Goal: Task Accomplishment & Management: Use online tool/utility

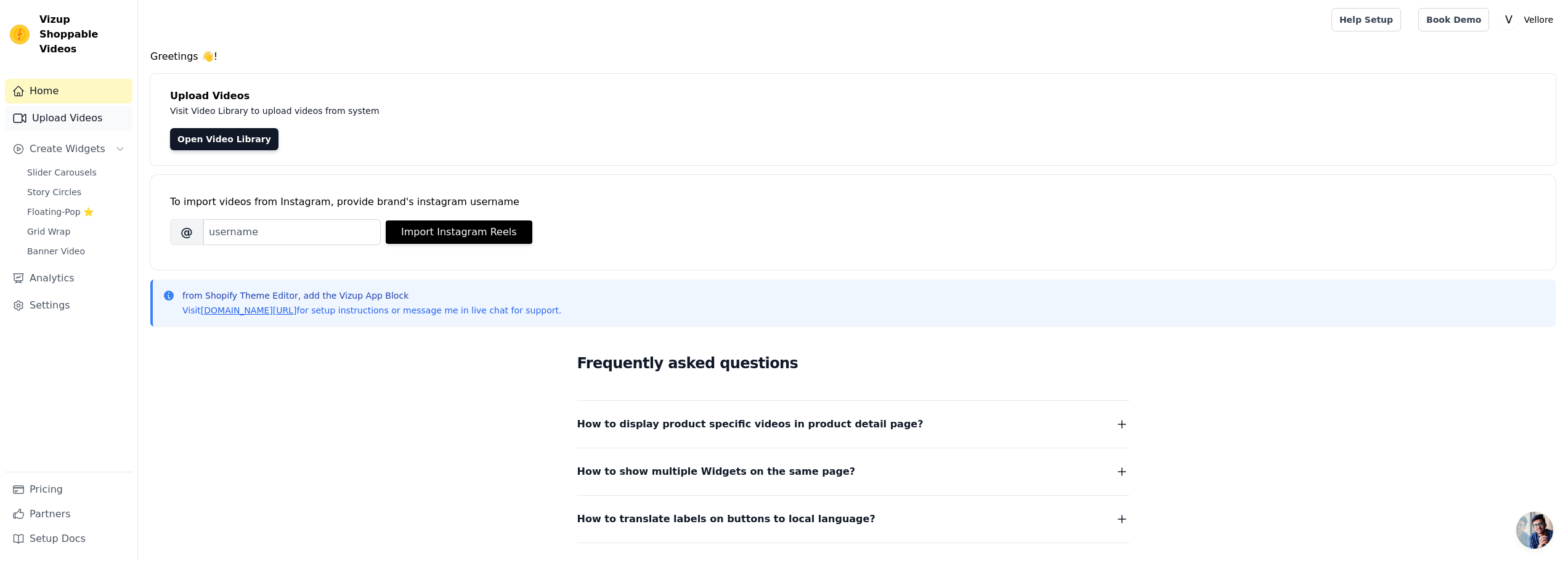
click at [42, 106] on link "Upload Videos" at bounding box center [69, 118] width 128 height 25
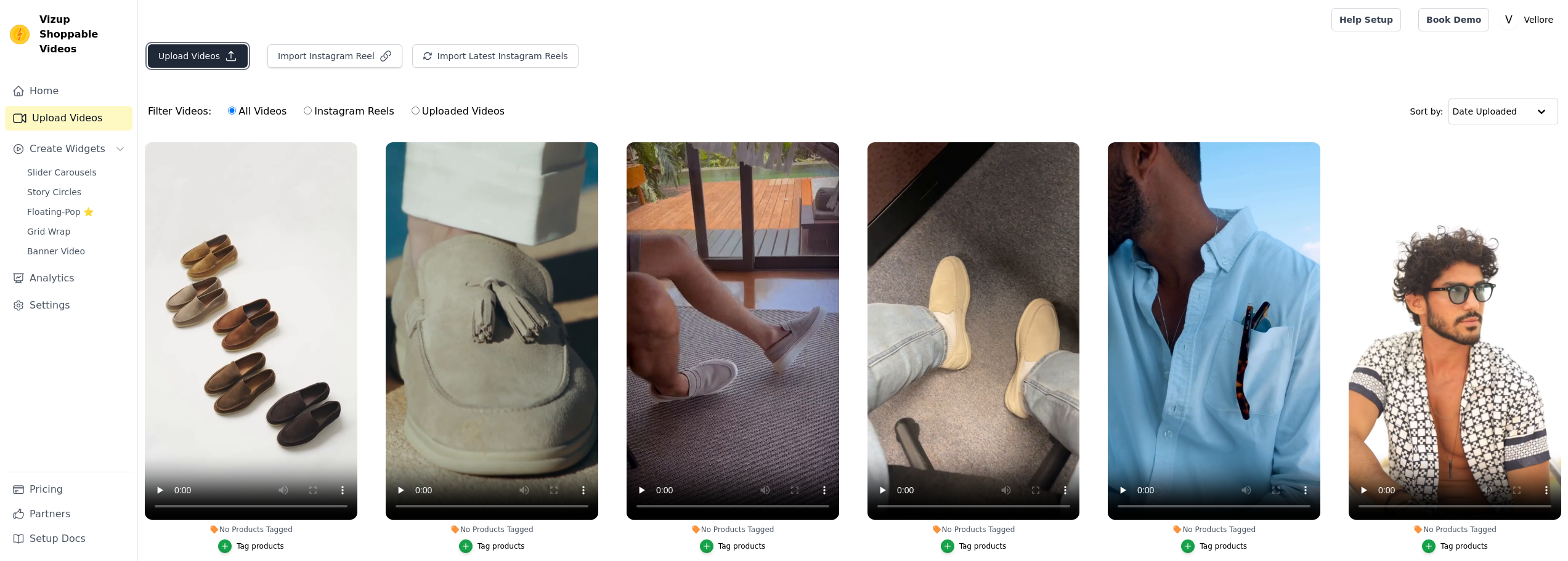
click at [183, 54] on button "Upload Videos" at bounding box center [198, 56] width 100 height 23
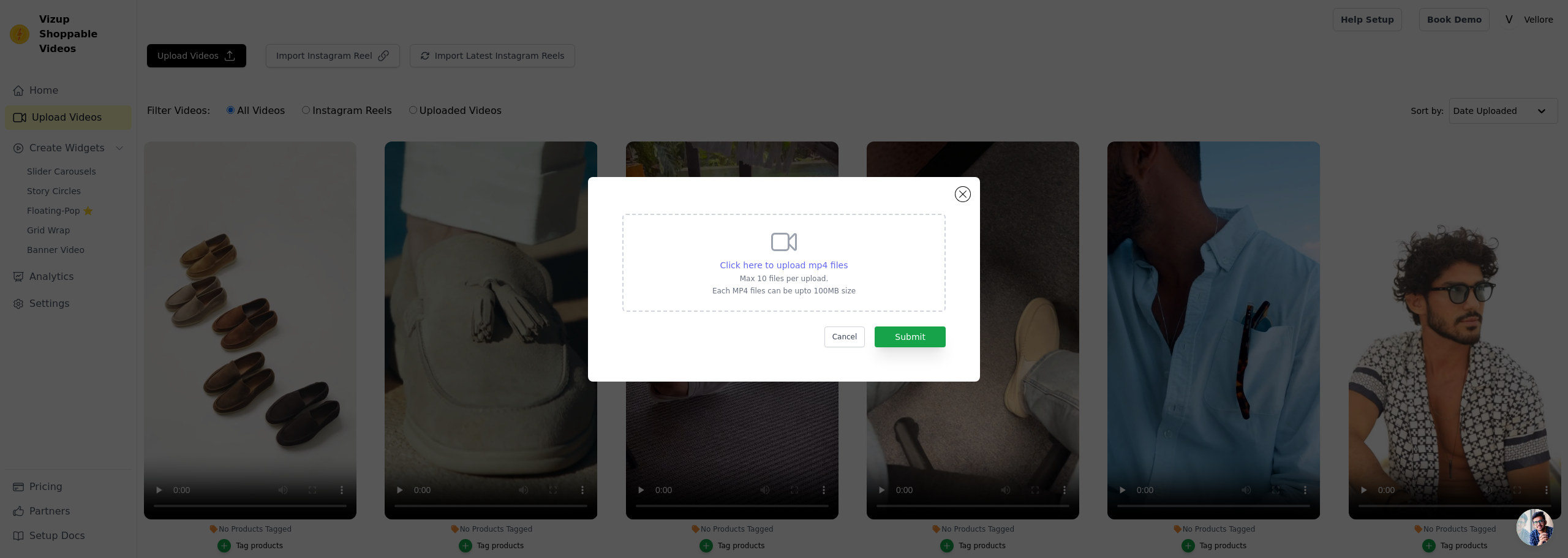
click at [764, 265] on span "Click here to upload mp4 files" at bounding box center [784, 265] width 128 height 10
click at [847, 259] on input "Click here to upload mp4 files Max 10 files per upload. Each MP4 files can be u…" at bounding box center [847, 258] width 1 height 1
type input "C:\fakepath\wat 3.mp4"
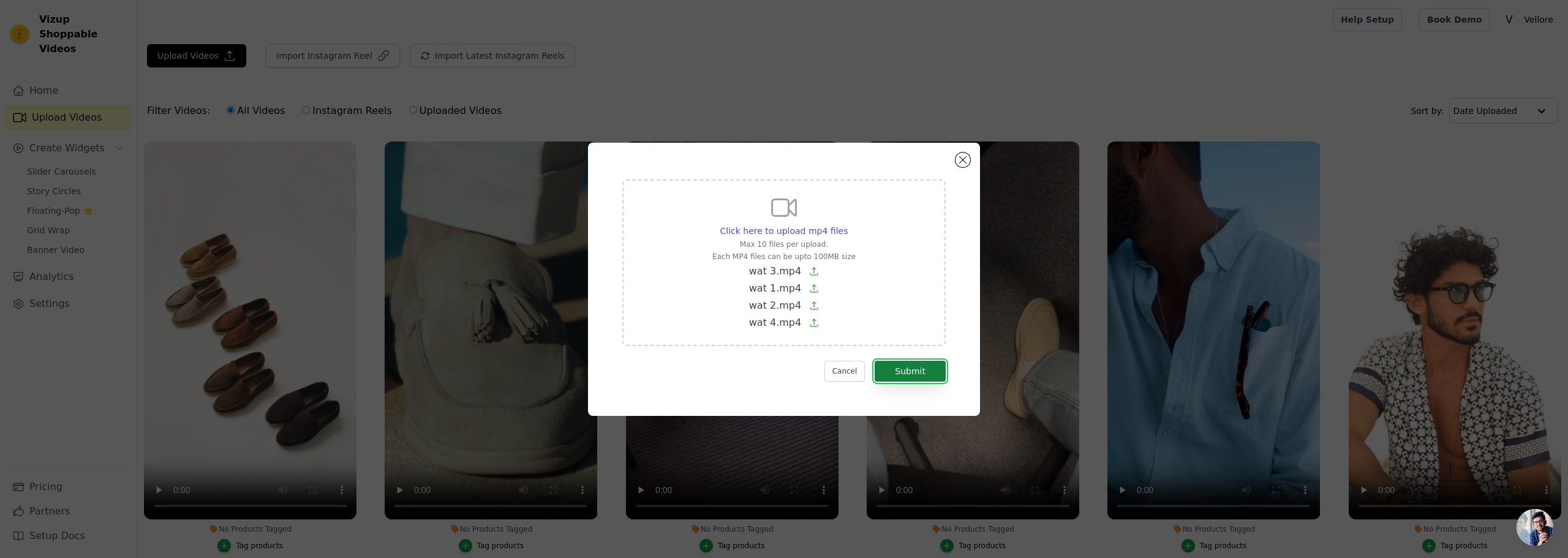
click at [916, 373] on button "Submit" at bounding box center [910, 371] width 71 height 21
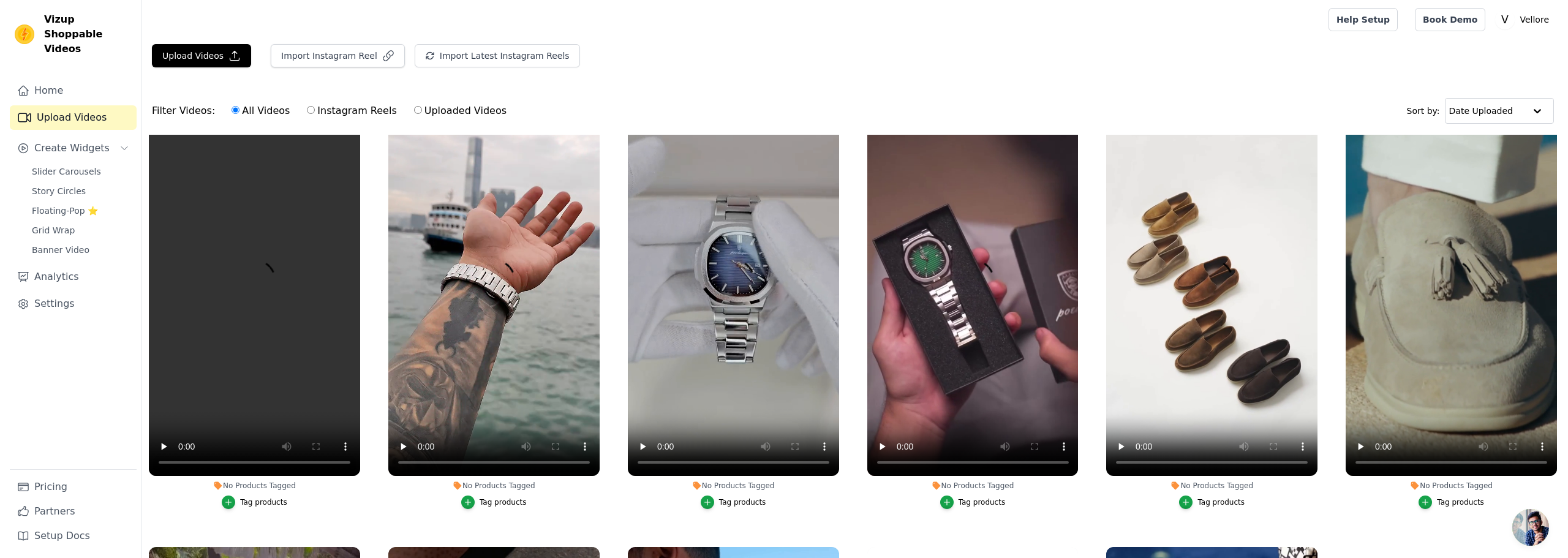
scroll to position [62, 0]
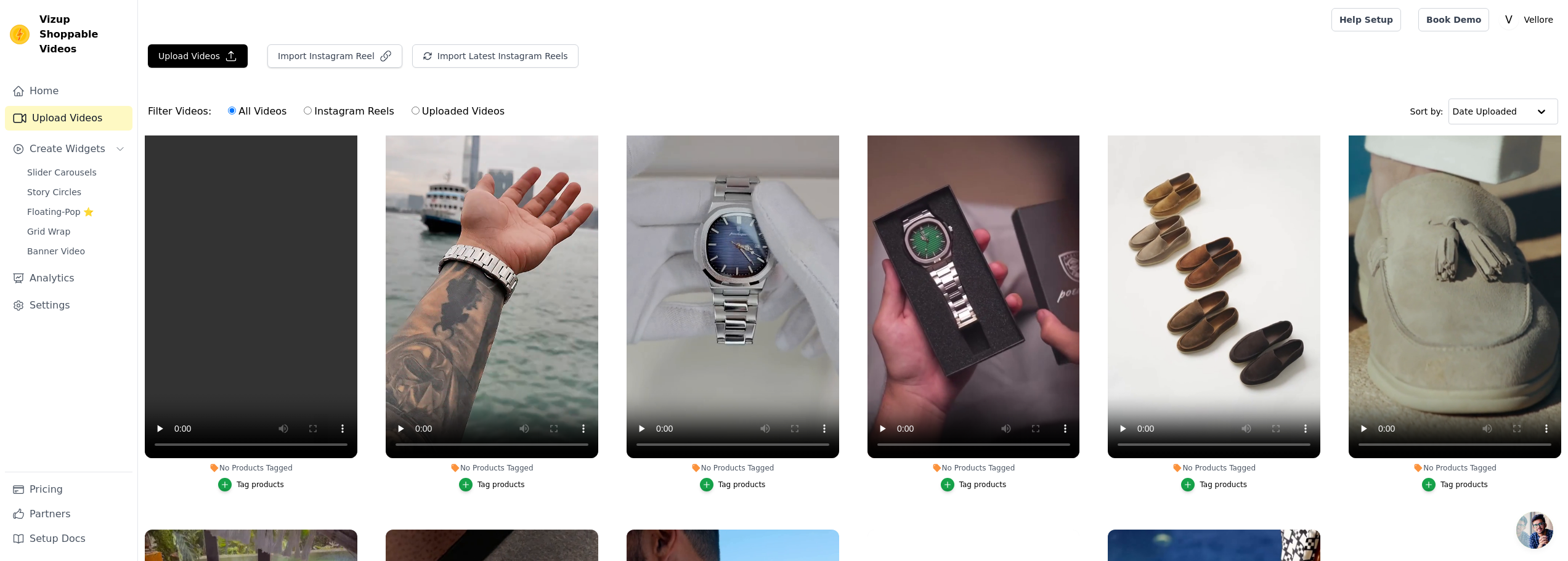
click at [978, 480] on div "Tag products" at bounding box center [982, 484] width 48 height 10
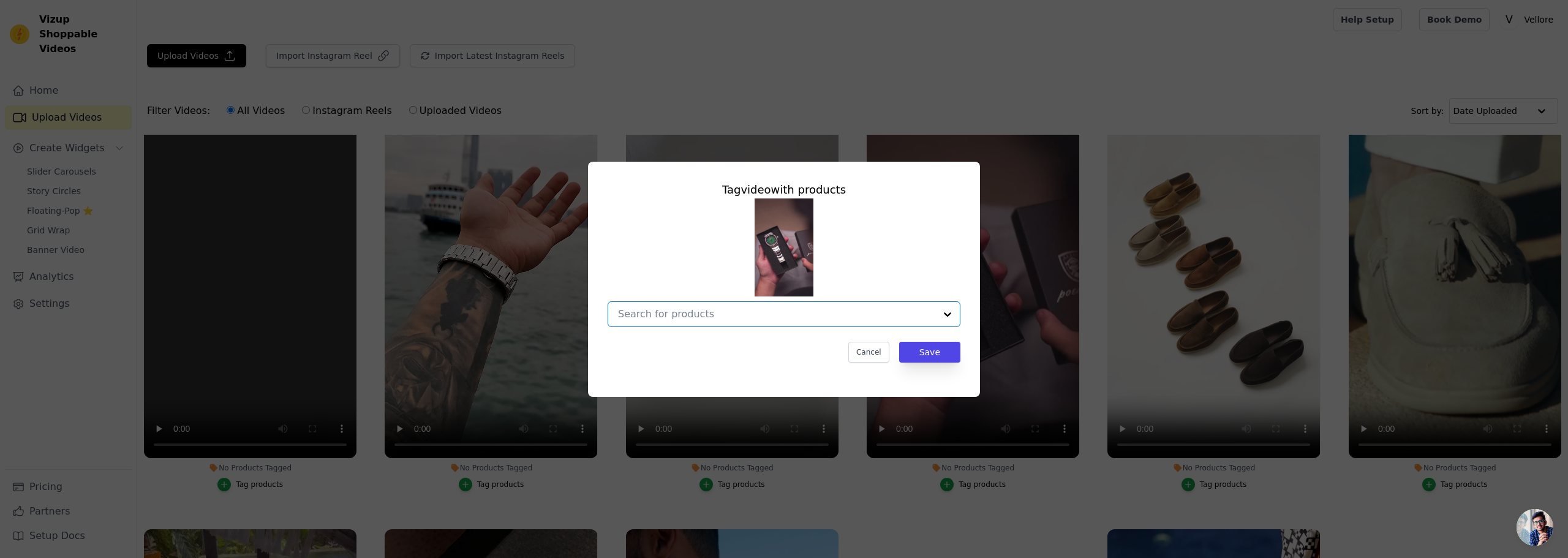
click at [735, 314] on input "No Products Tagged Tag video with products Option undefined, selected. Select i…" at bounding box center [776, 314] width 317 height 12
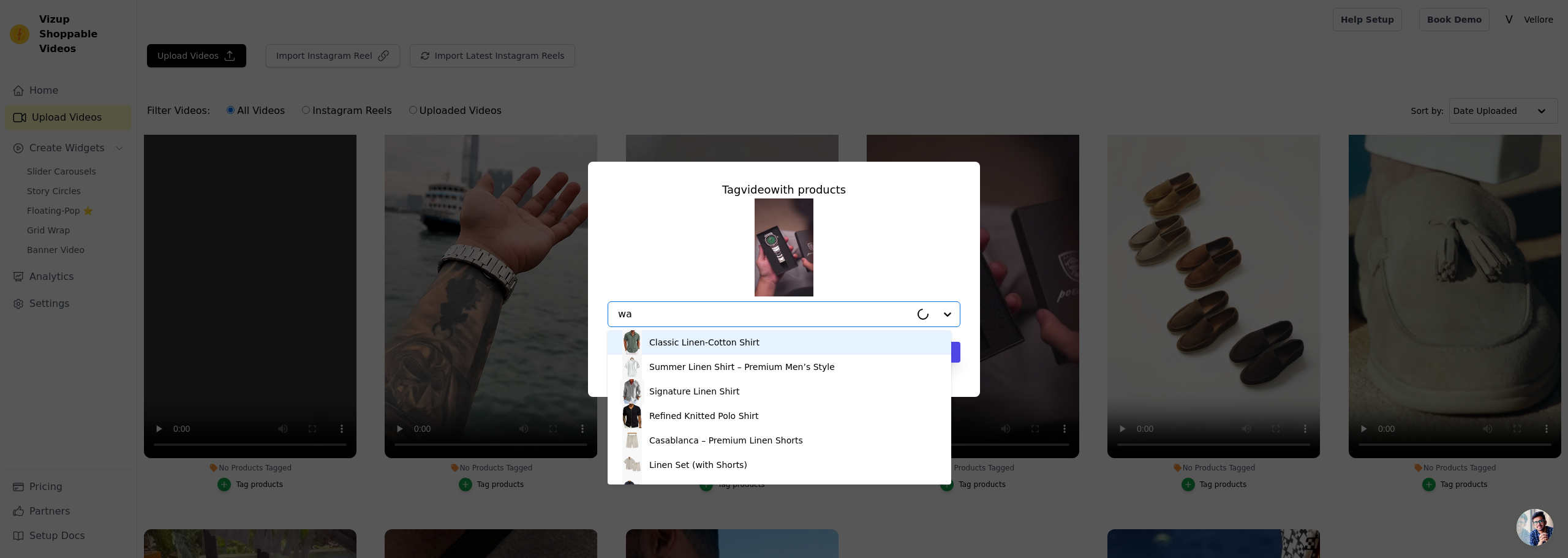
type input "wat"
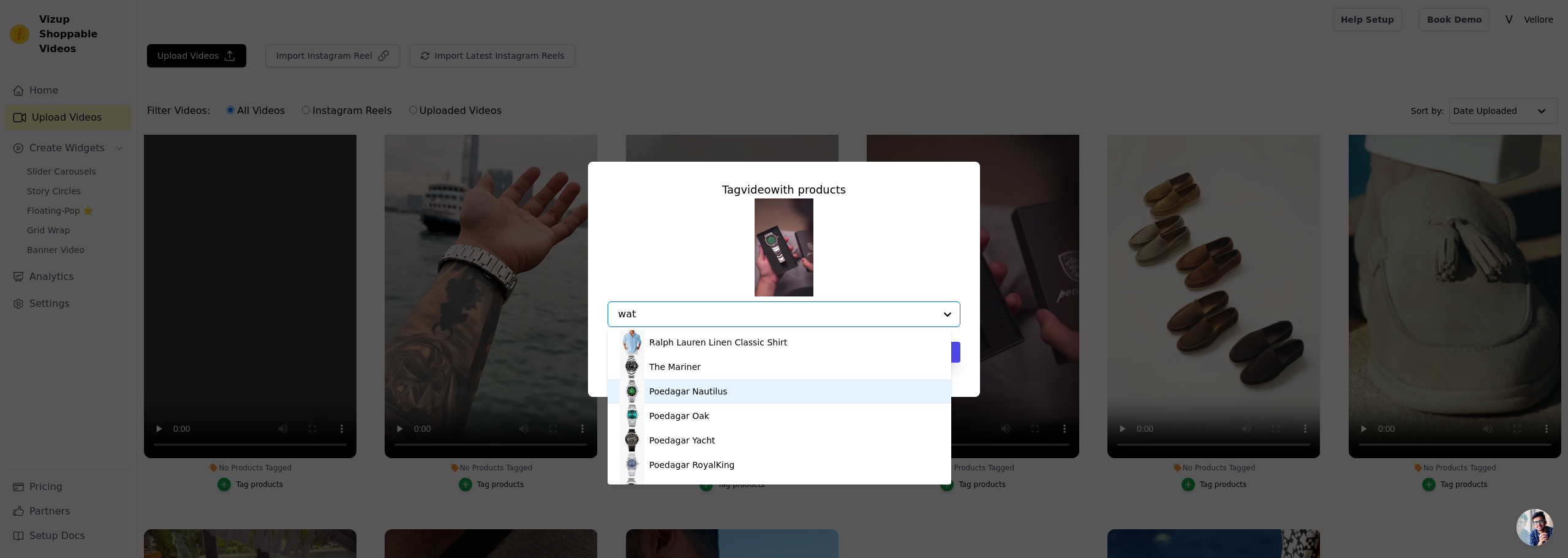
click at [701, 391] on div "Poedagar Nautilus" at bounding box center [688, 391] width 78 height 12
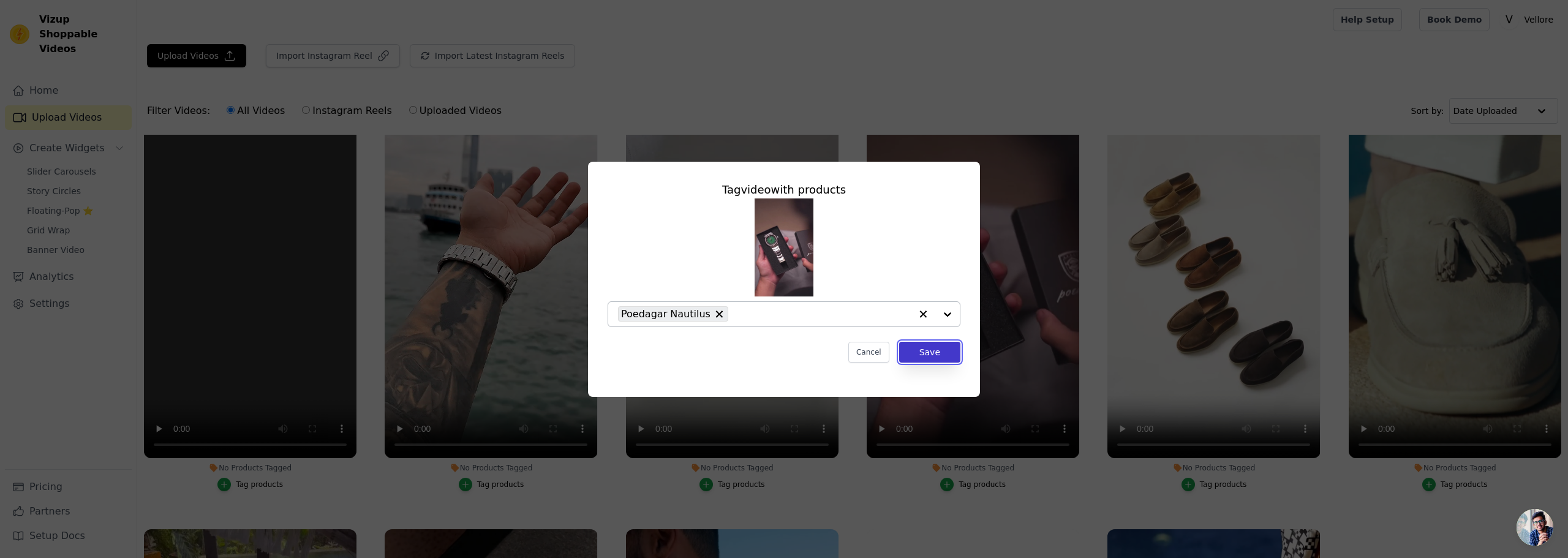
click at [940, 352] on button "Save" at bounding box center [930, 352] width 62 height 21
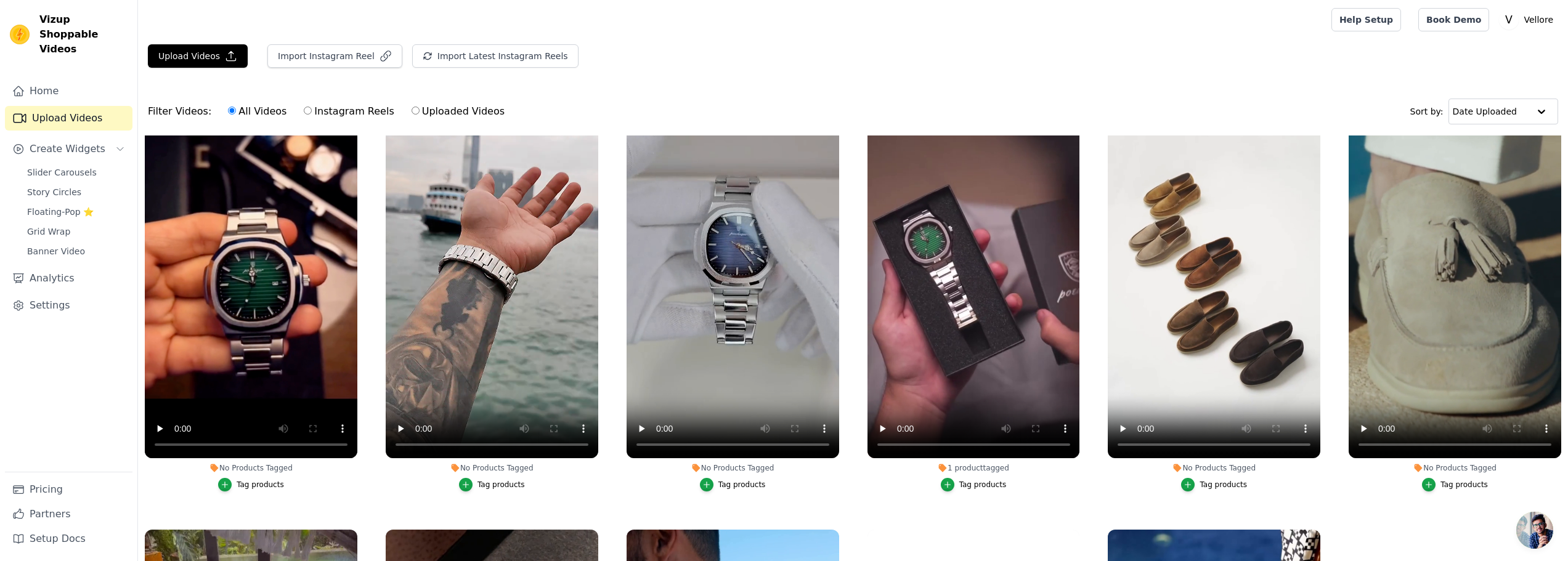
click at [273, 484] on div "Tag products" at bounding box center [260, 484] width 48 height 10
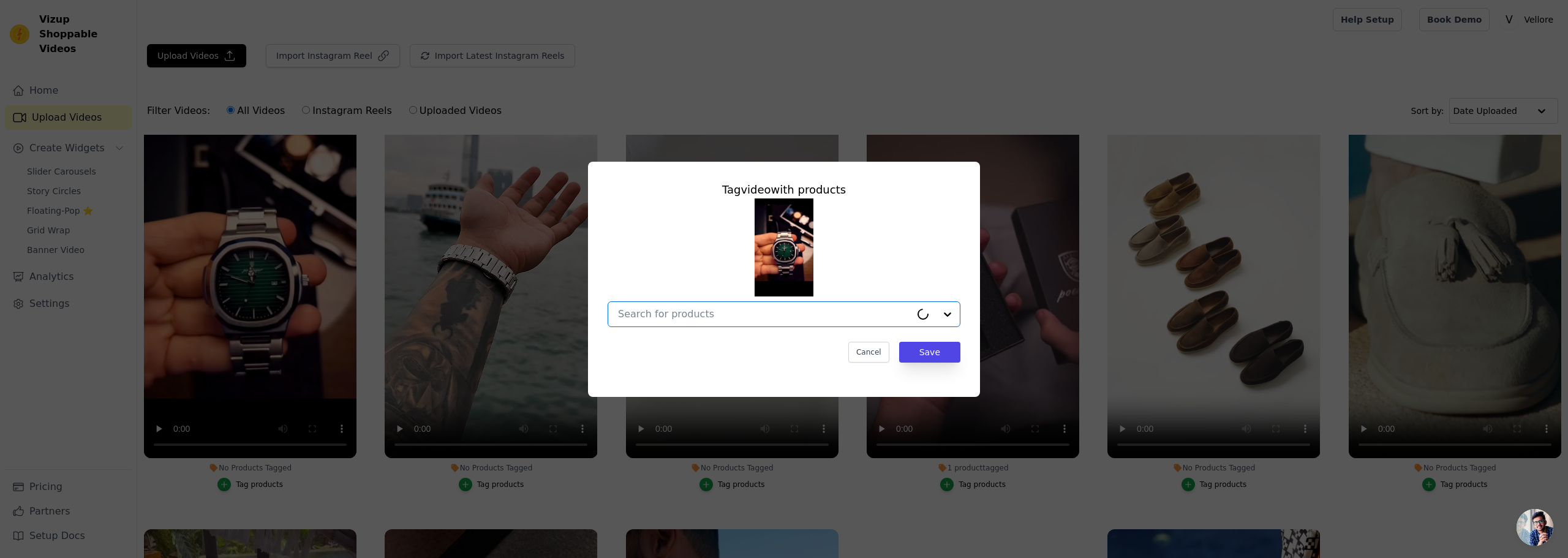
click at [654, 316] on input "No Products Tagged Tag video with products Option undefined, selected. Select i…" at bounding box center [764, 314] width 293 height 12
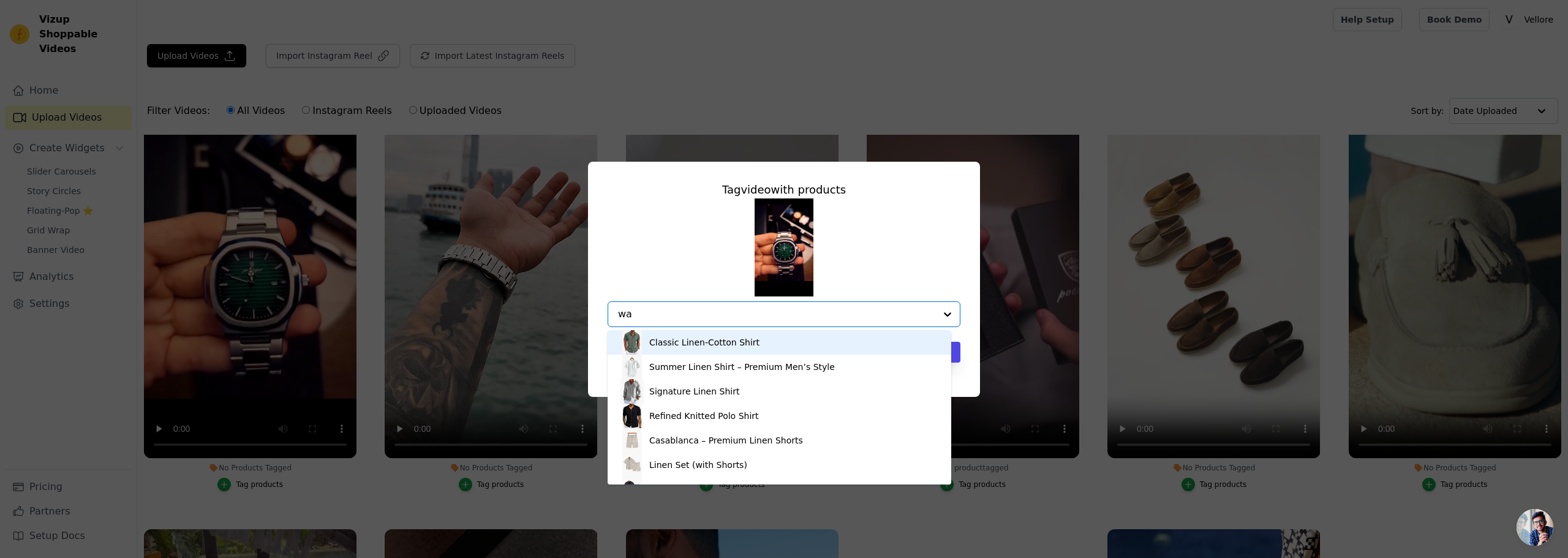
type input "wat"
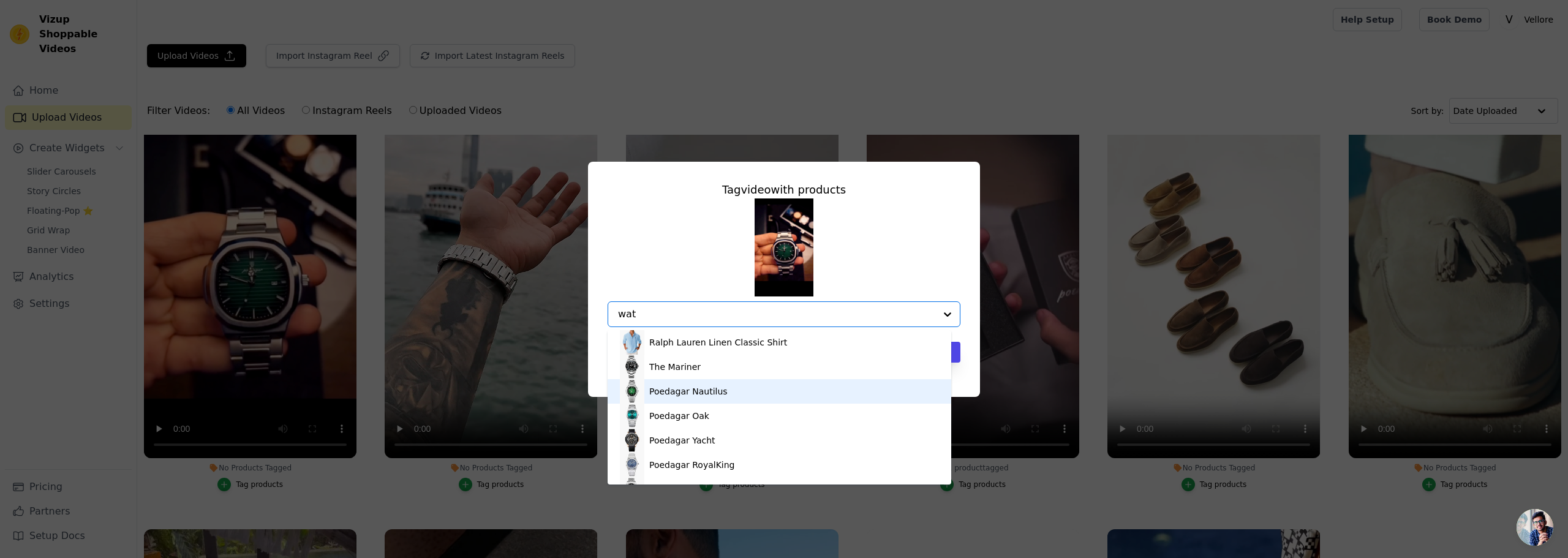
click at [665, 399] on div "Poedagar Nautilus" at bounding box center [779, 391] width 319 height 25
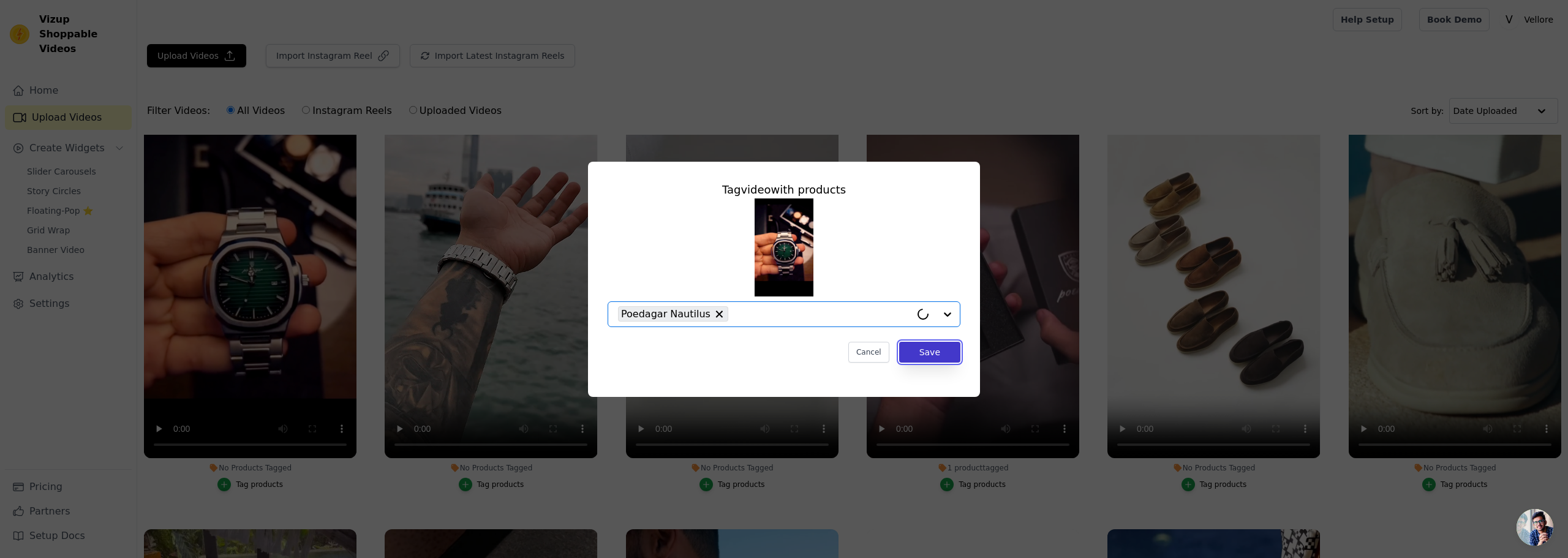
click at [933, 354] on button "Save" at bounding box center [930, 352] width 62 height 21
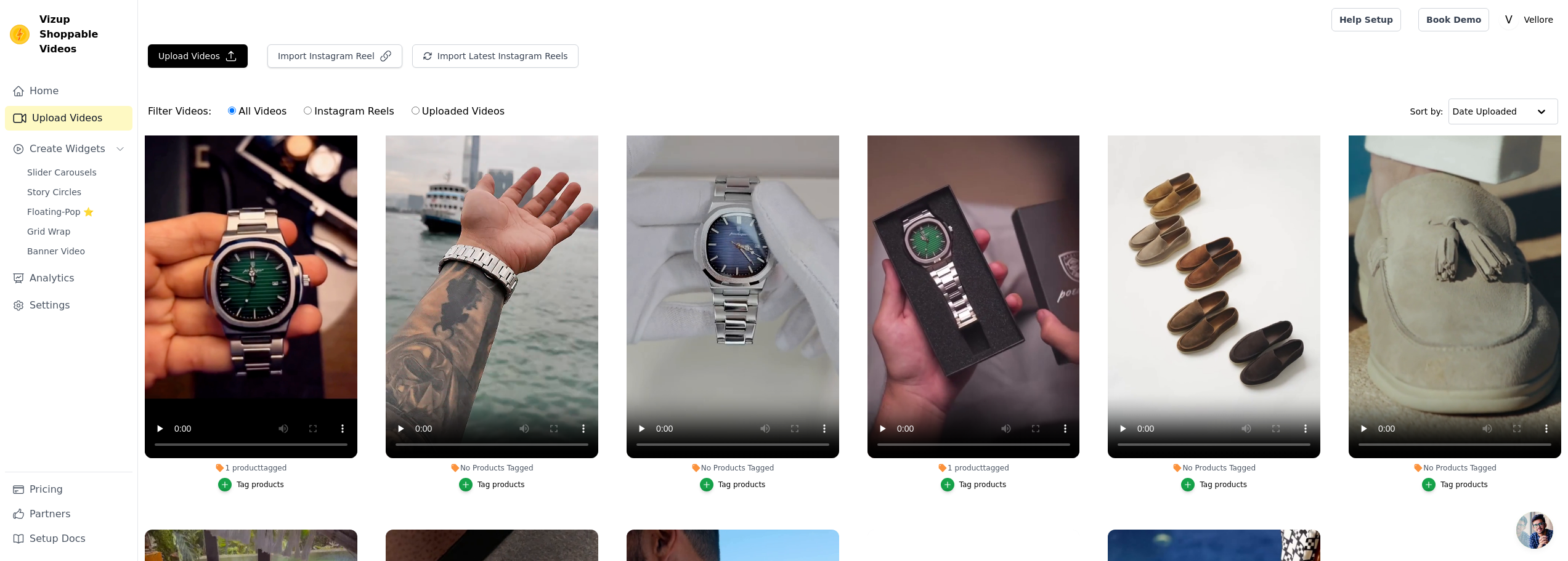
click at [503, 481] on div "Tag products" at bounding box center [501, 484] width 48 height 10
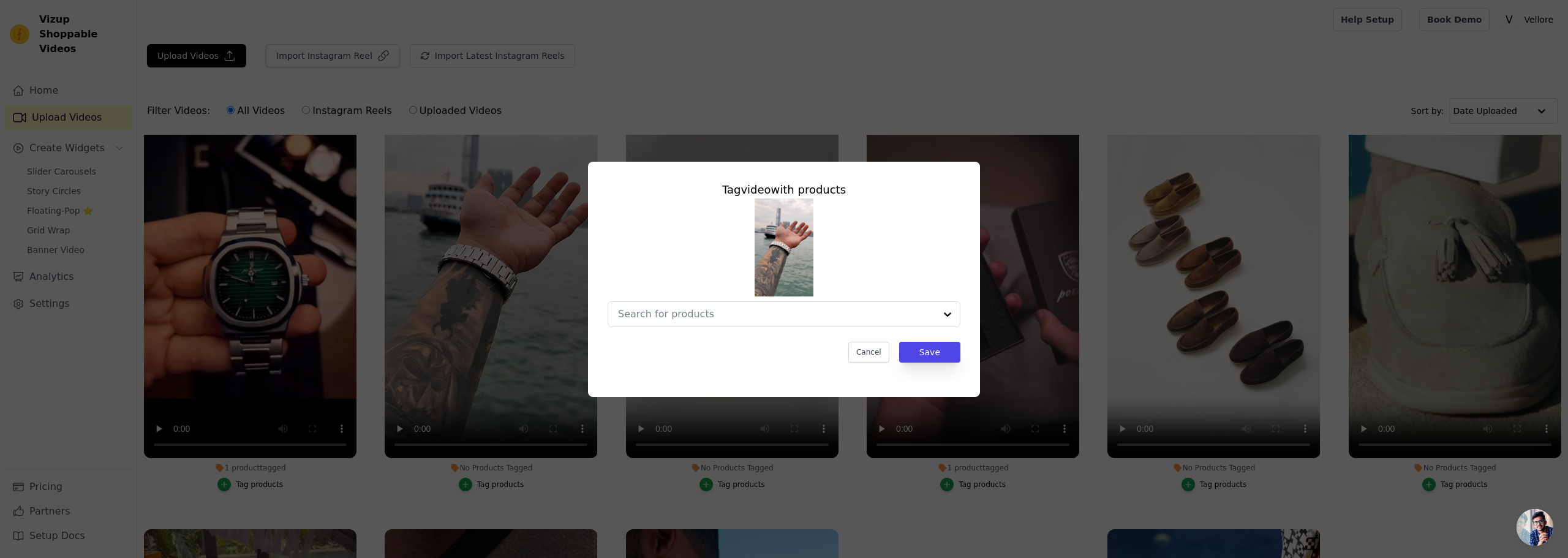
click at [748, 104] on div "Tag video with products Cancel Save" at bounding box center [784, 279] width 1568 height 558
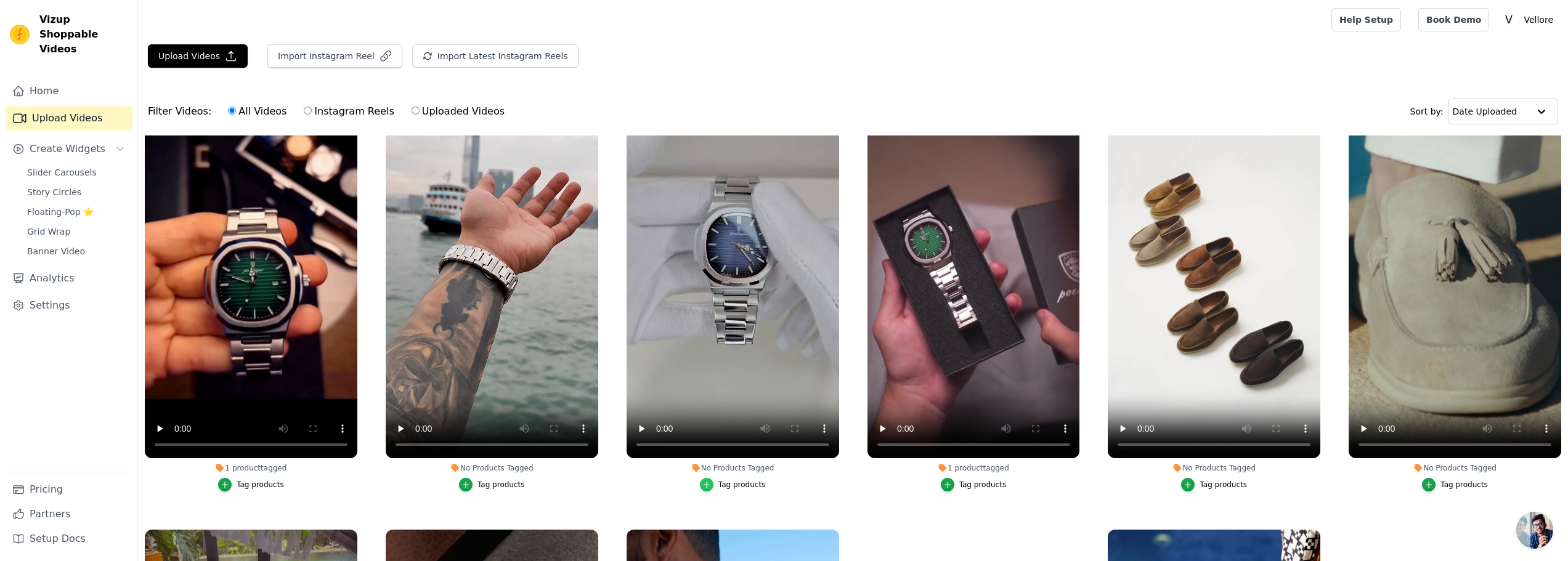
click at [710, 481] on icon "button" at bounding box center [706, 484] width 8 height 8
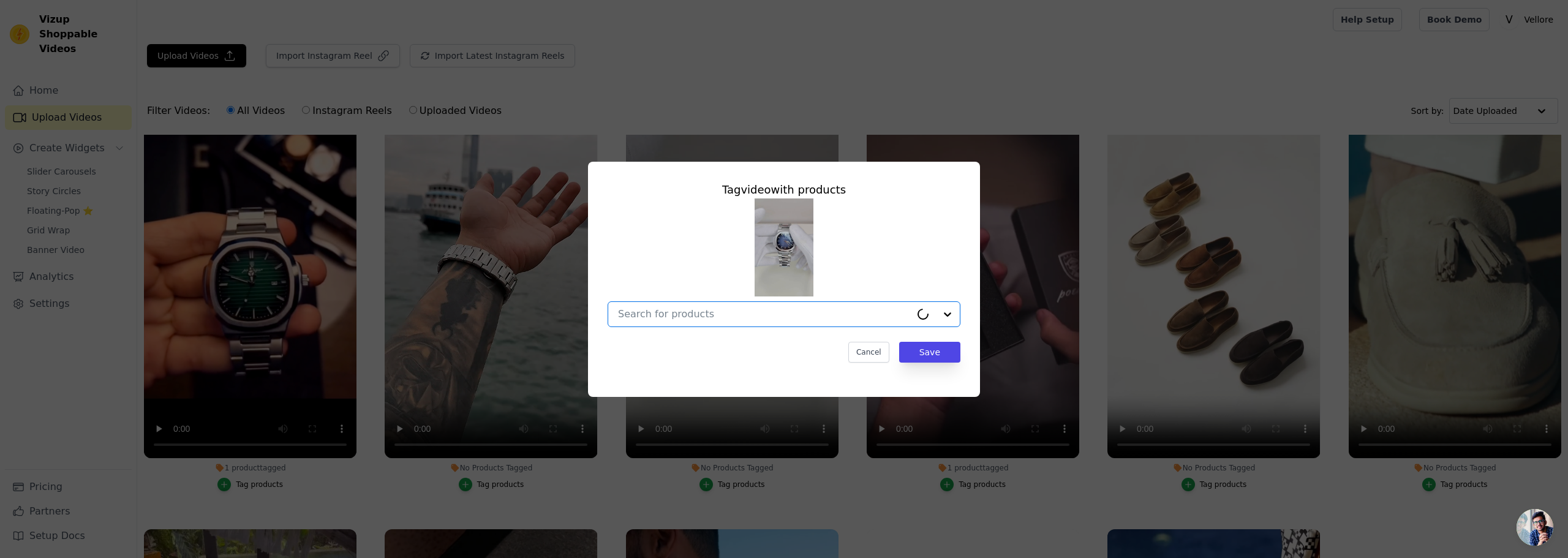
click at [739, 317] on input "No Products Tagged Tag video with products Option undefined, selected. Select i…" at bounding box center [764, 314] width 293 height 12
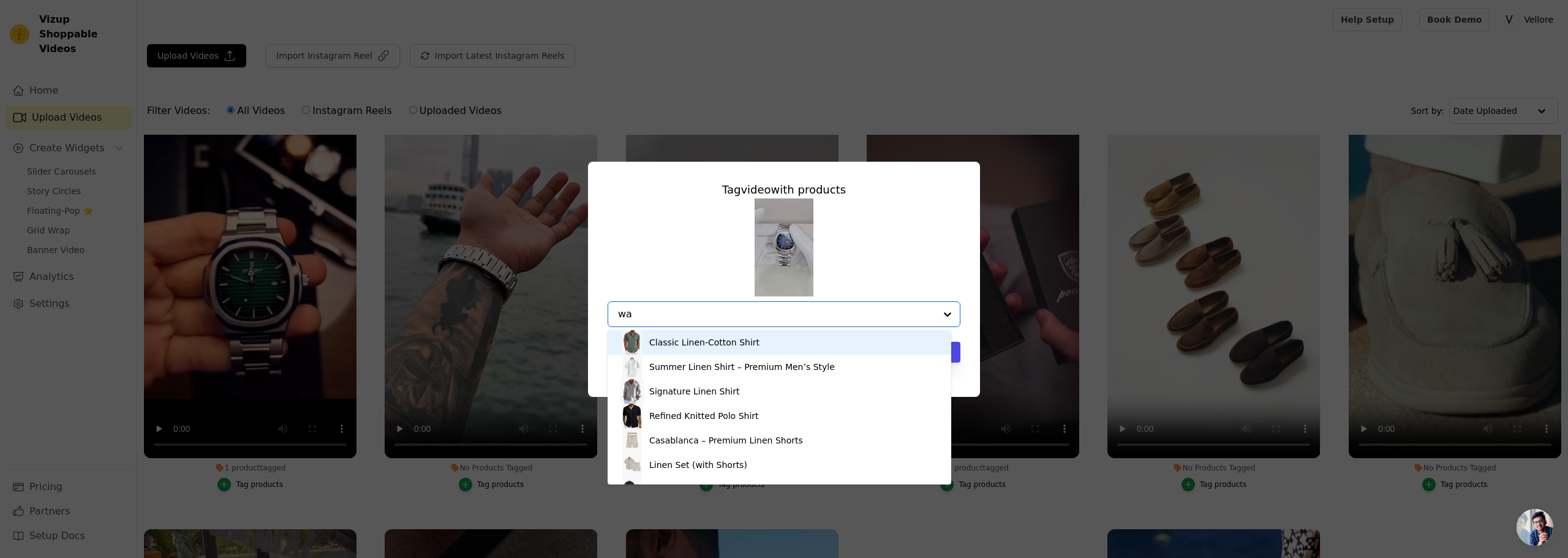
type input "wat"
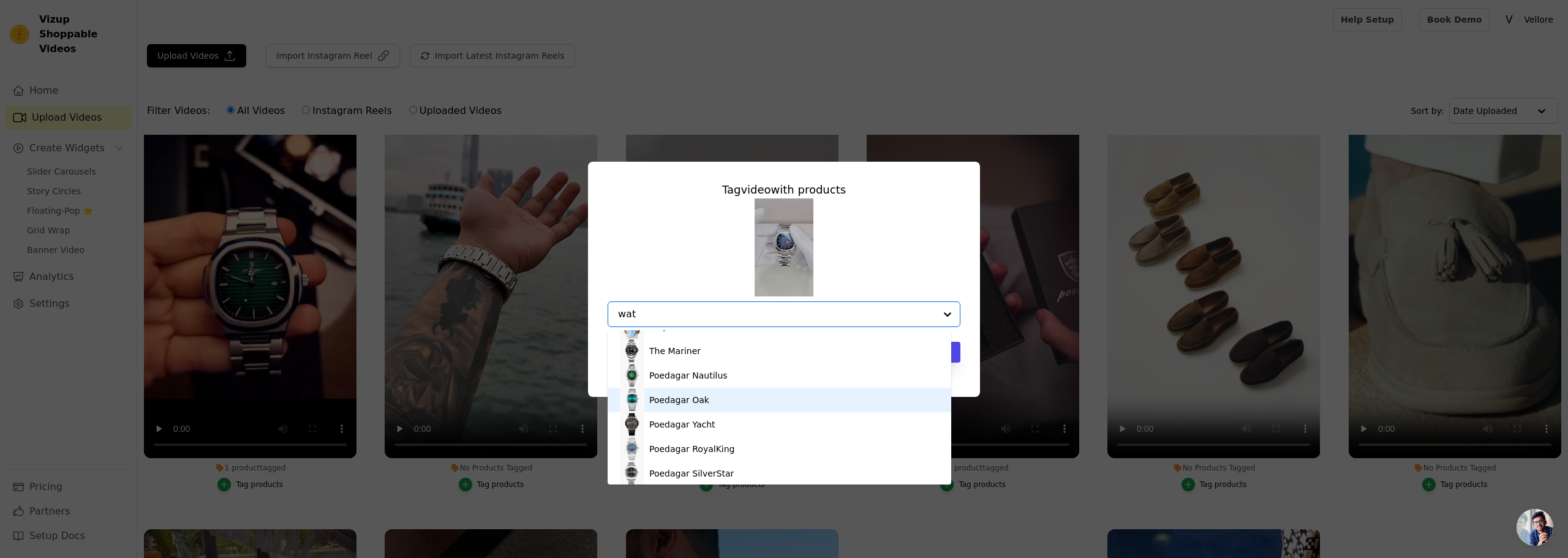
scroll to position [0, 0]
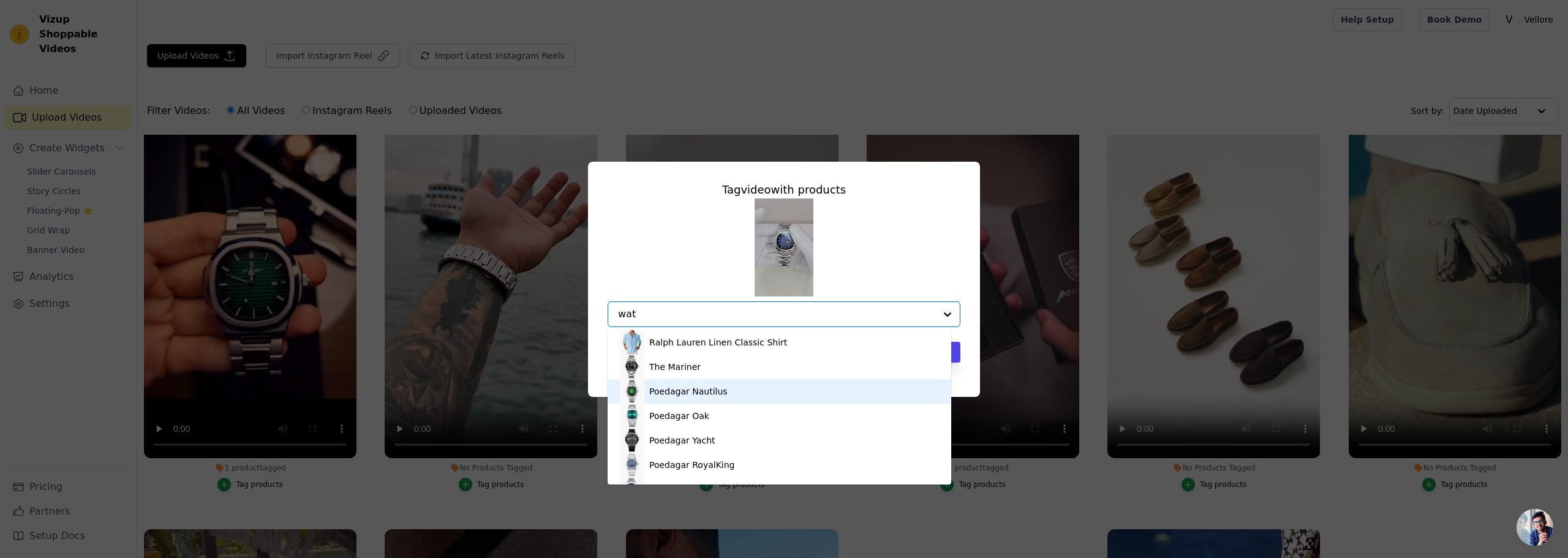
click at [678, 389] on div "Poedagar Nautilus" at bounding box center [688, 391] width 78 height 12
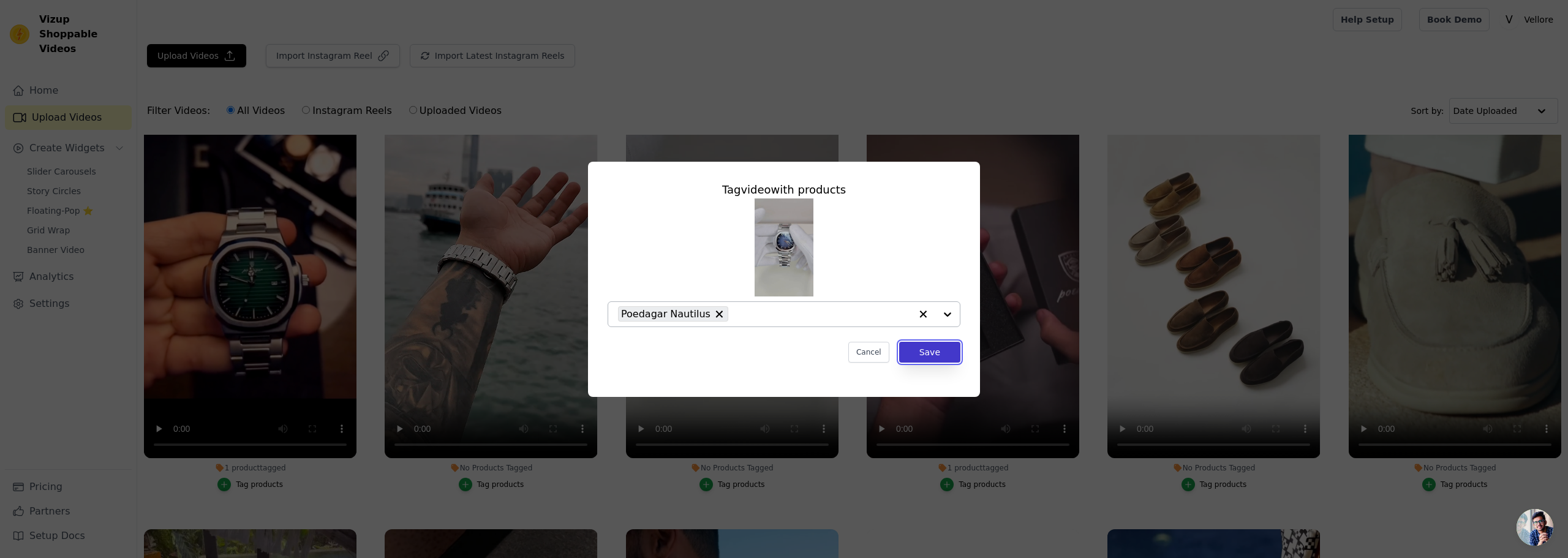
click at [931, 352] on button "Save" at bounding box center [930, 352] width 62 height 21
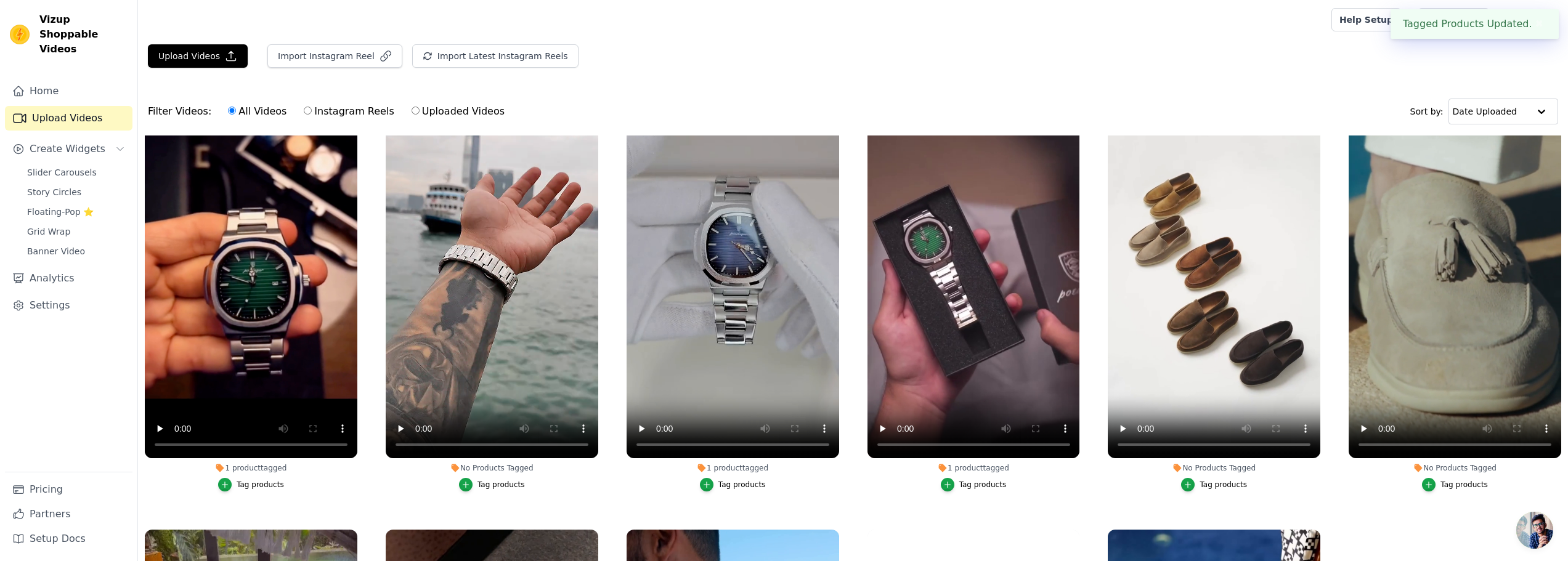
click at [484, 482] on div "Tag products" at bounding box center [501, 484] width 48 height 10
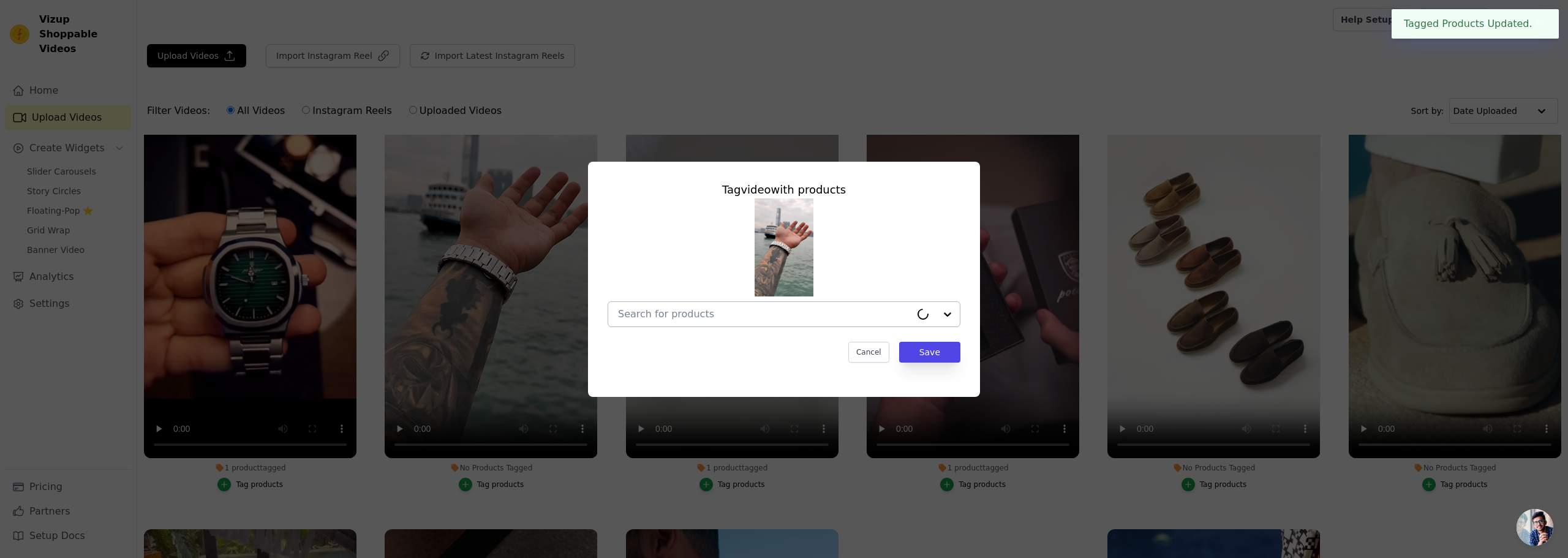
click at [676, 315] on input "No Products Tagged Tag video with products Cancel Save Tag products" at bounding box center [764, 314] width 293 height 12
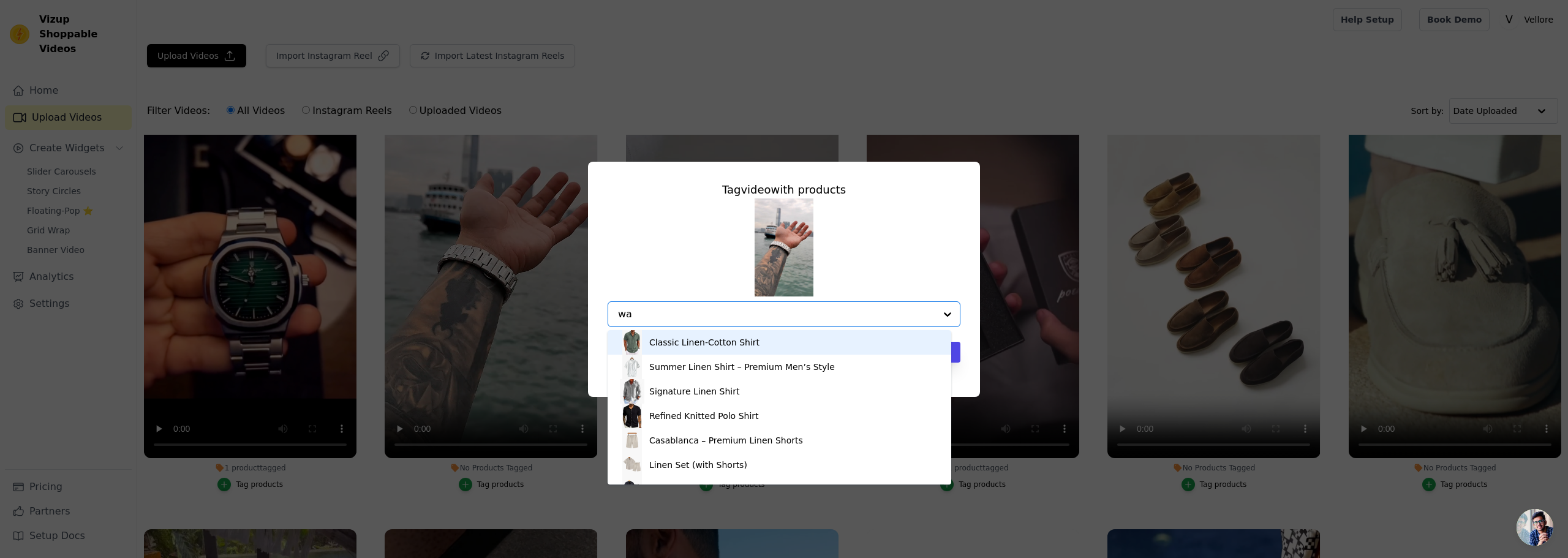
type input "wat"
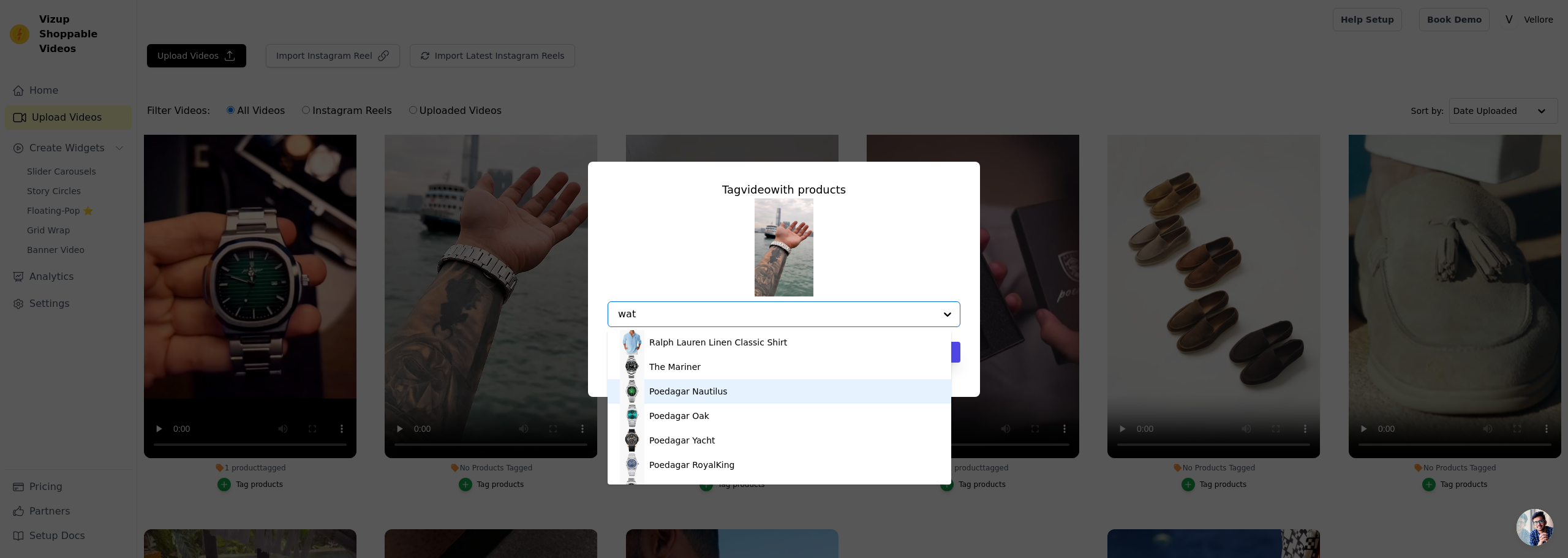
click at [667, 394] on div "Poedagar Nautilus" at bounding box center [688, 391] width 78 height 12
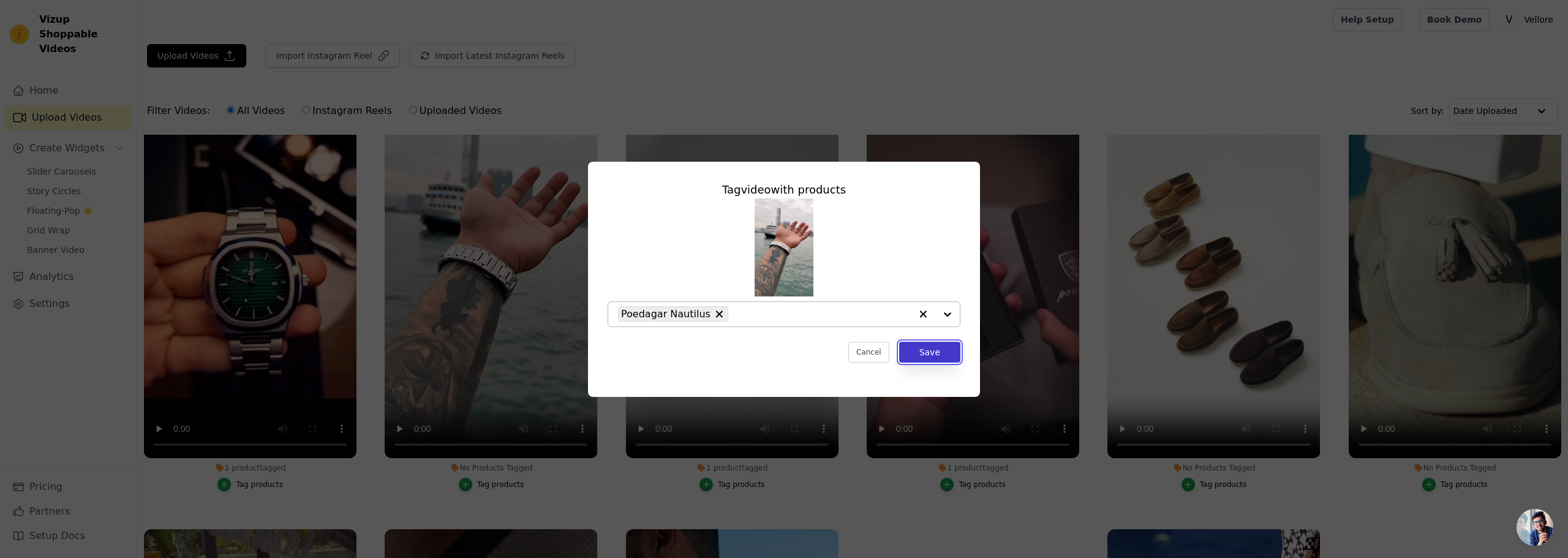
click at [951, 352] on button "Save" at bounding box center [930, 352] width 62 height 21
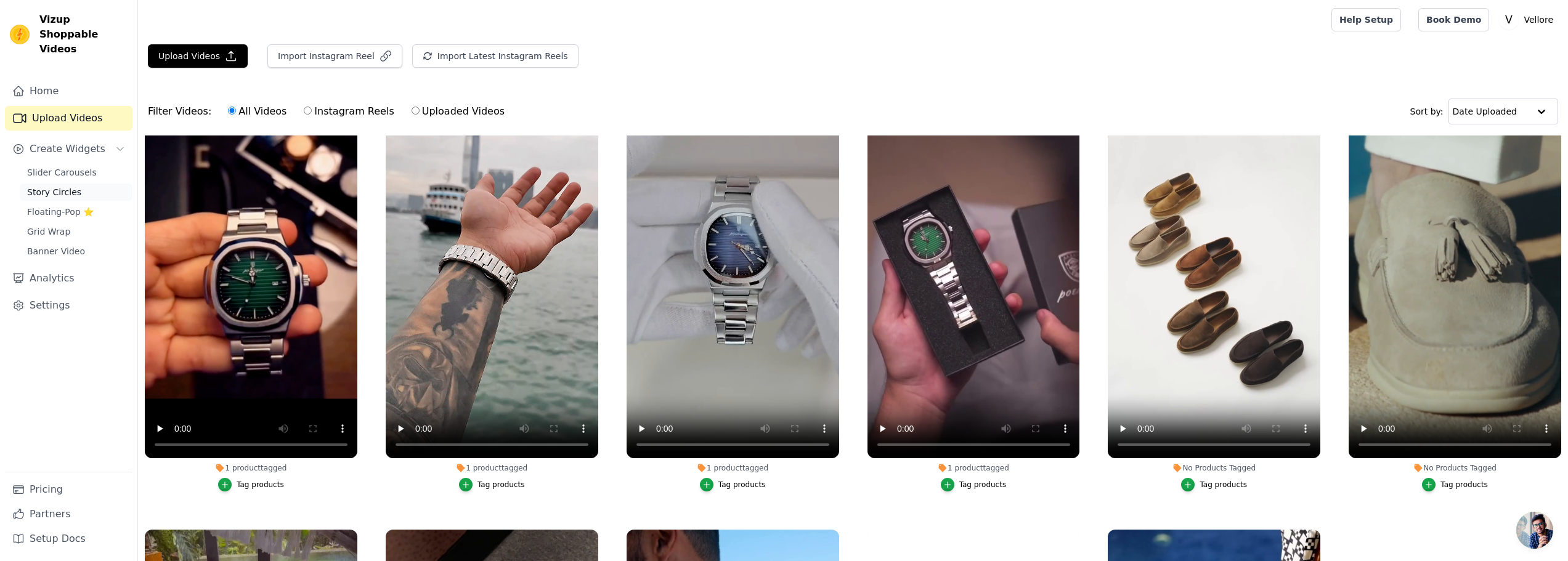
click at [56, 186] on span "Story Circles" at bounding box center [54, 192] width 54 height 12
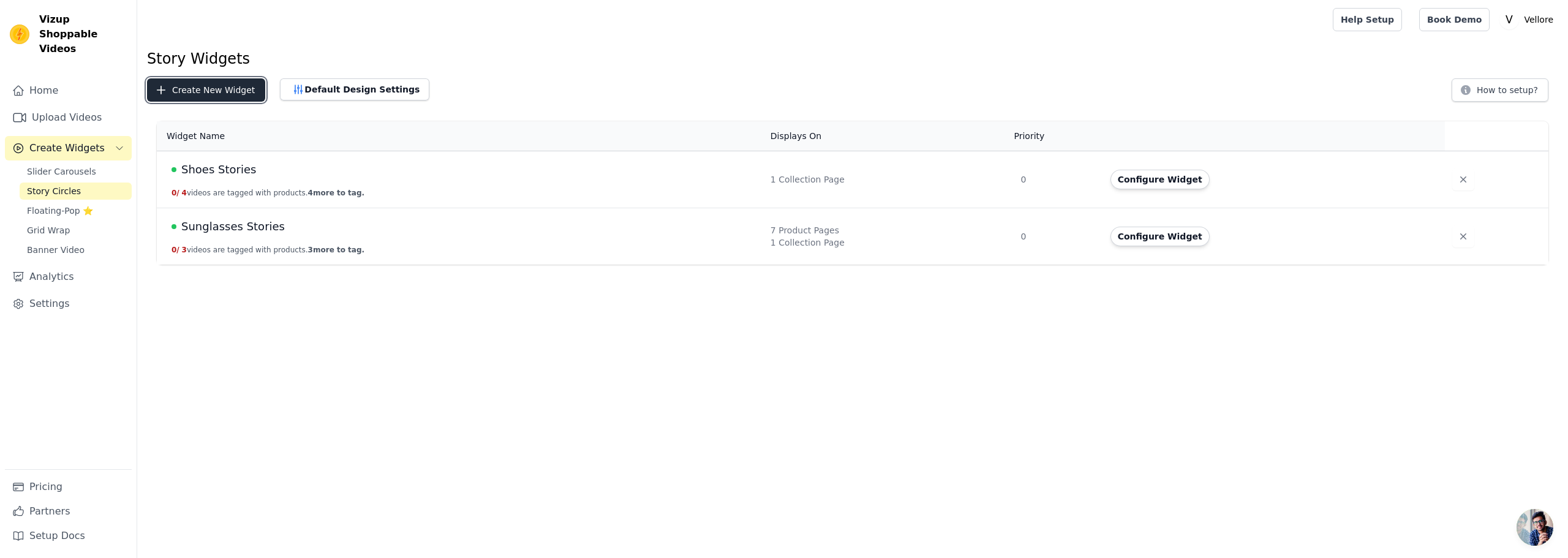
click at [218, 86] on button "Create New Widget" at bounding box center [206, 89] width 119 height 23
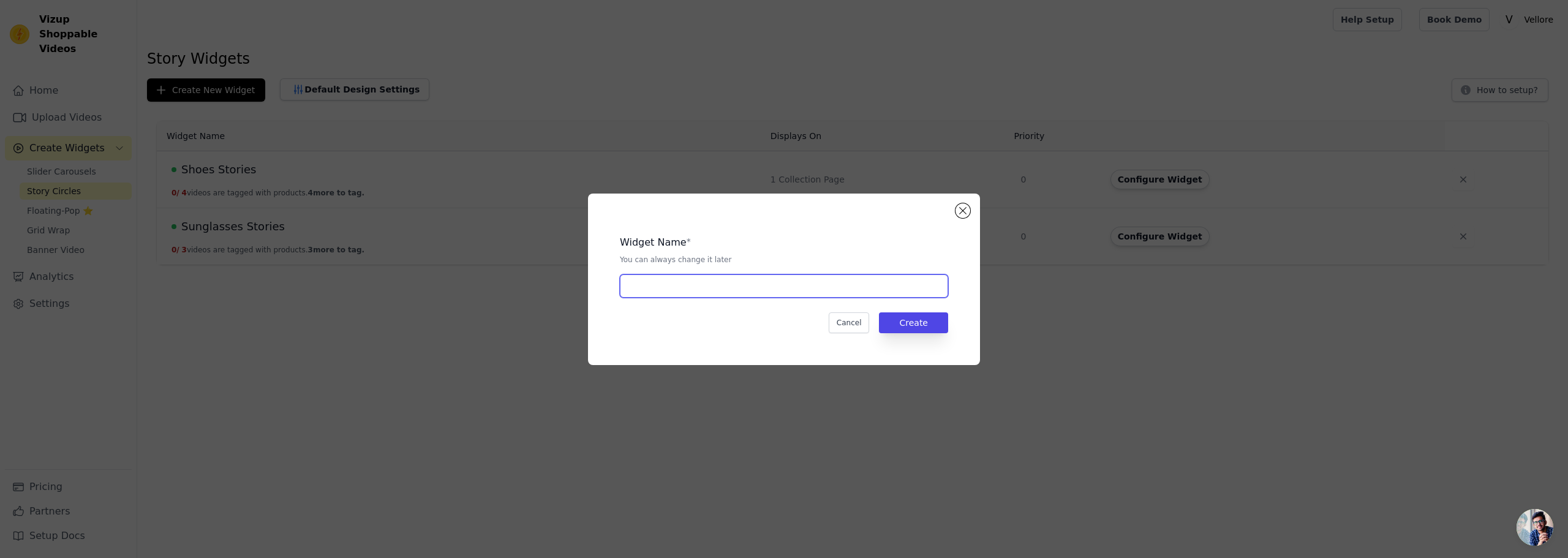
click at [653, 285] on input "text" at bounding box center [784, 286] width 329 height 23
paste input "Watches"
type input "Watches Stories"
click at [922, 322] on button "Create" at bounding box center [913, 322] width 69 height 21
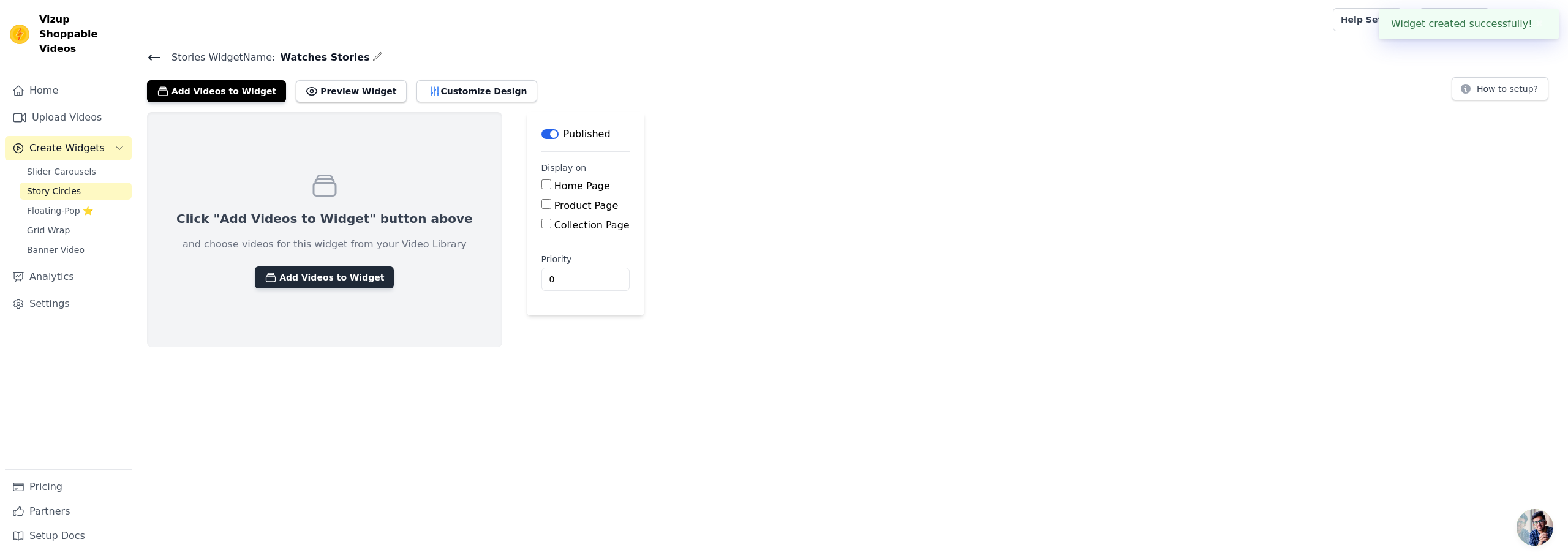
click at [308, 272] on button "Add Videos to Widget" at bounding box center [324, 277] width 139 height 22
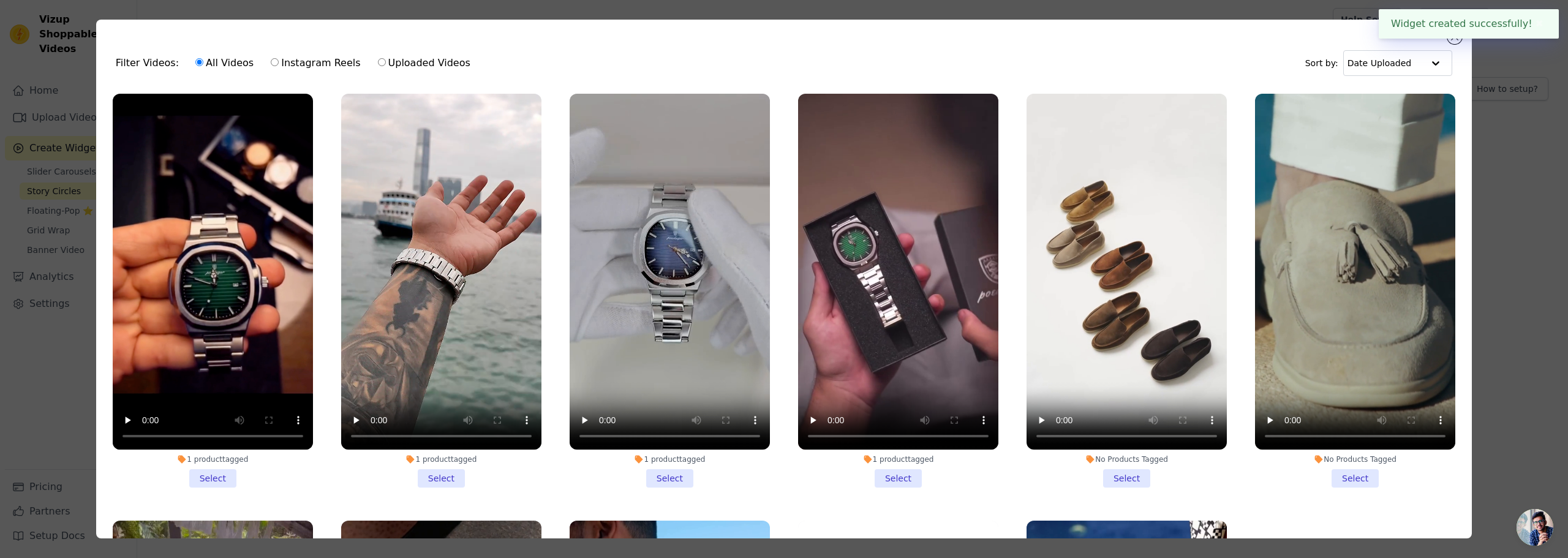
click at [215, 468] on li "1 product tagged Select" at bounding box center [212, 290] width 200 height 394
click at [0, 0] on input "1 product tagged Select" at bounding box center [0, 0] width 0 height 0
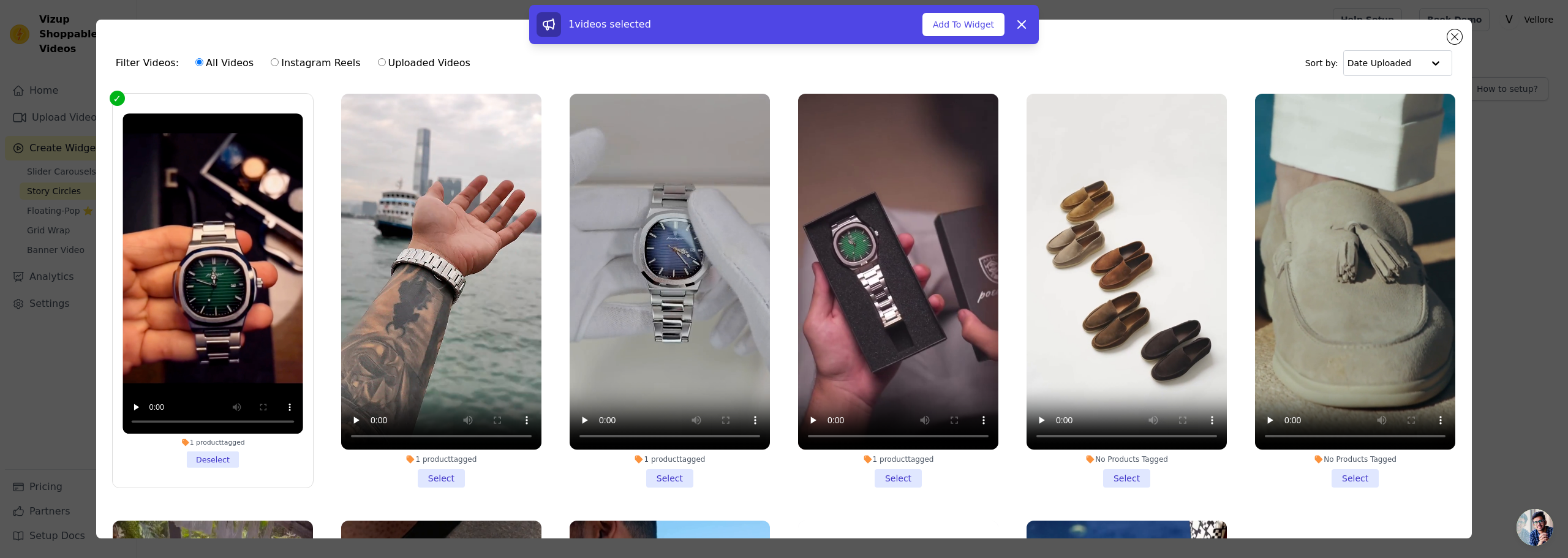
drag, startPoint x: 445, startPoint y: 477, endPoint x: 568, endPoint y: 472, distance: 123.1
click at [446, 477] on li "1 product tagged Select" at bounding box center [441, 290] width 200 height 394
click at [0, 0] on input "1 product tagged Select" at bounding box center [0, 0] width 0 height 0
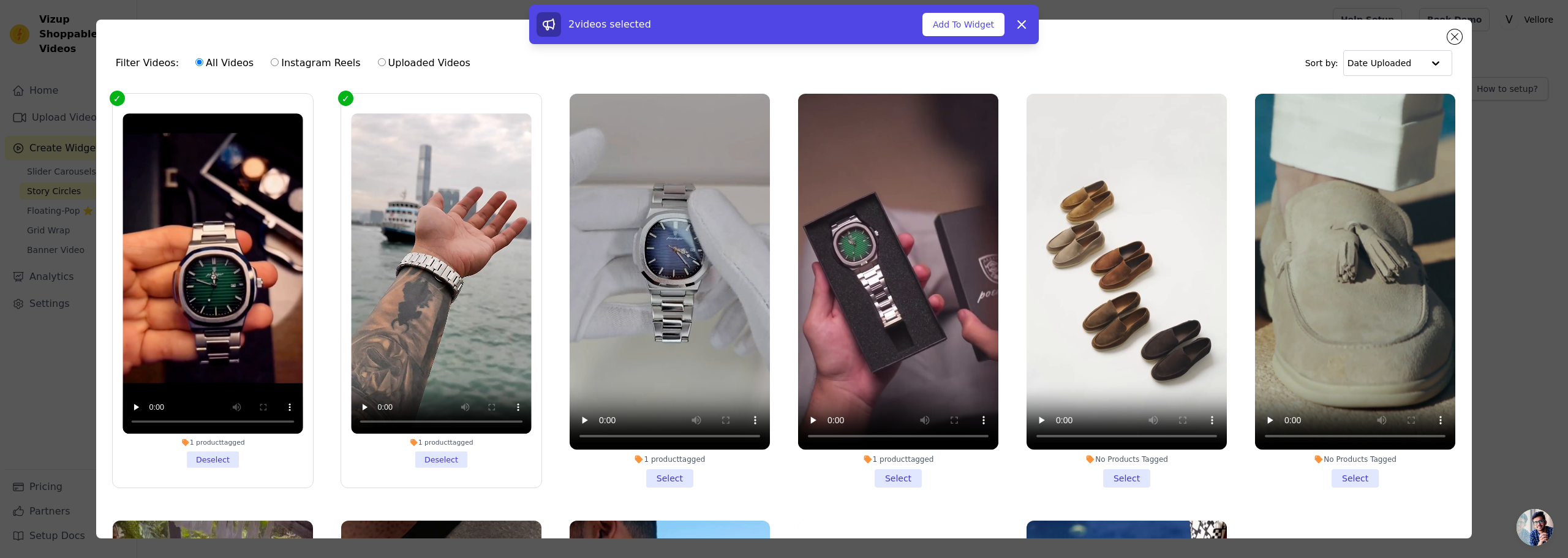
drag, startPoint x: 668, startPoint y: 470, endPoint x: 728, endPoint y: 473, distance: 60.1
click at [669, 470] on li "1 product tagged Select" at bounding box center [669, 290] width 200 height 394
click at [0, 0] on input "1 product tagged Select" at bounding box center [0, 0] width 0 height 0
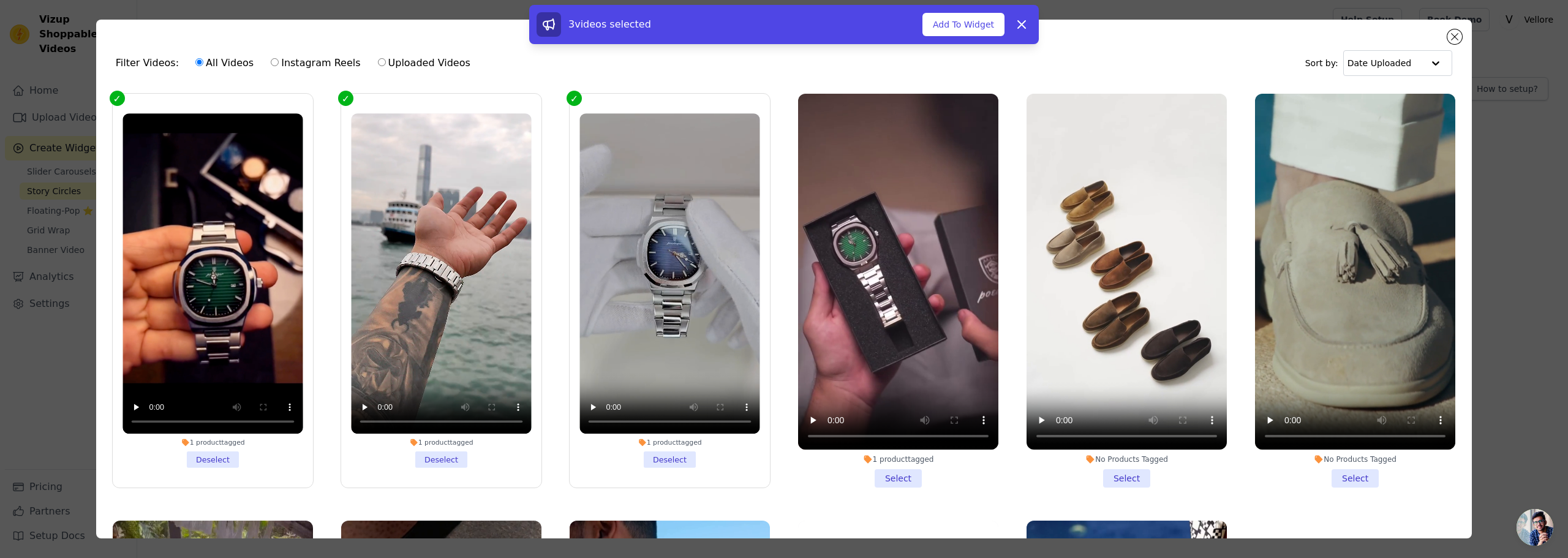
click at [892, 476] on li "1 product tagged Select" at bounding box center [898, 290] width 200 height 394
click at [893, 473] on li "1 product tagged Select" at bounding box center [898, 290] width 200 height 394
click at [0, 0] on input "1 product tagged Select" at bounding box center [0, 0] width 0 height 0
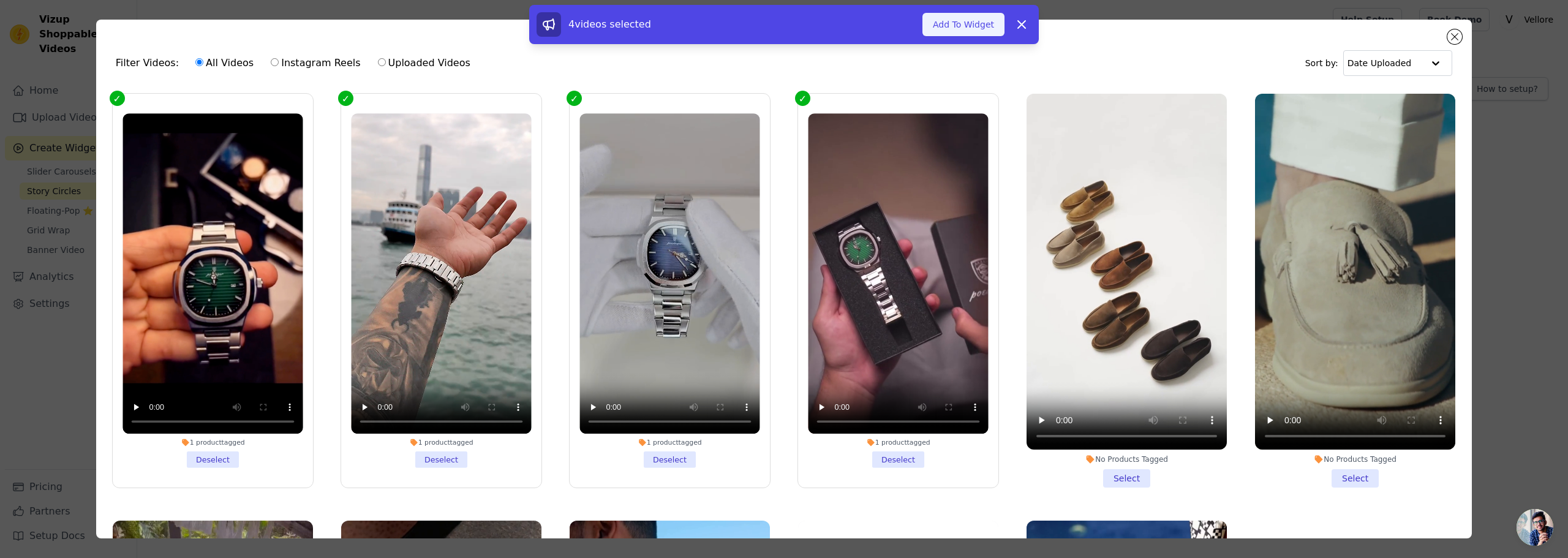
click at [948, 20] on button "Add To Widget" at bounding box center [963, 24] width 82 height 23
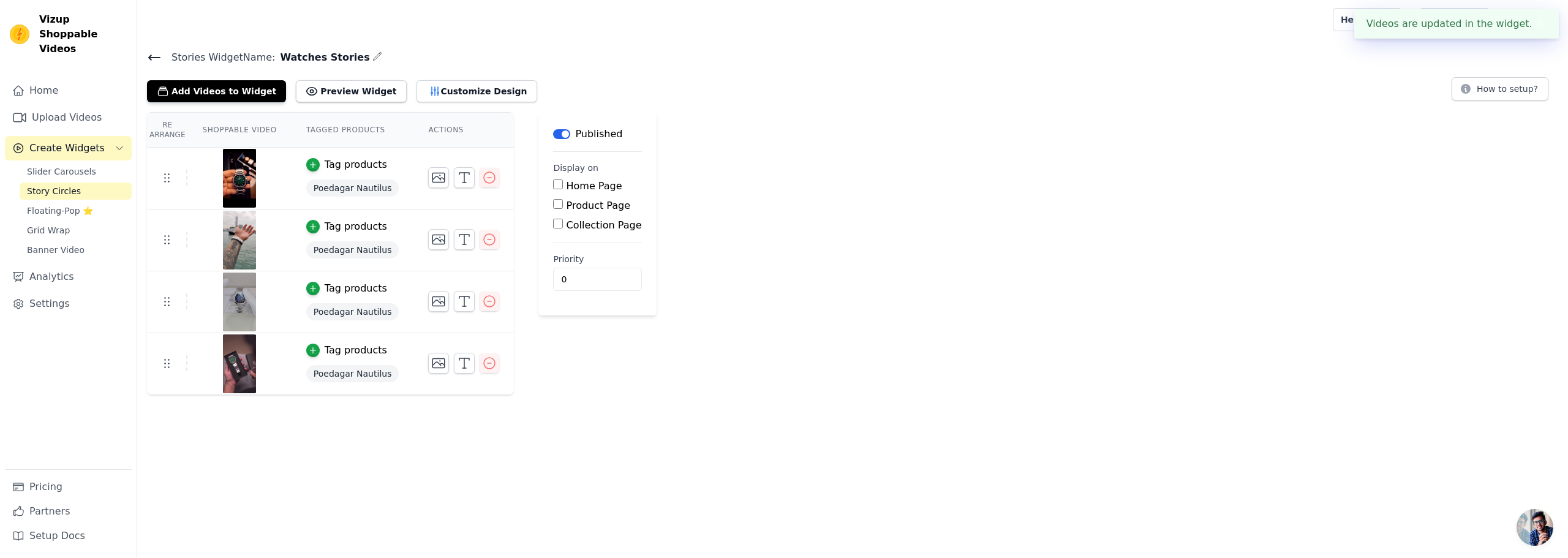
click at [578, 224] on label "Collection Page" at bounding box center [604, 225] width 75 height 12
click at [563, 224] on input "Collection Page" at bounding box center [557, 223] width 10 height 10
checkbox input "true"
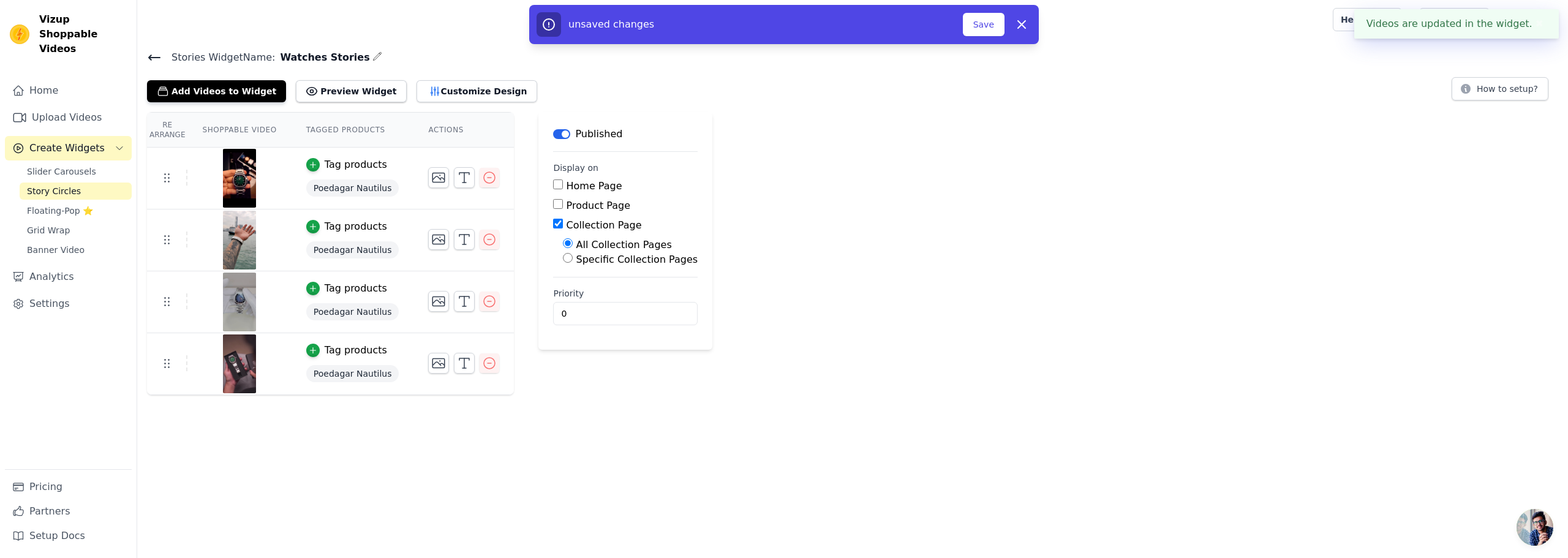
click at [593, 258] on label "Specific Collection Pages" at bounding box center [637, 260] width 122 height 12
click at [572, 258] on input "Specific Collection Pages" at bounding box center [567, 257] width 10 height 10
radio input "true"
click at [593, 287] on button "Select Collection Pages" at bounding box center [620, 287] width 116 height 21
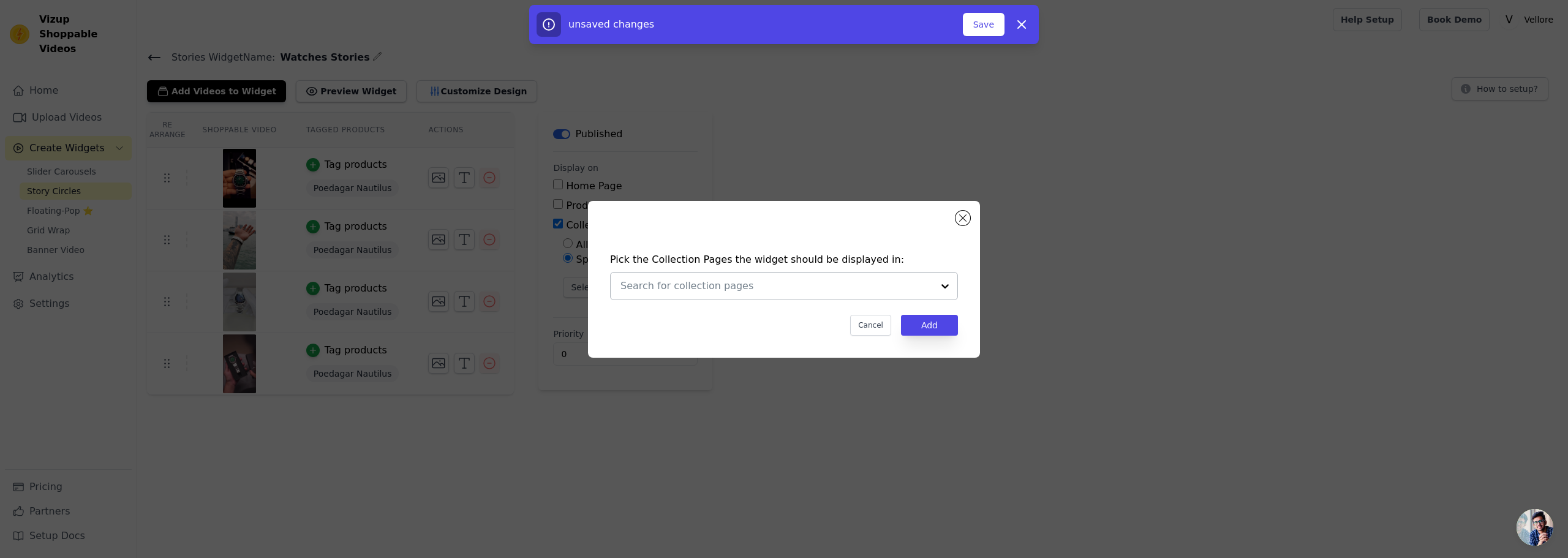
click at [671, 284] on input "text" at bounding box center [776, 286] width 312 height 15
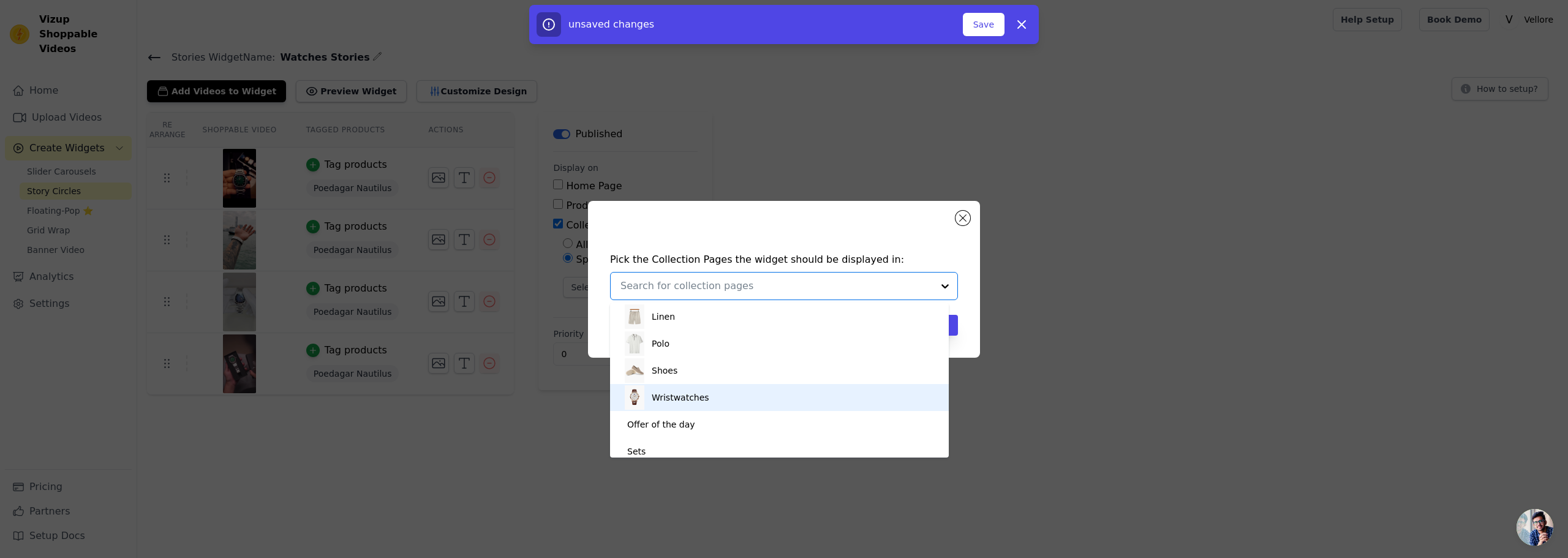
click at [688, 402] on div "Wristwatches" at bounding box center [680, 398] width 58 height 27
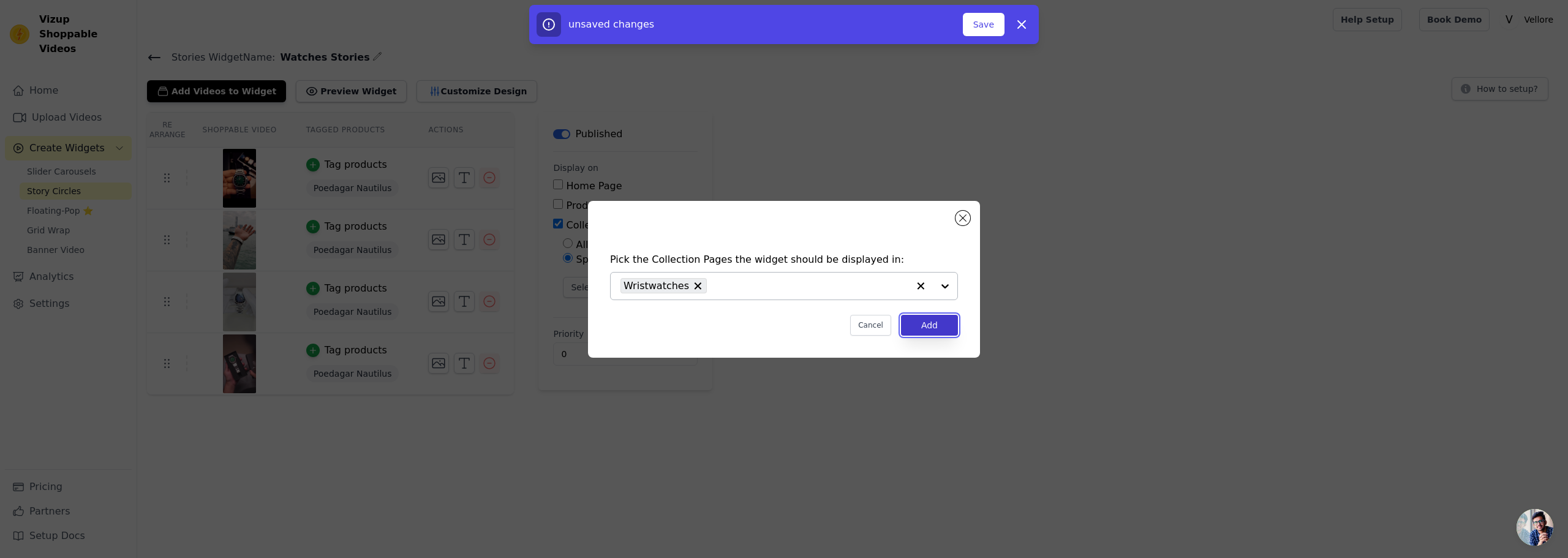
click at [932, 328] on button "Add" at bounding box center [930, 326] width 57 height 21
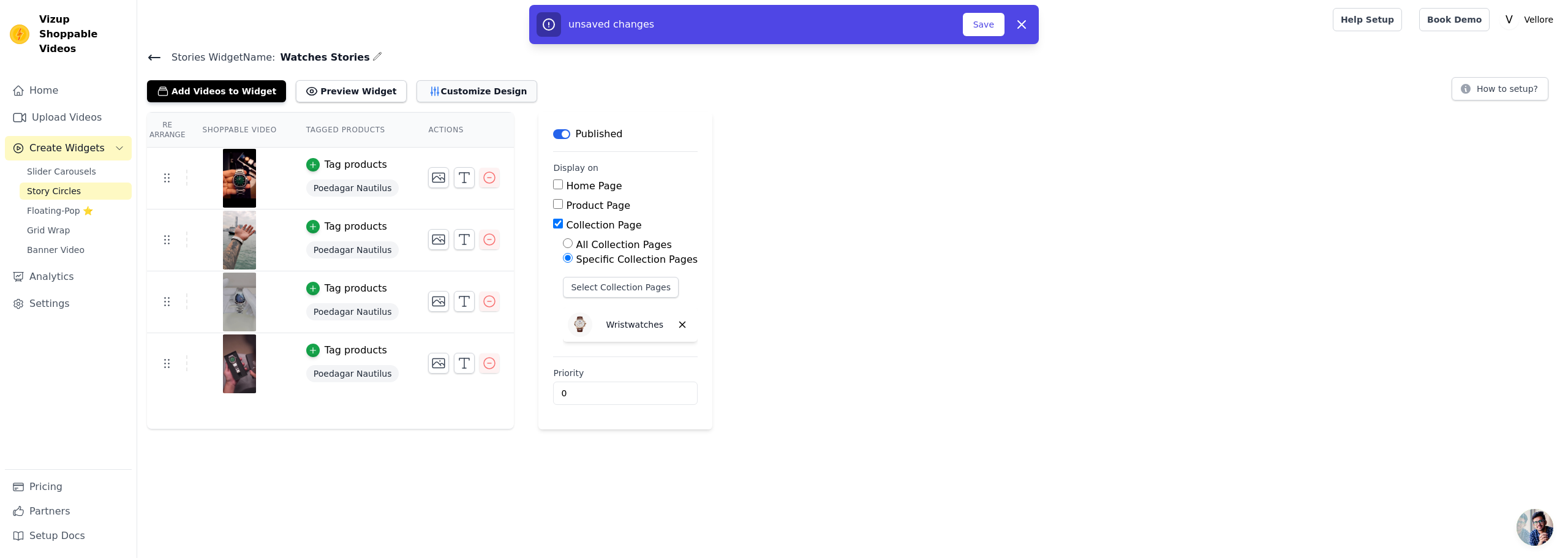
click at [452, 94] on button "Customize Design" at bounding box center [476, 91] width 121 height 22
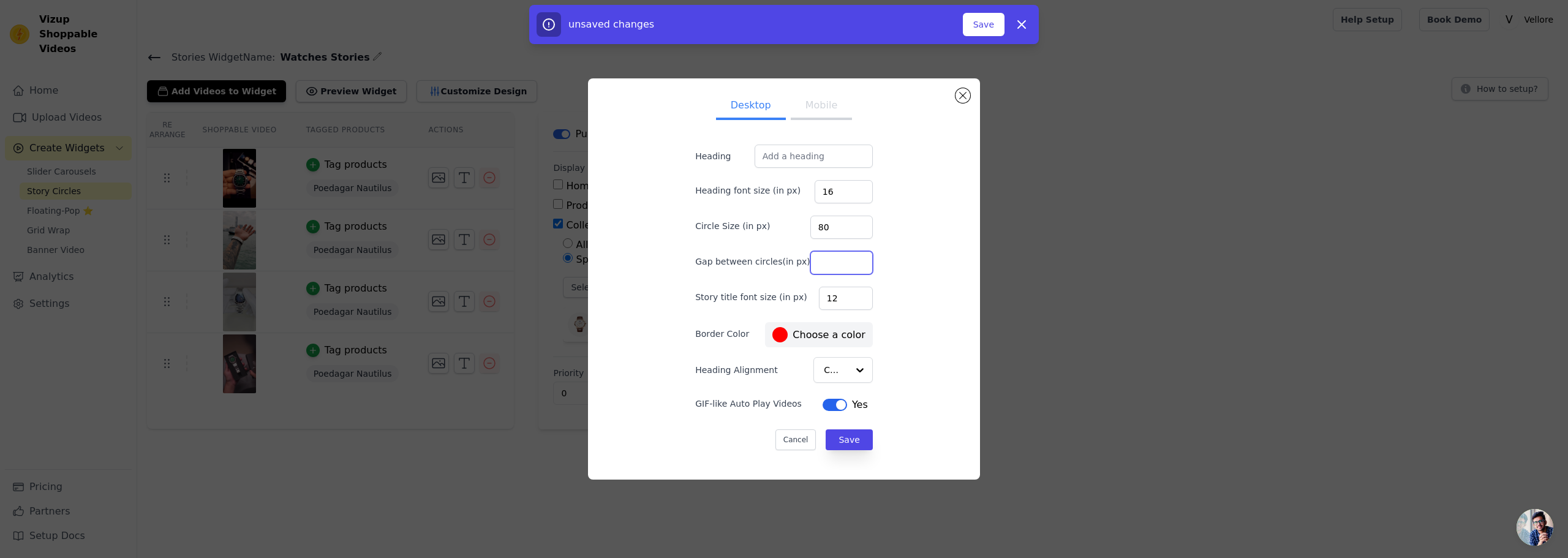
click at [822, 266] on input "Gap between circles(in px)" at bounding box center [841, 262] width 62 height 23
click at [797, 332] on label "#ff0000 Choose a color" at bounding box center [818, 334] width 92 height 15
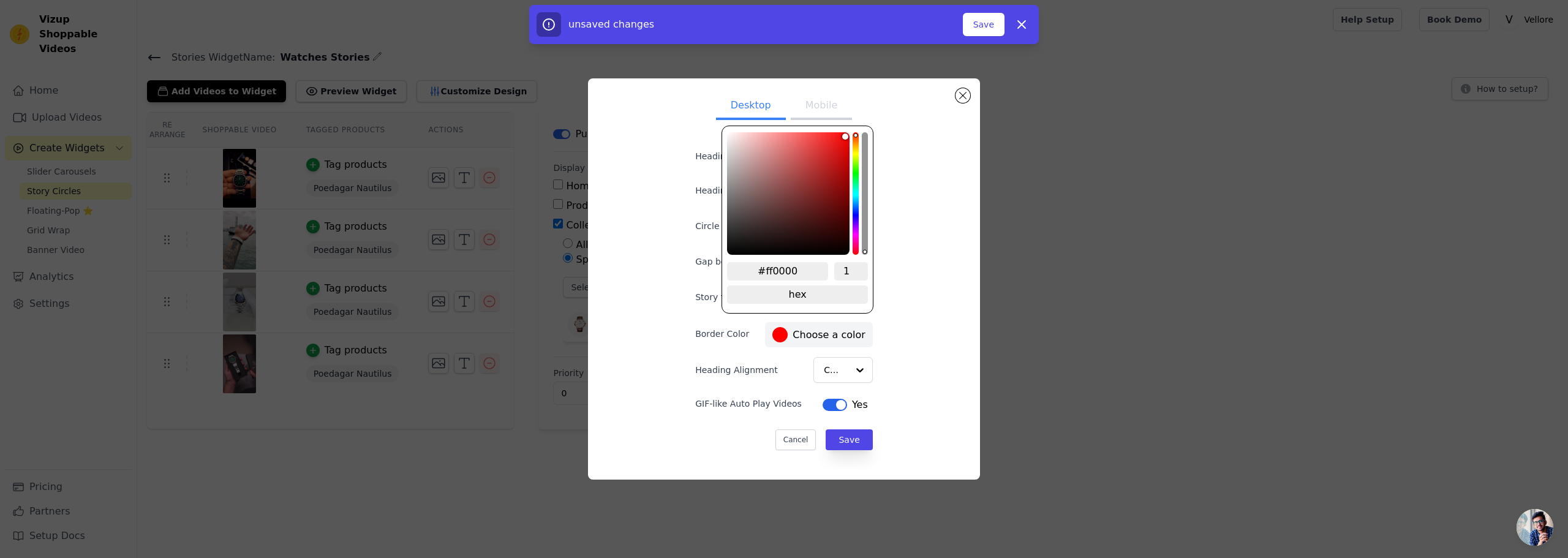
type input "8"
drag, startPoint x: 797, startPoint y: 270, endPoint x: 767, endPoint y: 271, distance: 30.0
click at [767, 271] on input "#ff0000" at bounding box center [777, 271] width 101 height 18
paste input "114747"
type input "#114747"
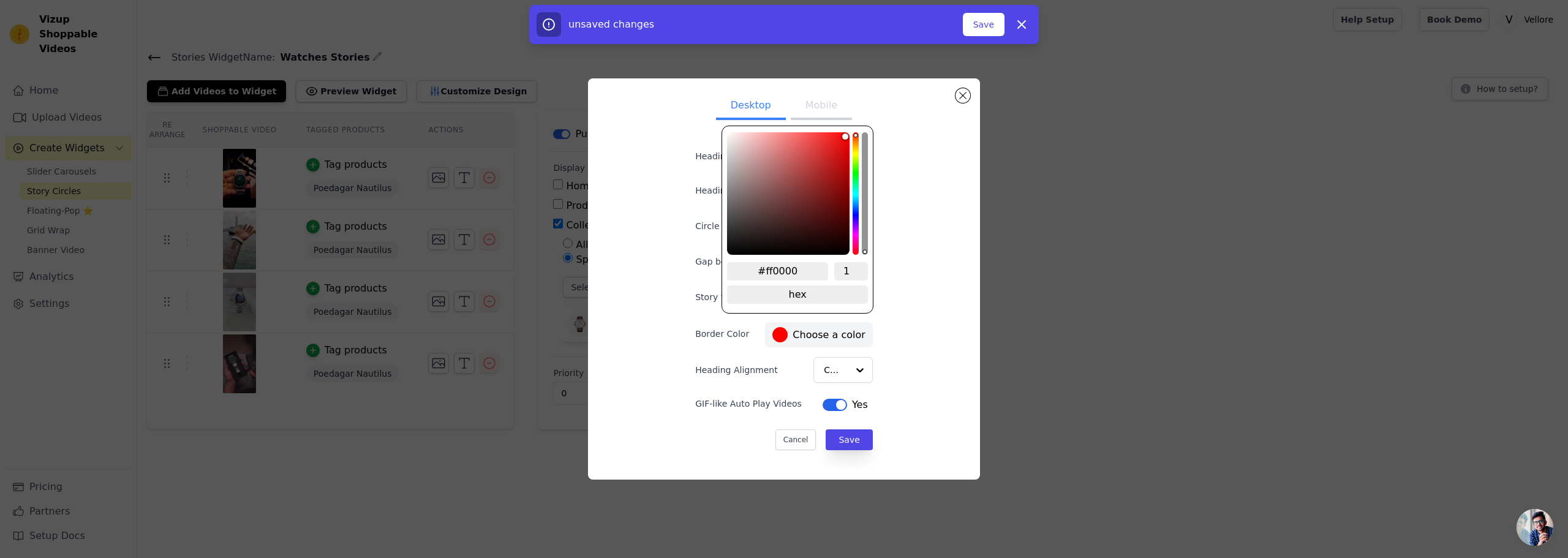
type input "#114747"
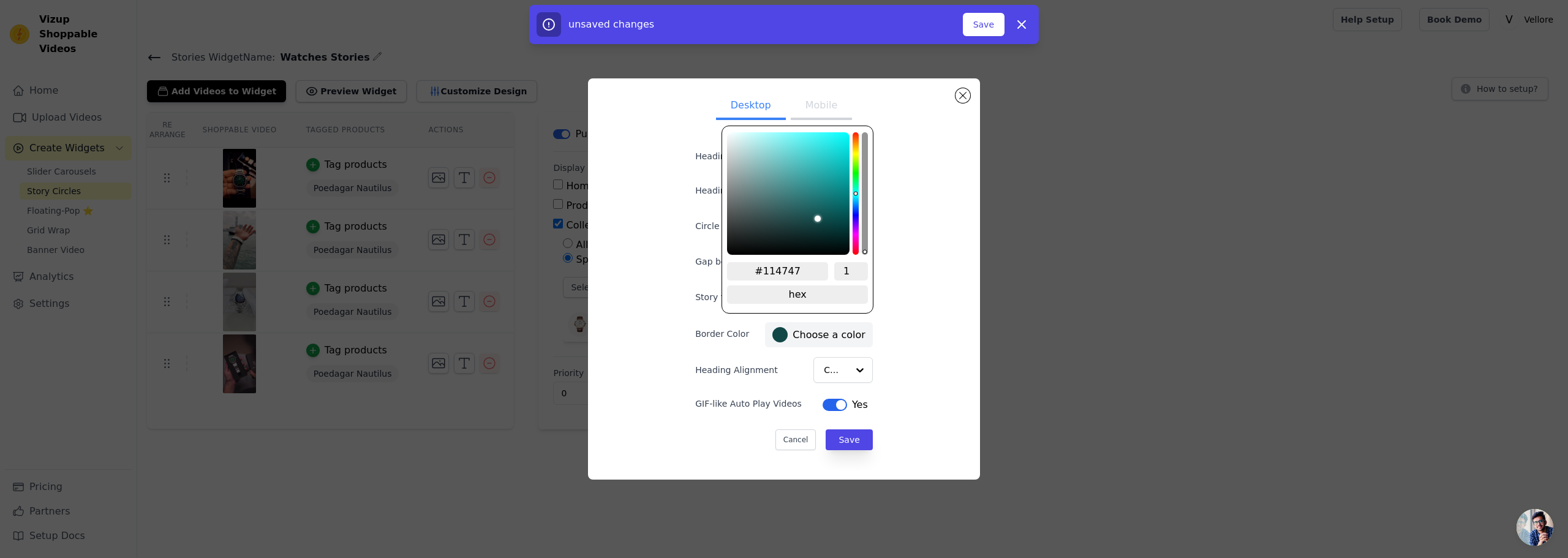
click at [897, 272] on div "Desktop Mobile Heading Heading font size (in px) 16 Circle Size (in px) 80 Gap …" at bounding box center [784, 279] width 372 height 382
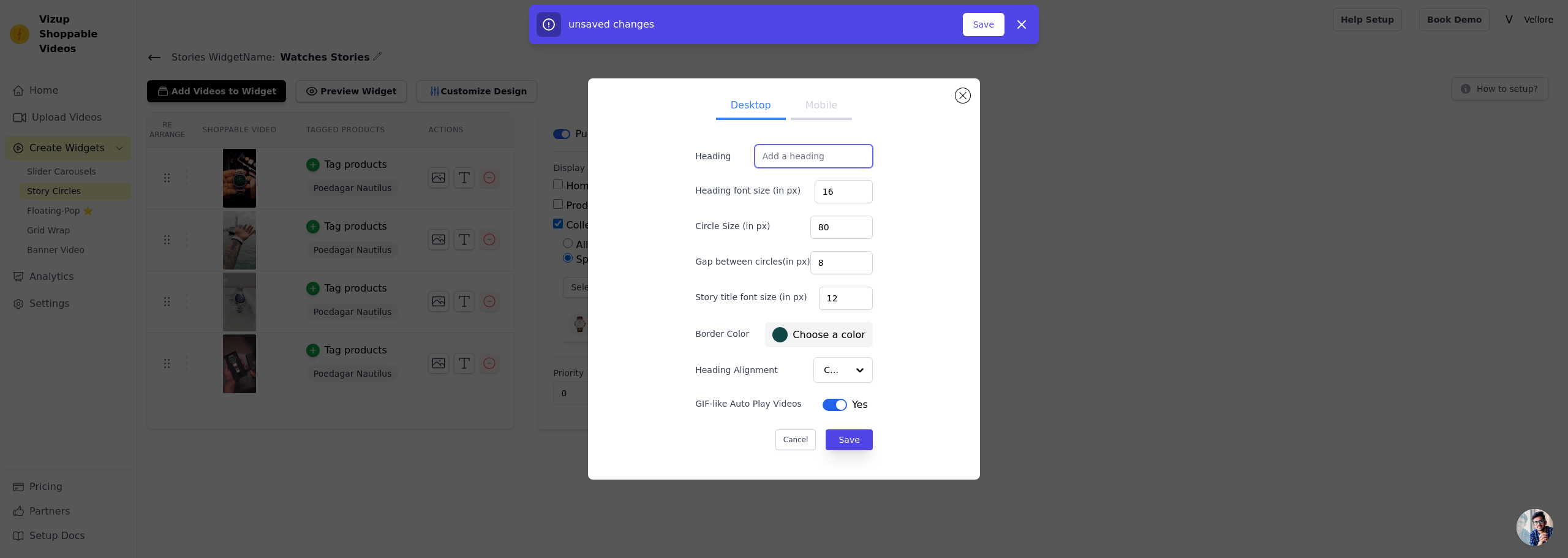
click at [805, 155] on input "Heading" at bounding box center [814, 156] width 119 height 23
click at [808, 104] on button "Mobile" at bounding box center [822, 106] width 62 height 27
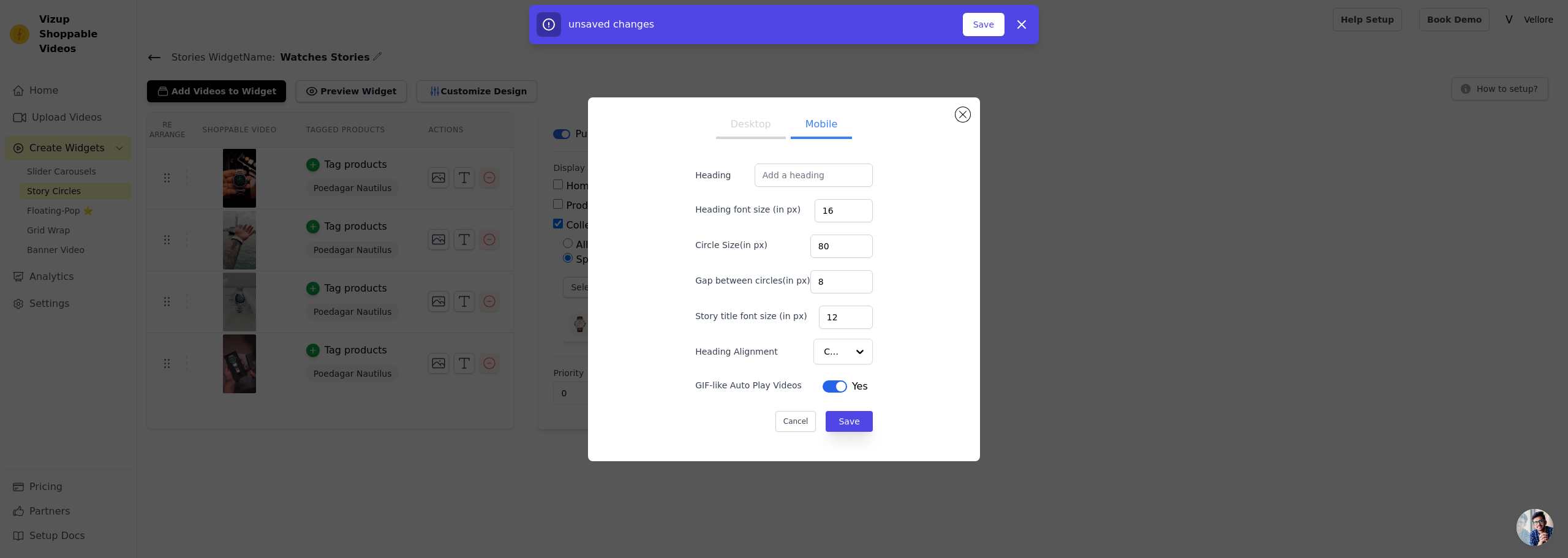
click at [757, 118] on button "Desktop" at bounding box center [750, 125] width 70 height 27
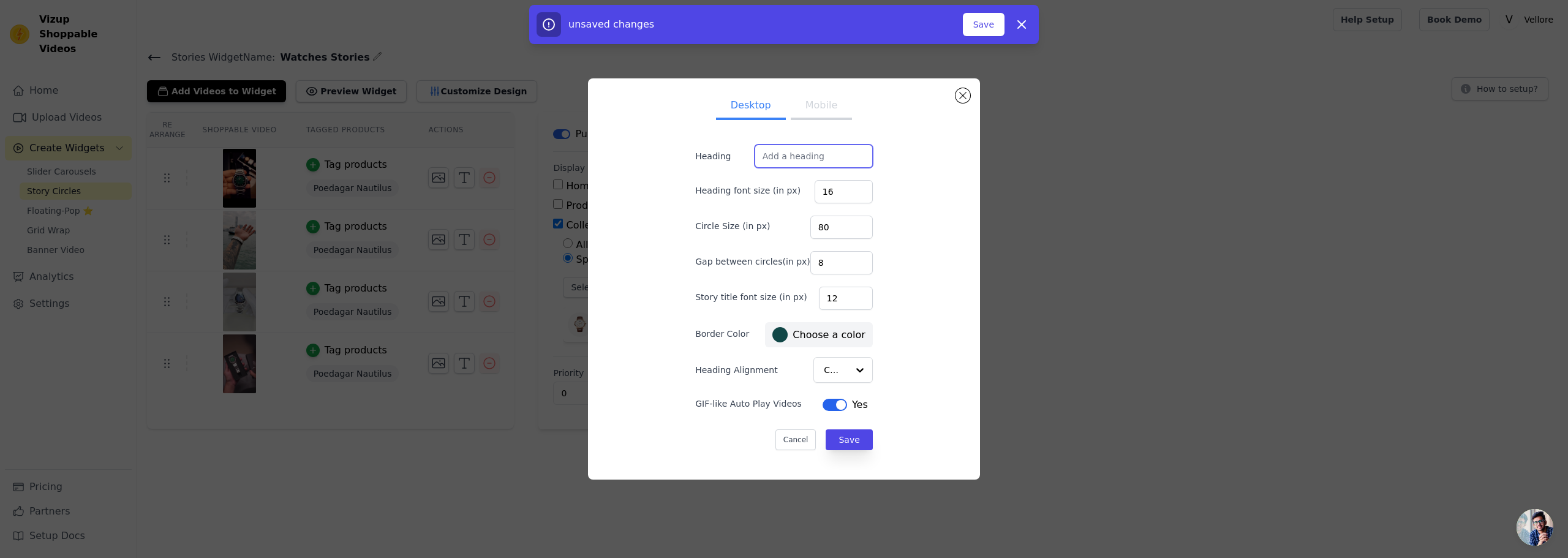
click at [782, 162] on input "Heading" at bounding box center [814, 156] width 119 height 23
paste input "Watches"
type input "Watches Stories"
click at [839, 439] on button "Save" at bounding box center [849, 440] width 47 height 21
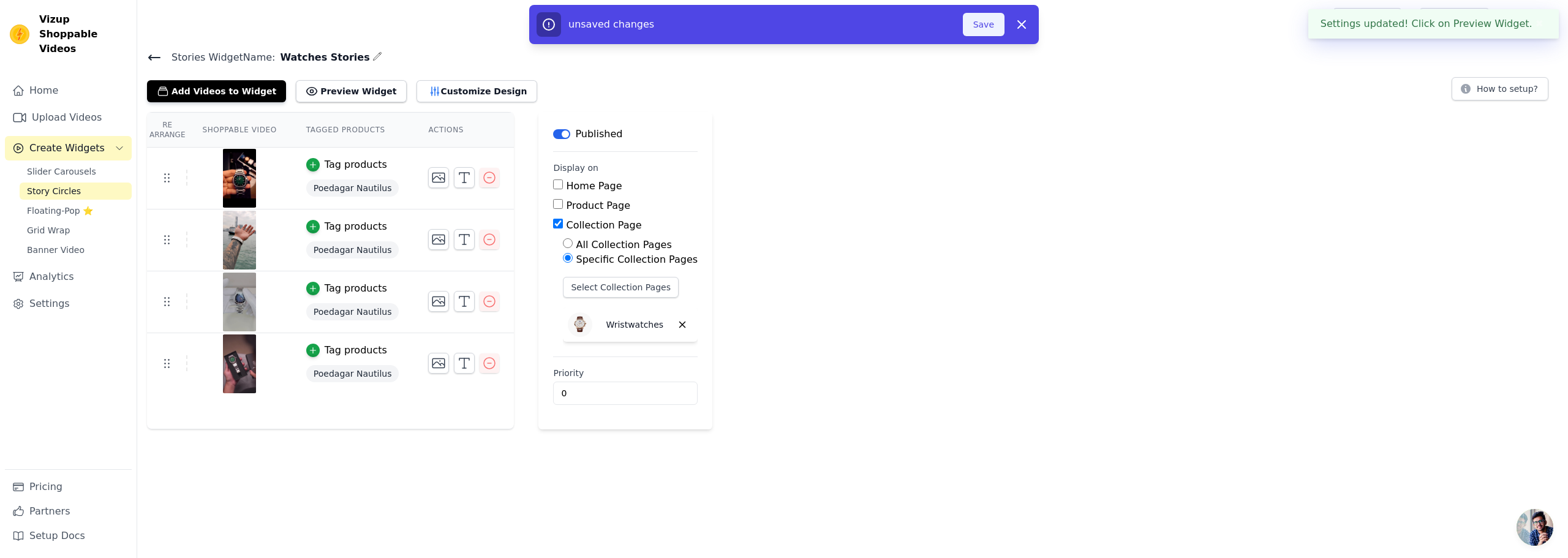
click at [982, 28] on button "Save" at bounding box center [984, 24] width 42 height 23
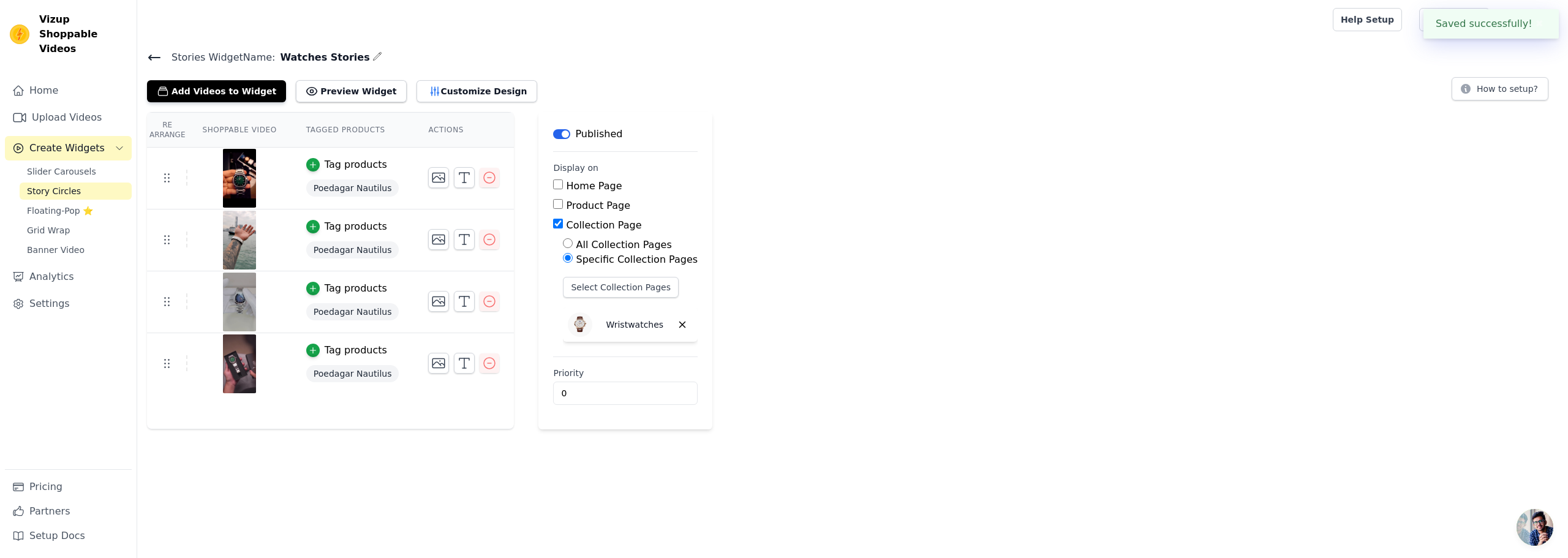
click at [578, 205] on label "Product Page" at bounding box center [599, 206] width 65 height 12
click at [563, 205] on input "Product Page" at bounding box center [557, 203] width 10 height 10
checkbox input "true"
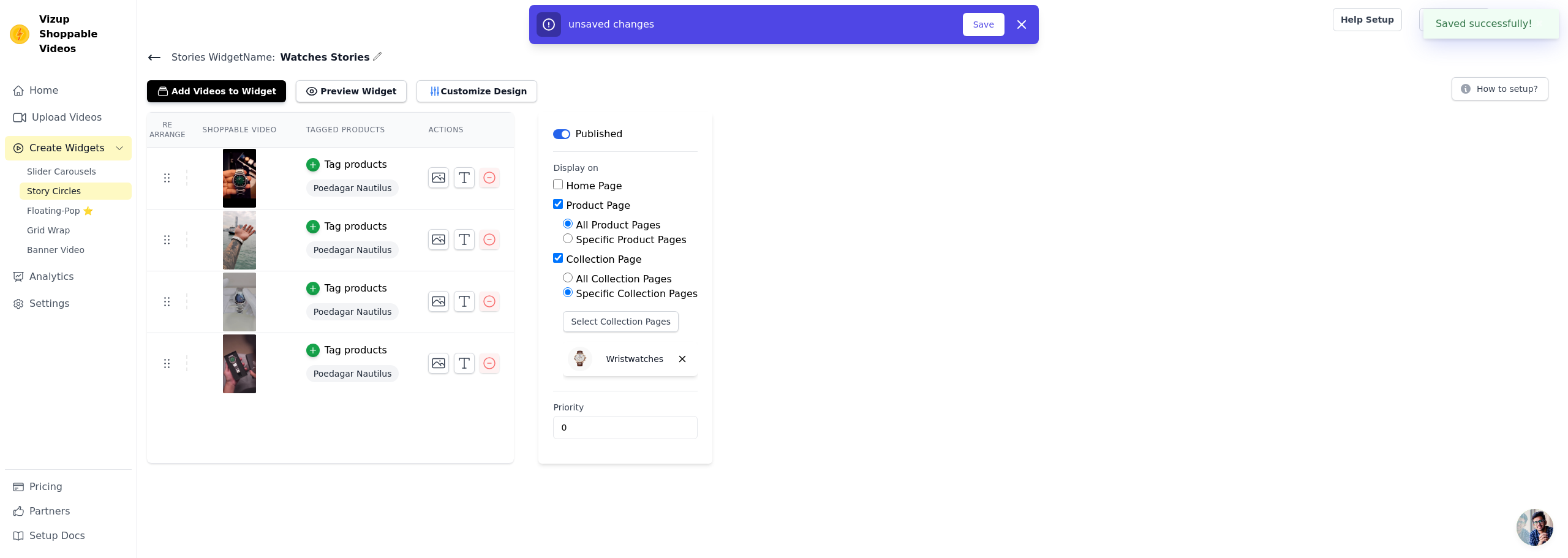
click at [585, 237] on label "Specific Product Pages" at bounding box center [631, 240] width 110 height 12
click at [572, 237] on input "Specific Product Pages" at bounding box center [567, 238] width 10 height 10
radio input "true"
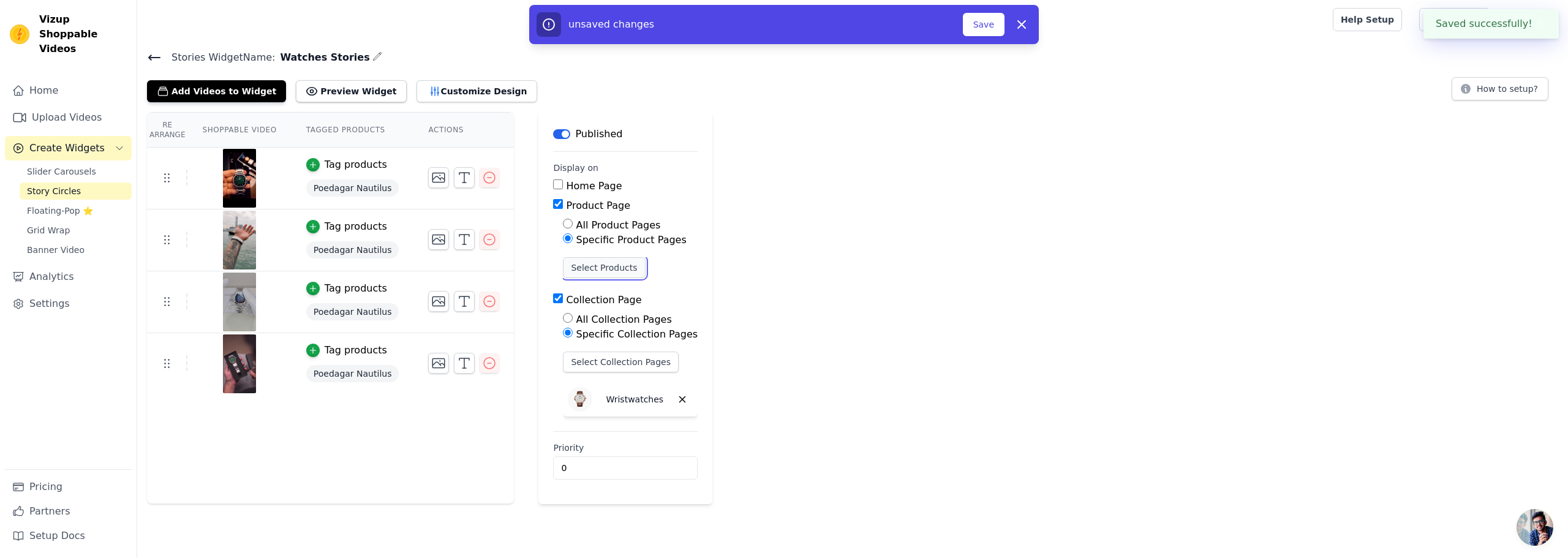
click at [573, 274] on button "Select Products" at bounding box center [603, 268] width 82 height 21
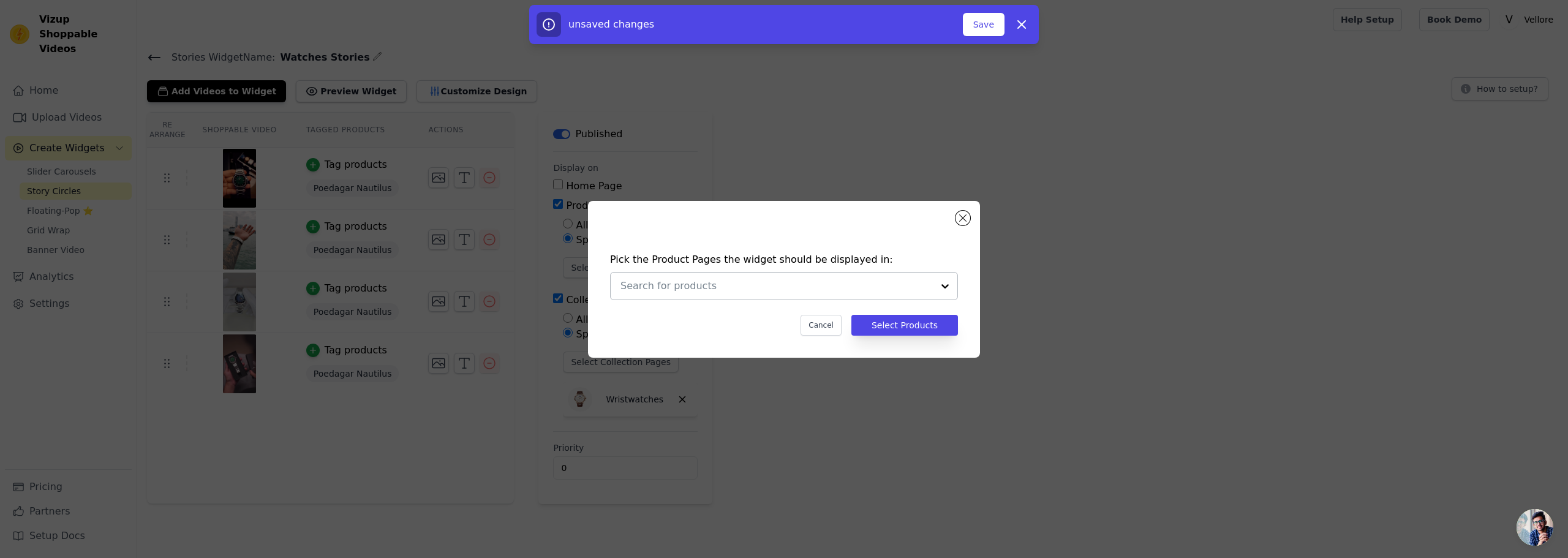
click at [680, 285] on input "text" at bounding box center [776, 286] width 312 height 15
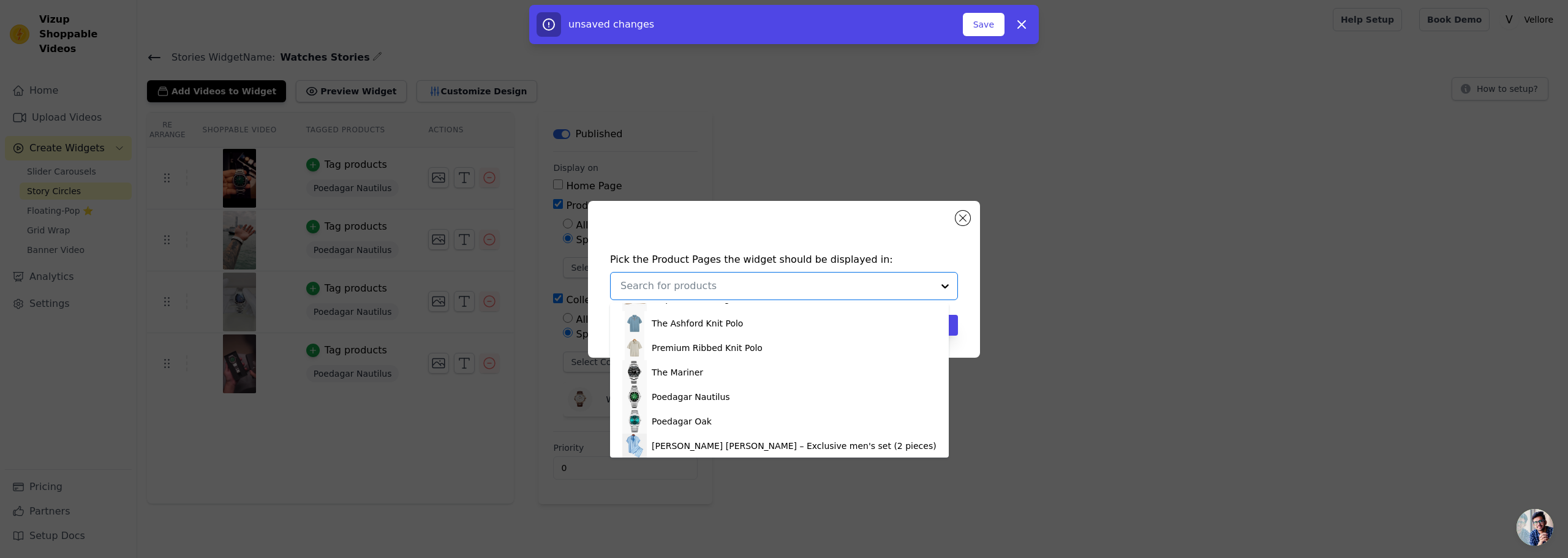
scroll to position [428, 0]
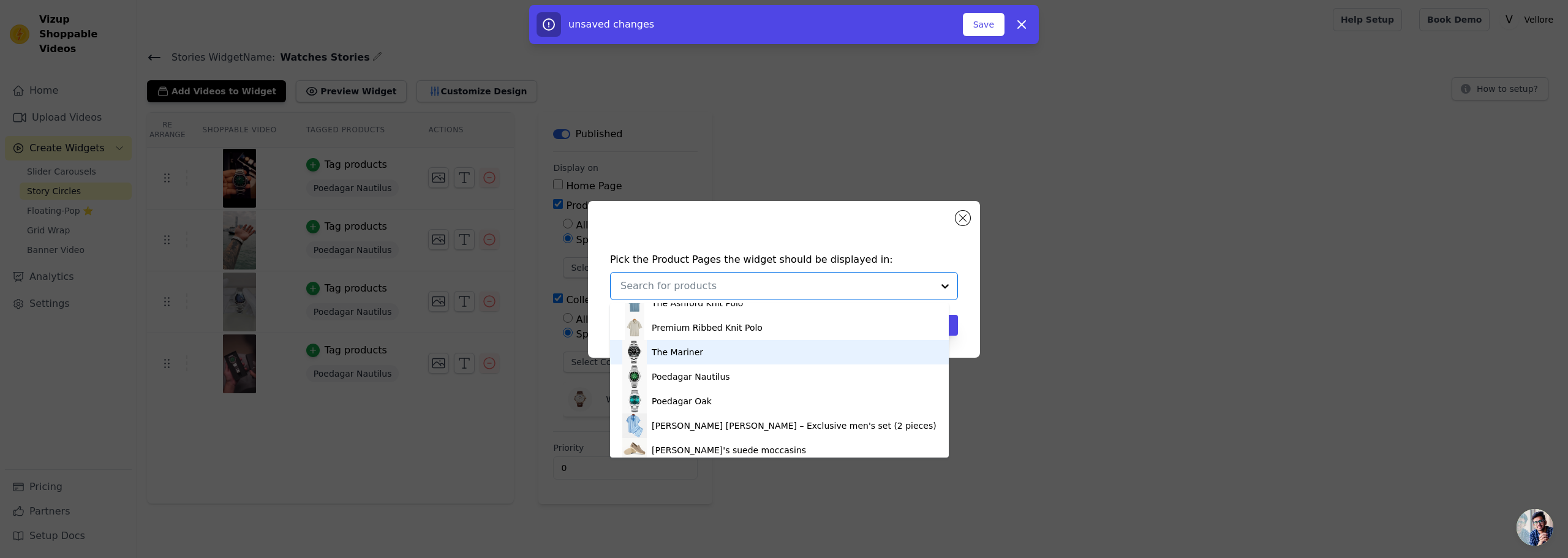
click at [675, 353] on div "The Mariner" at bounding box center [677, 352] width 52 height 12
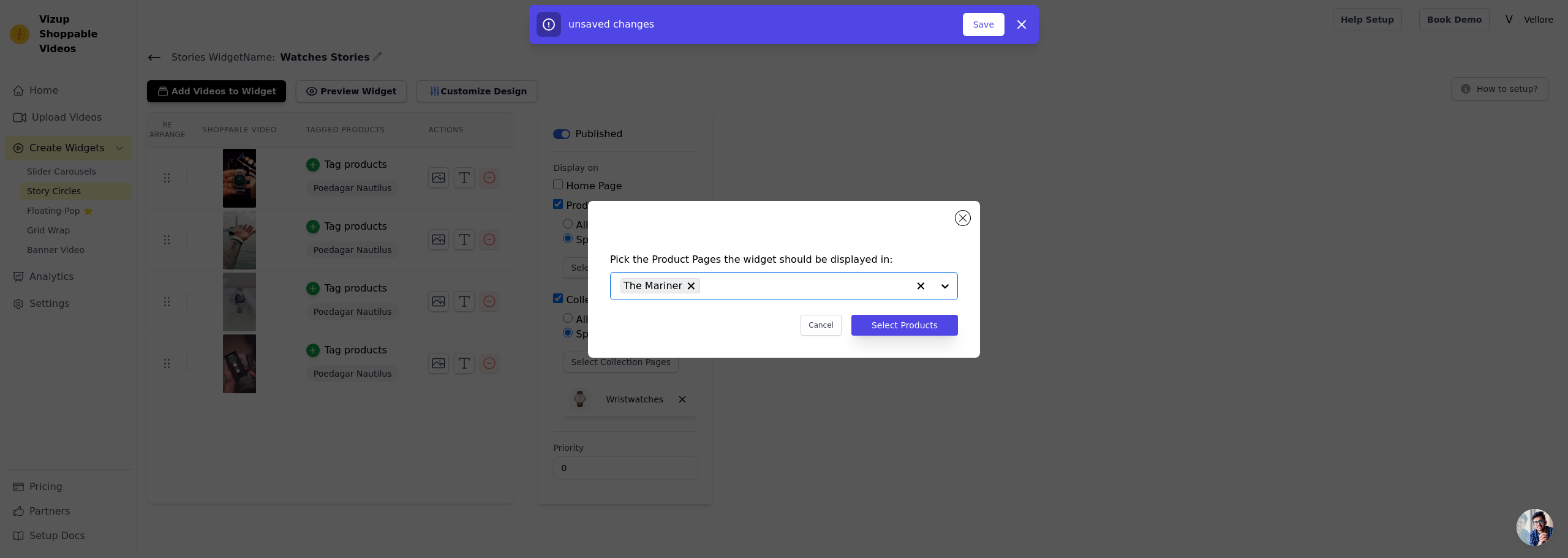
click at [722, 286] on input "text" at bounding box center [807, 286] width 202 height 15
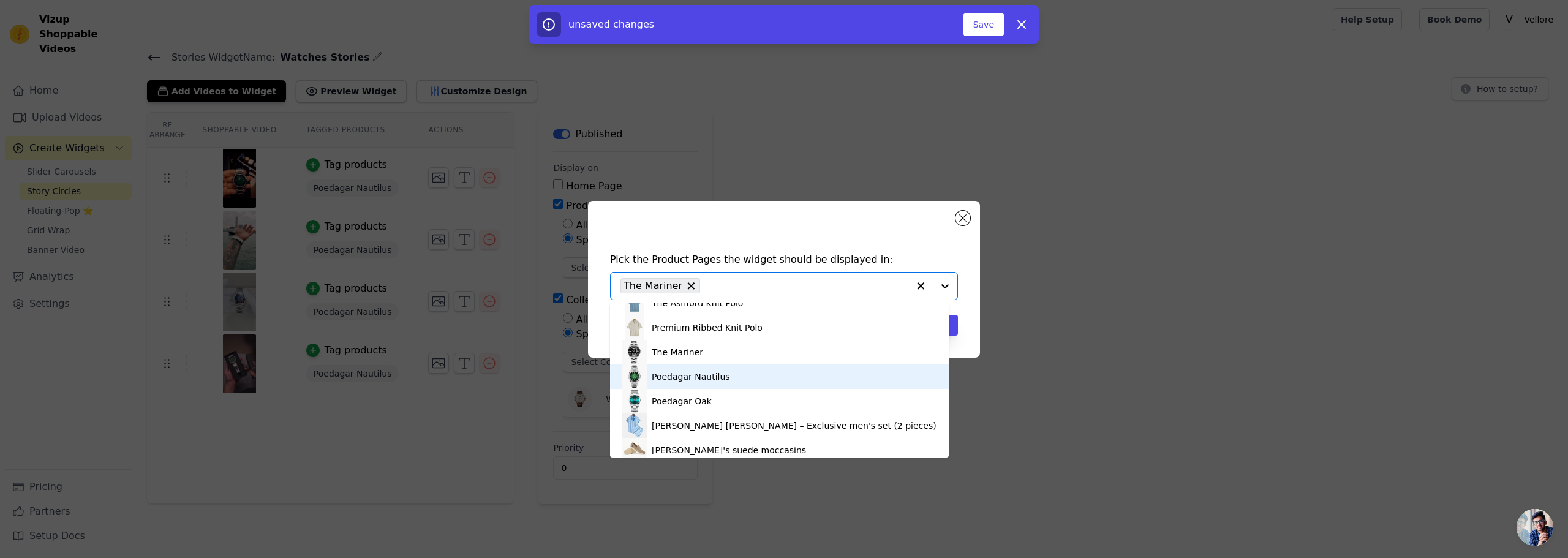
click at [698, 379] on div "Poedagar Nautilus" at bounding box center [691, 376] width 78 height 12
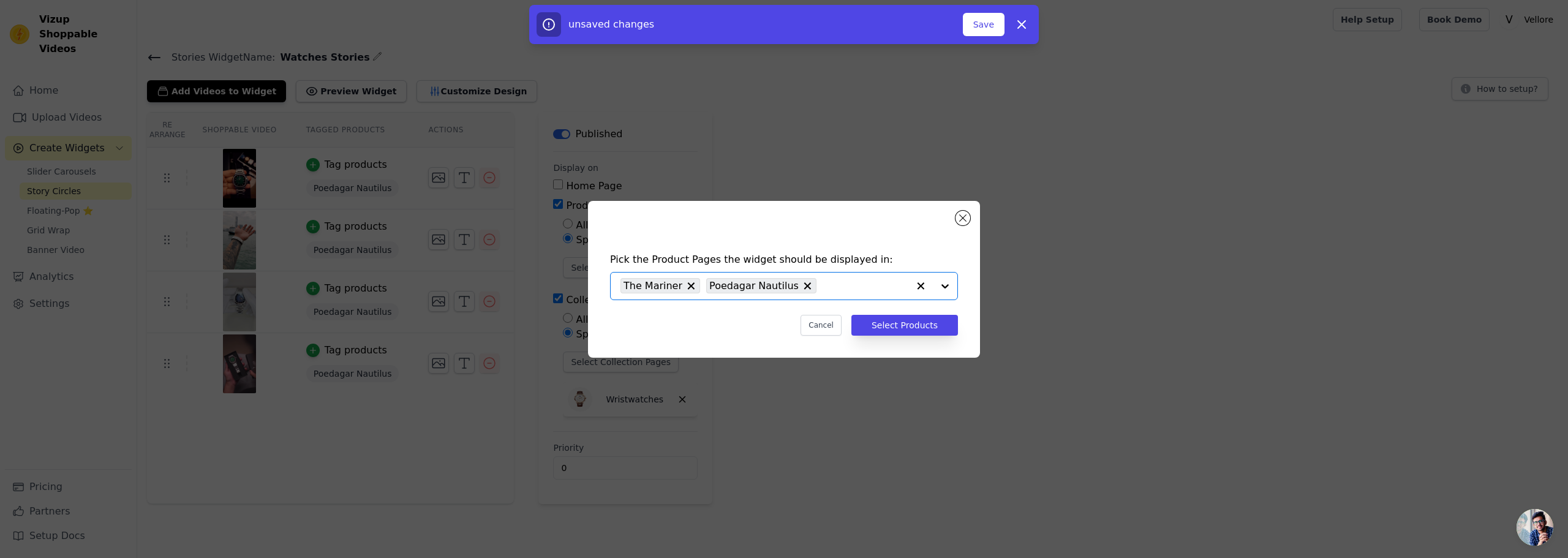
click at [822, 288] on input "text" at bounding box center [865, 286] width 86 height 15
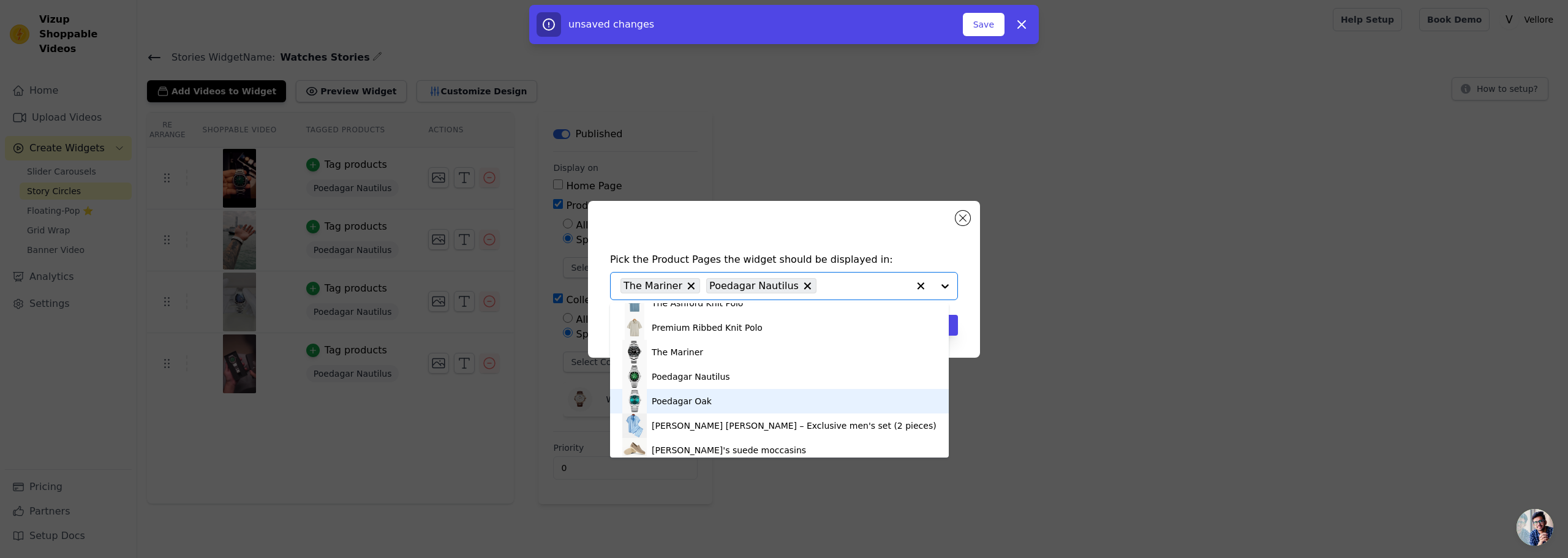
click at [682, 405] on div "Poedagar Oak" at bounding box center [682, 401] width 60 height 12
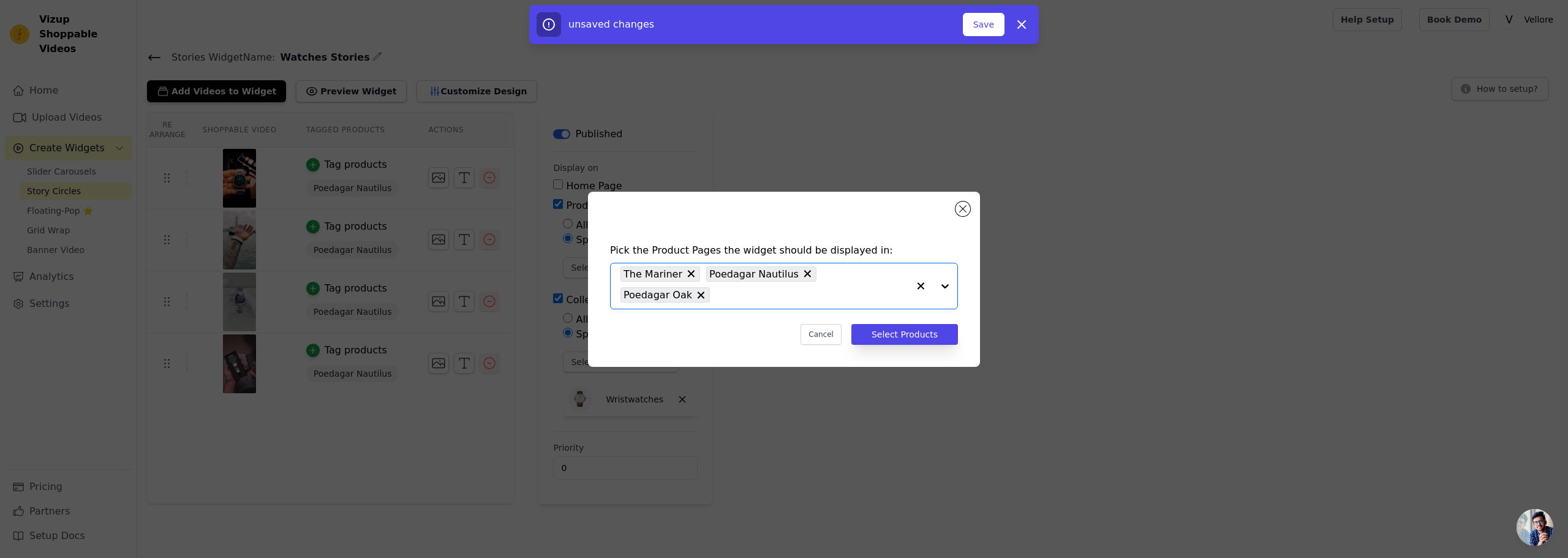
click at [838, 301] on input "text" at bounding box center [812, 296] width 192 height 15
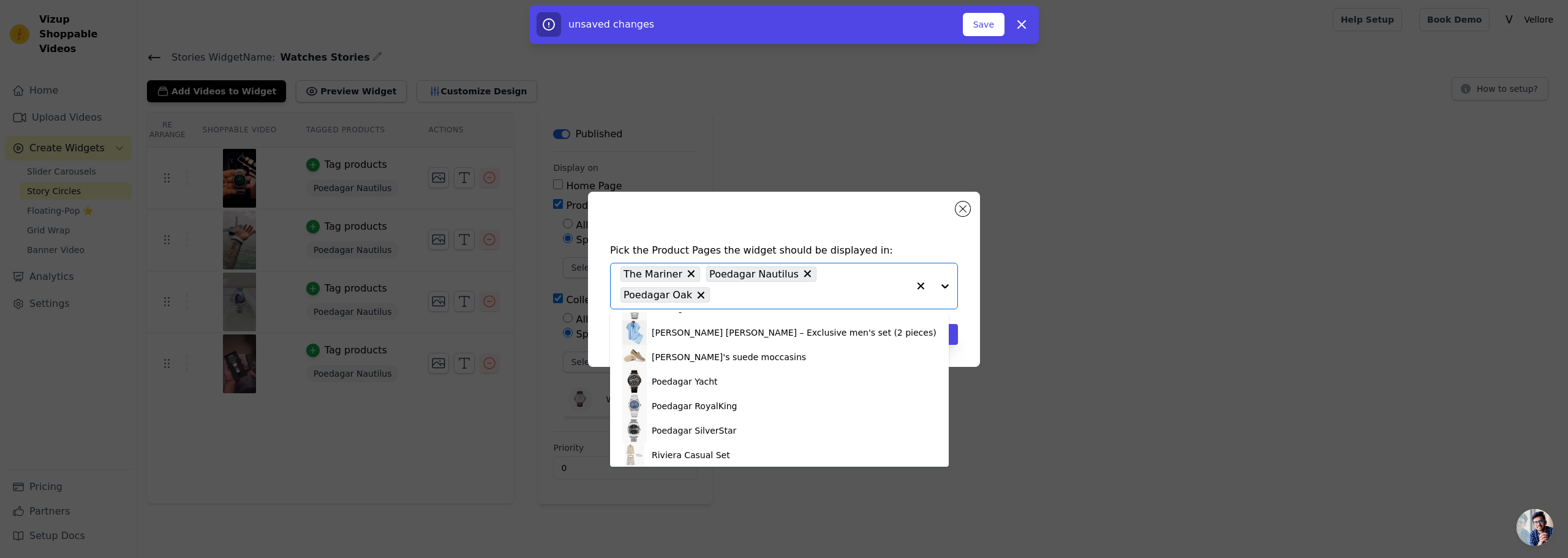
scroll to position [551, 0]
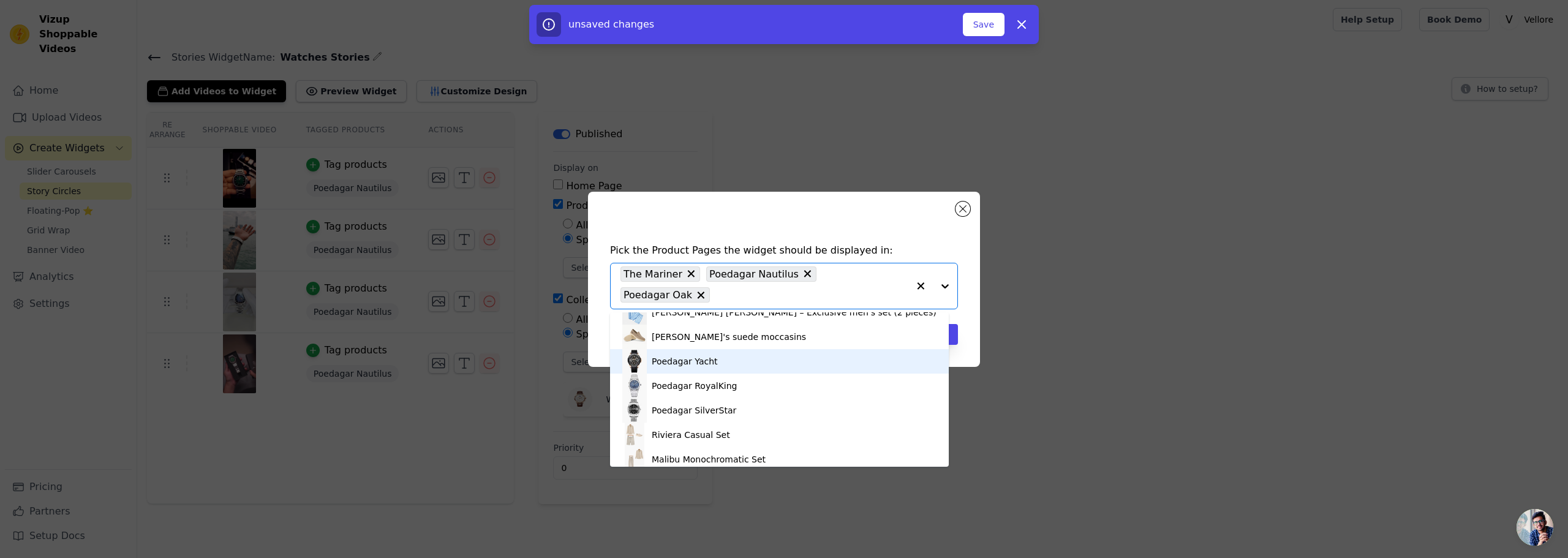
click at [704, 369] on div "Poedagar Yacht" at bounding box center [779, 361] width 314 height 25
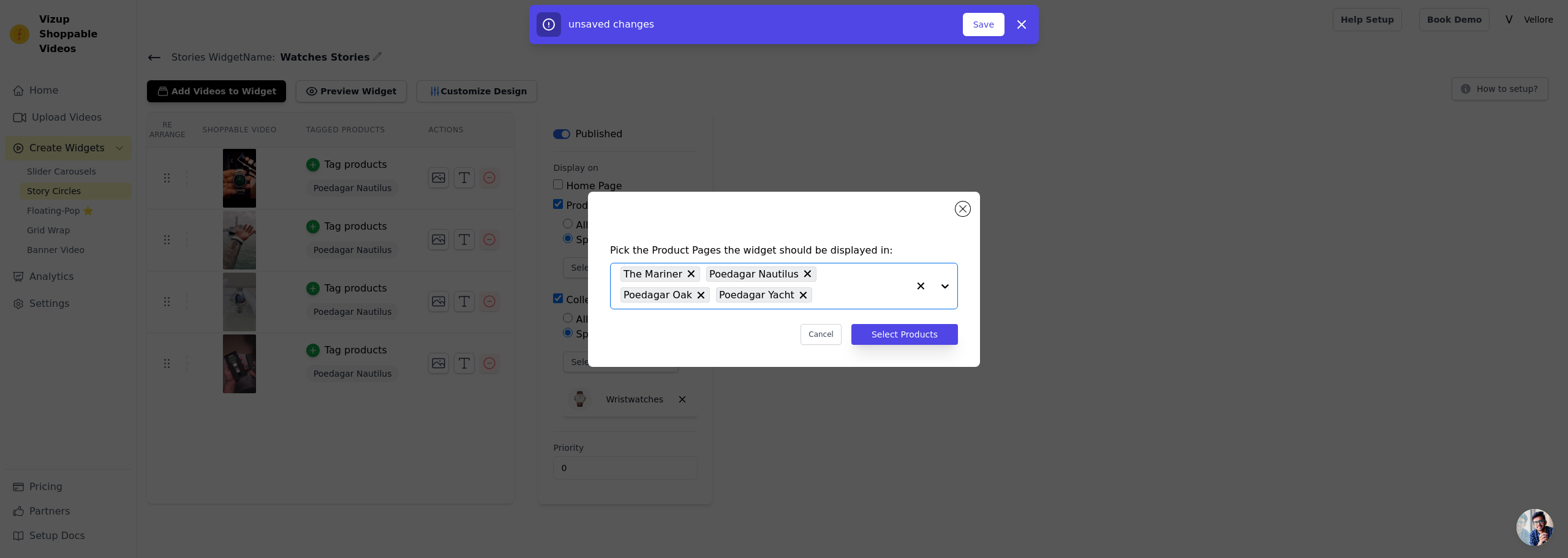
click at [819, 299] on input "text" at bounding box center [864, 296] width 90 height 15
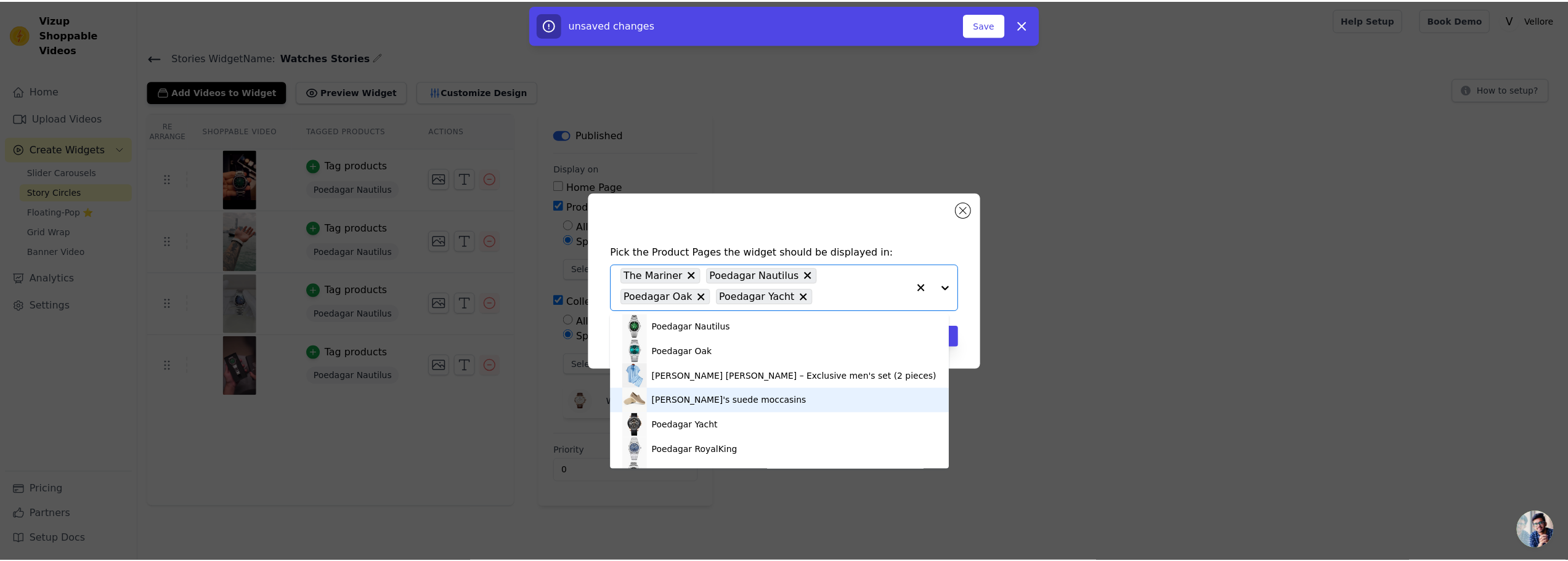
scroll to position [431, 0]
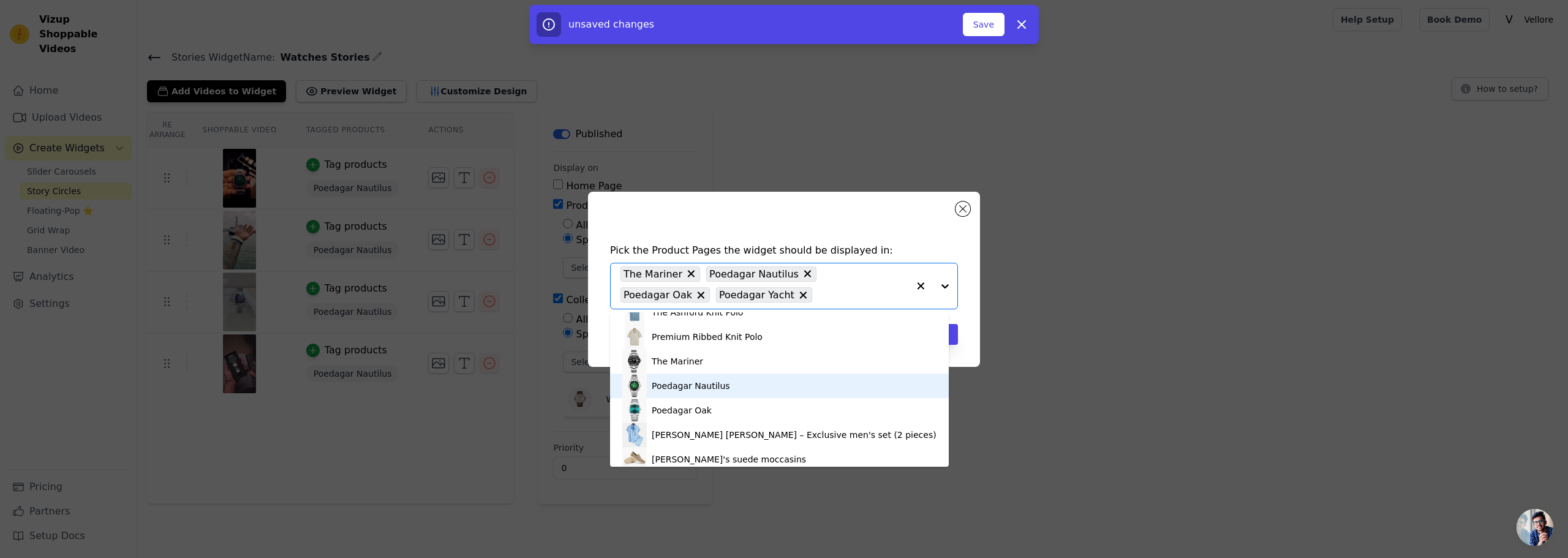
click at [692, 388] on div "Poedagar Nautilus" at bounding box center [691, 386] width 78 height 12
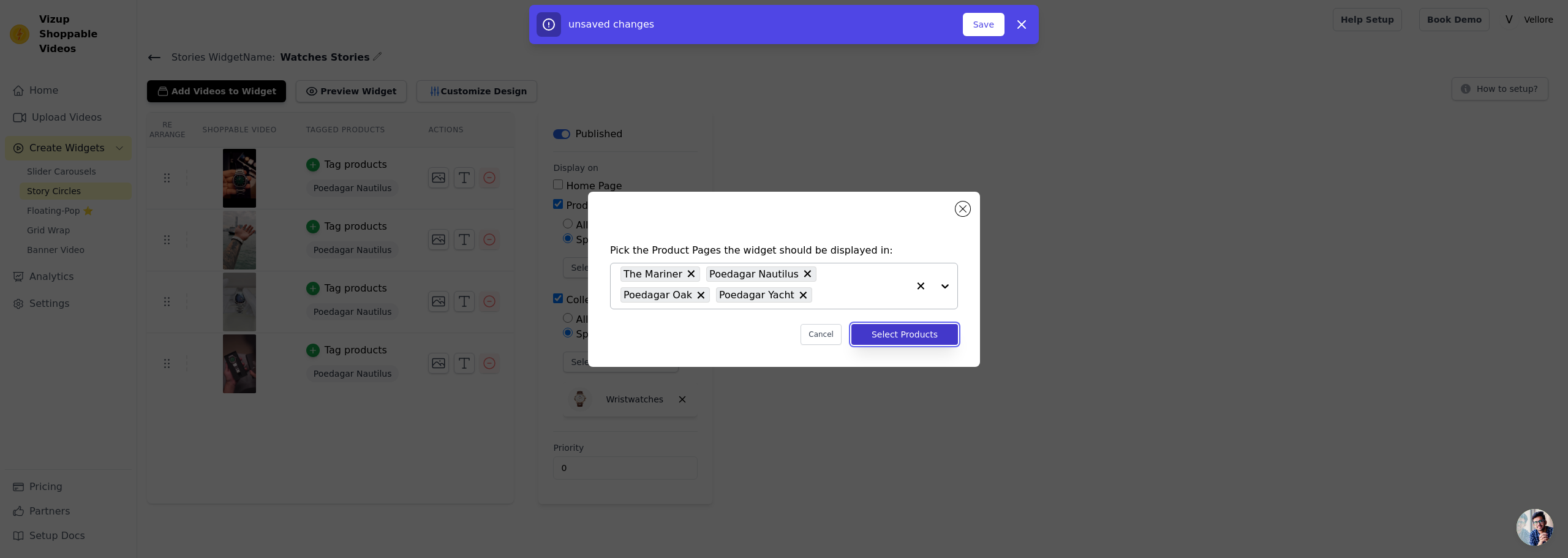
click at [891, 332] on button "Select Products" at bounding box center [905, 334] width 107 height 21
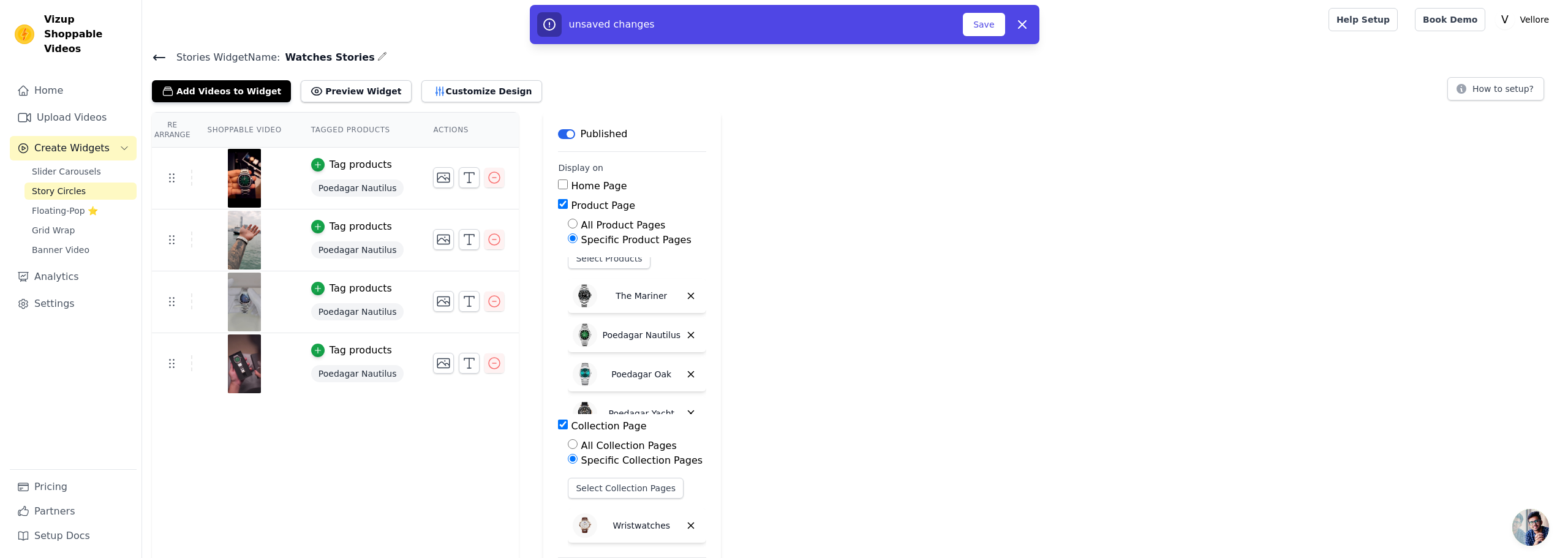
scroll to position [0, 0]
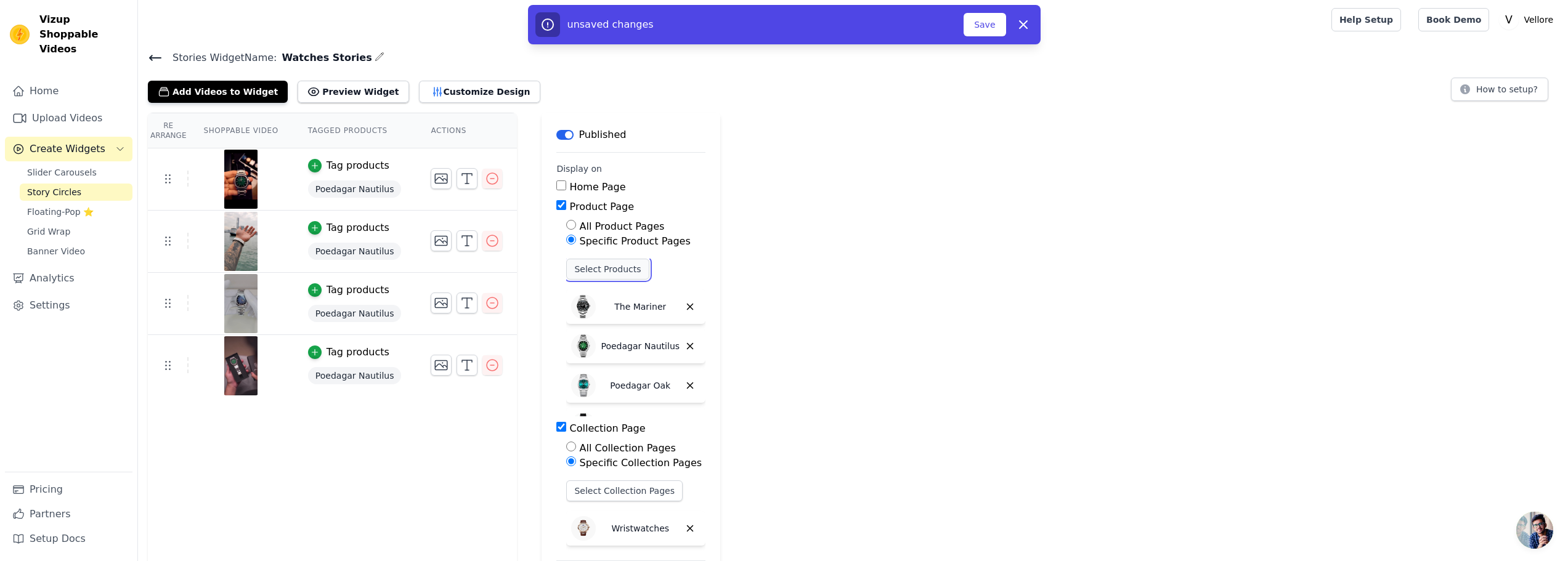
click at [593, 267] on button "Select Products" at bounding box center [607, 269] width 82 height 21
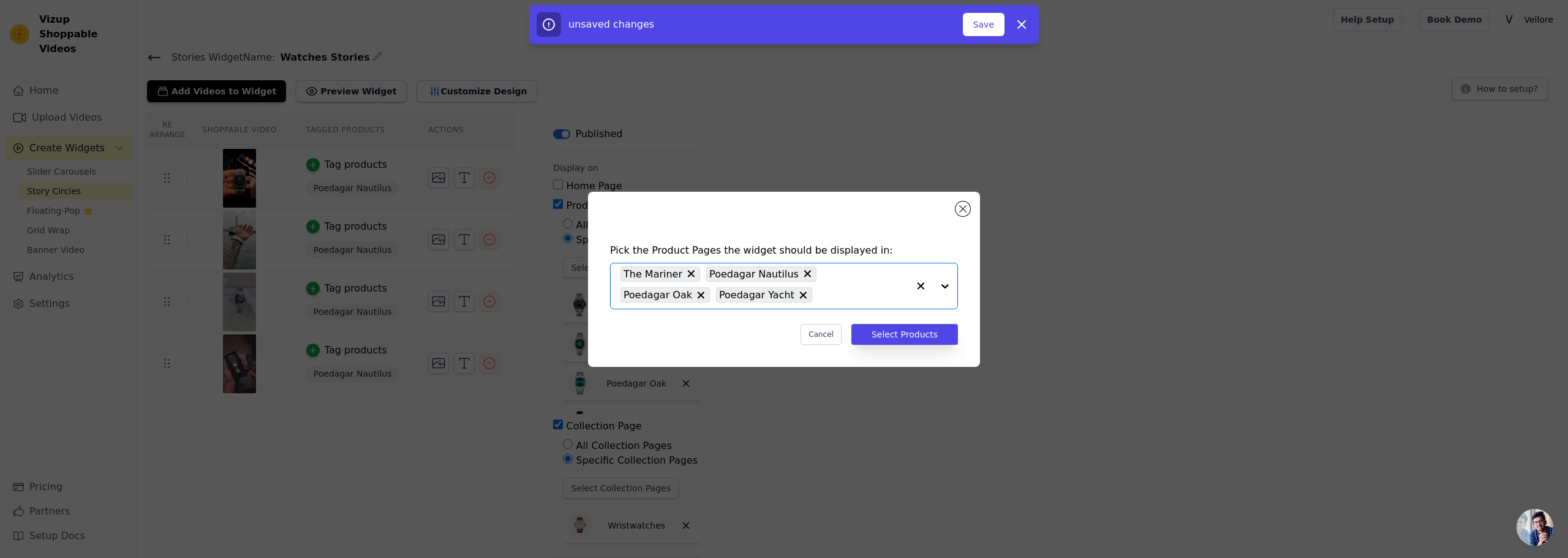
click at [819, 291] on input "text" at bounding box center [864, 296] width 90 height 15
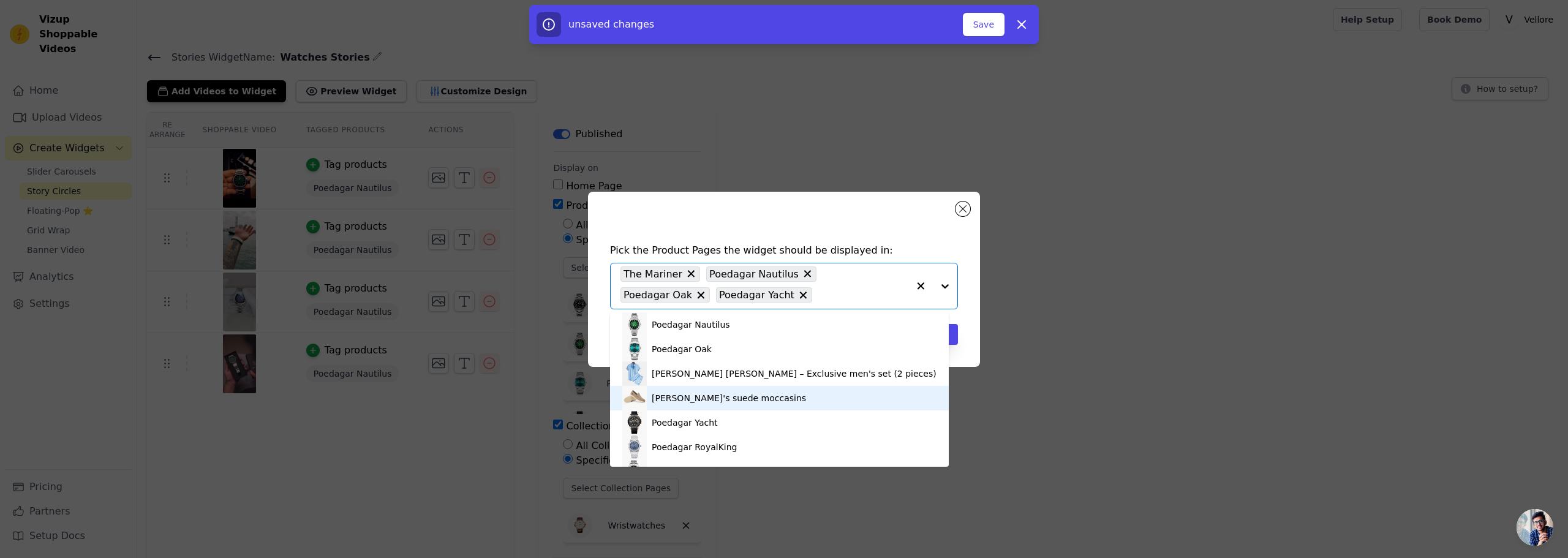
scroll to position [551, 0]
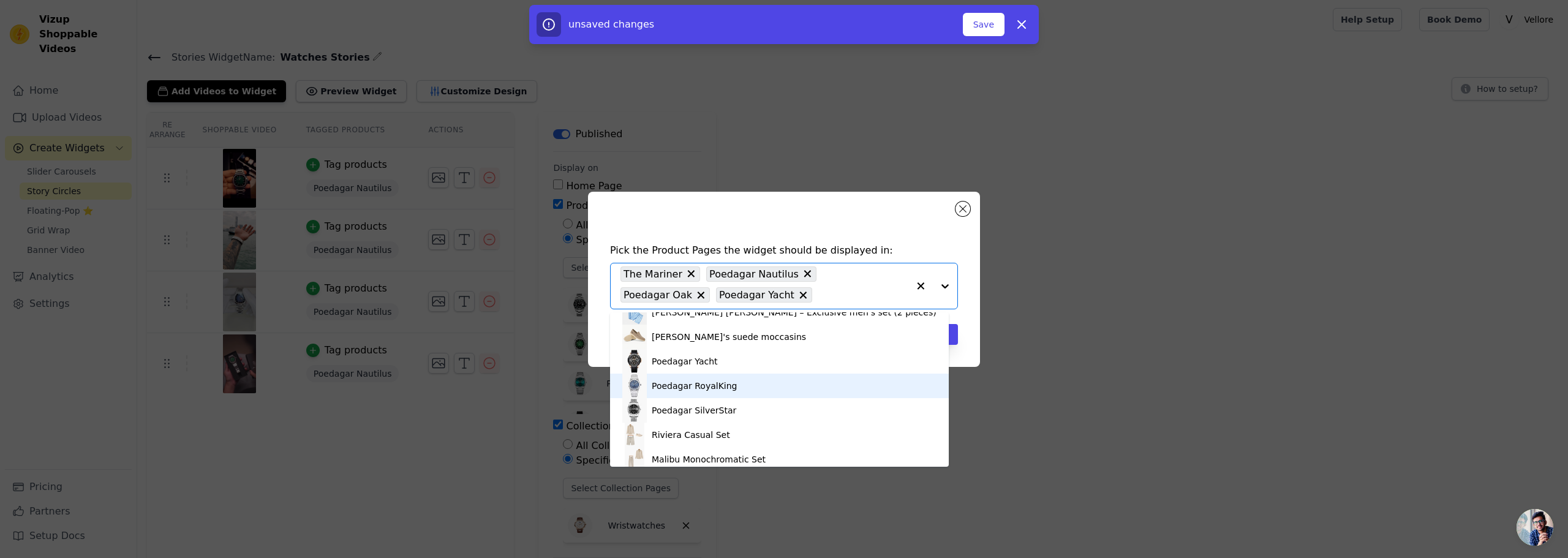
click at [721, 386] on div "Poedagar RoyalKing" at bounding box center [695, 386] width 86 height 12
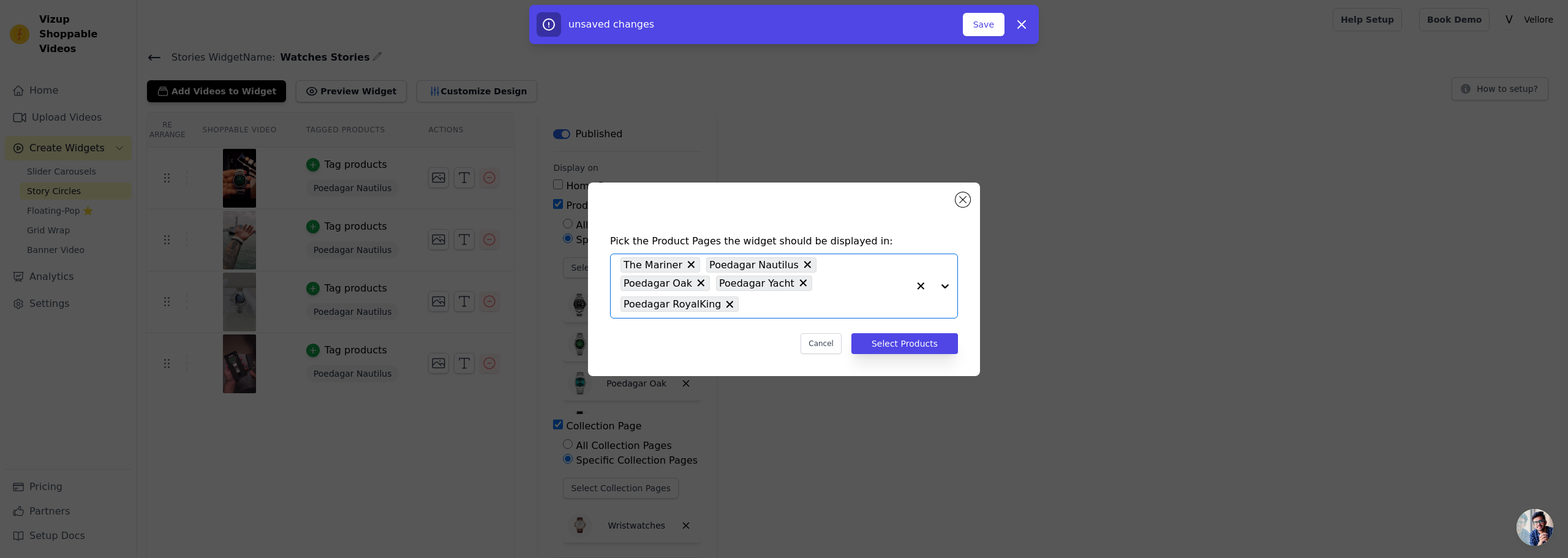
click at [842, 298] on input "text" at bounding box center [827, 304] width 164 height 15
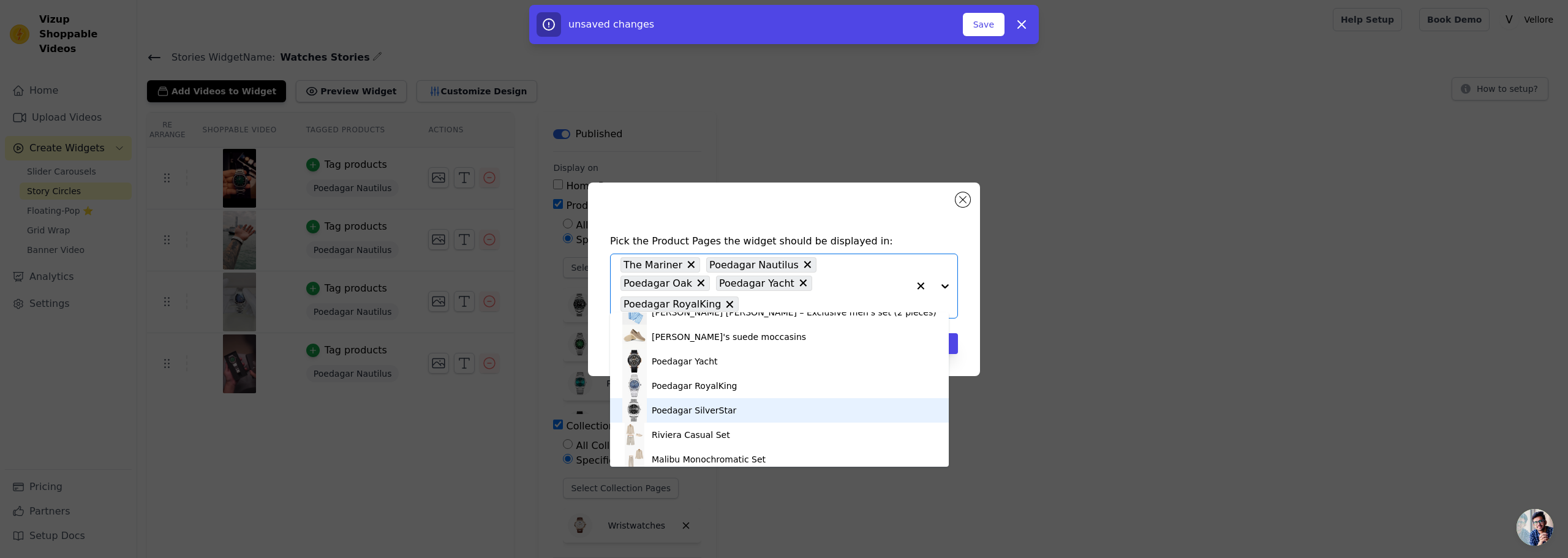
click at [726, 414] on div "Poedagar SilverStar" at bounding box center [779, 410] width 314 height 25
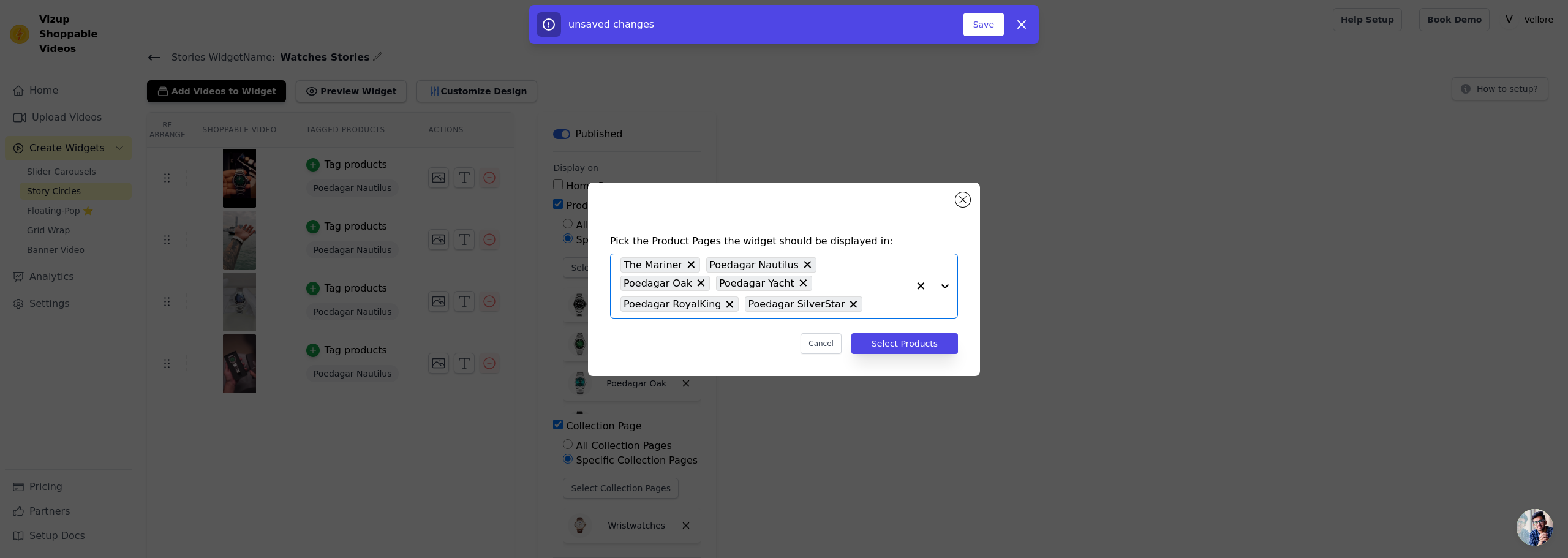
click at [804, 315] on div "The Mariner Poedagar Nautilus Poedagar Oak Poedagar Yacht Poedagar RoyalKing Po…" at bounding box center [764, 286] width 288 height 64
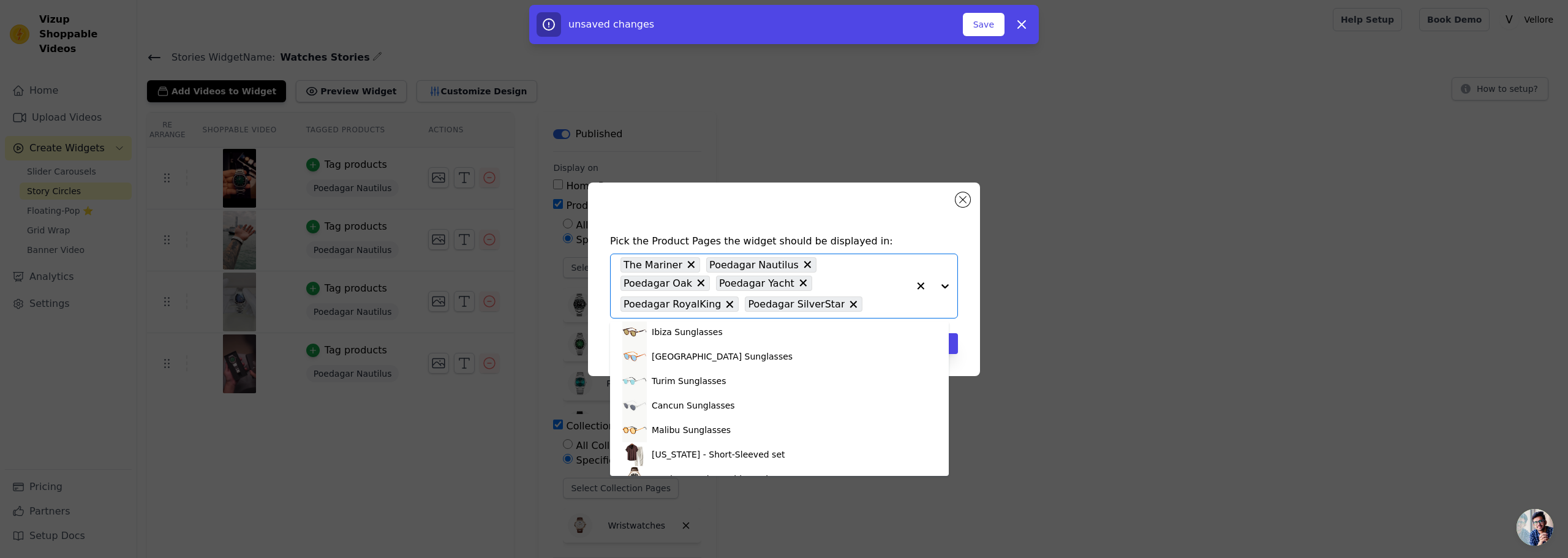
scroll to position [1074, 0]
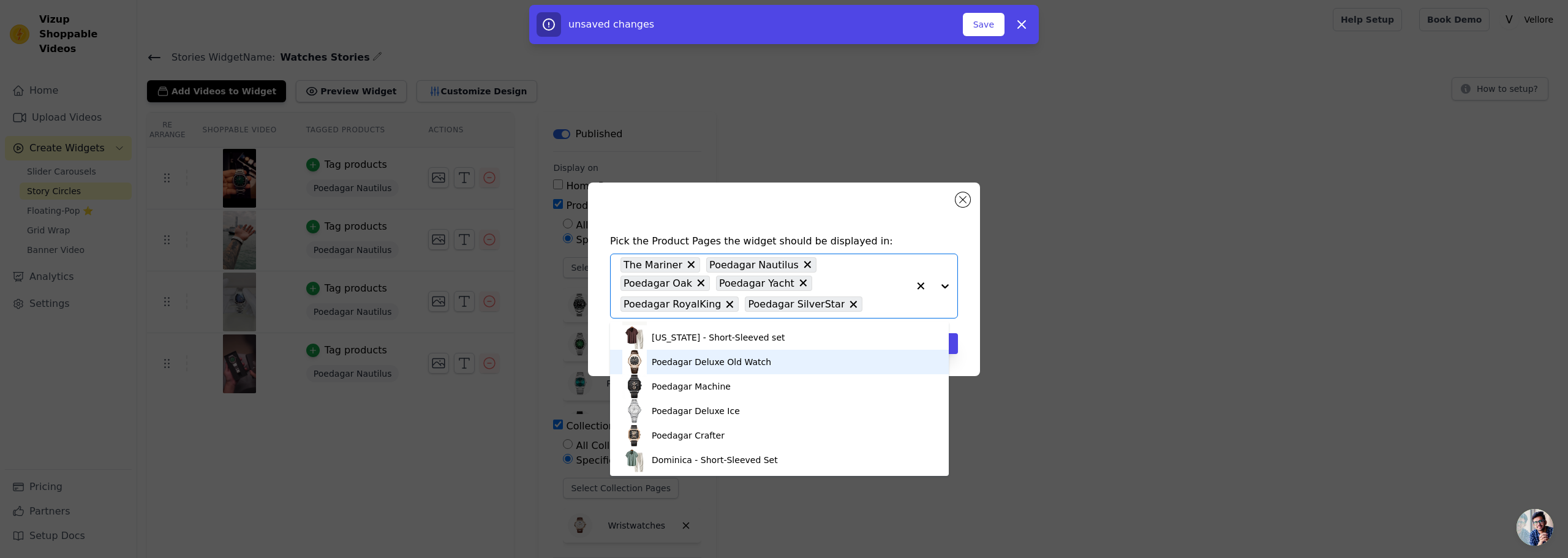
click at [697, 362] on div "Poedagar Deluxe Old Watch" at bounding box center [711, 362] width 119 height 12
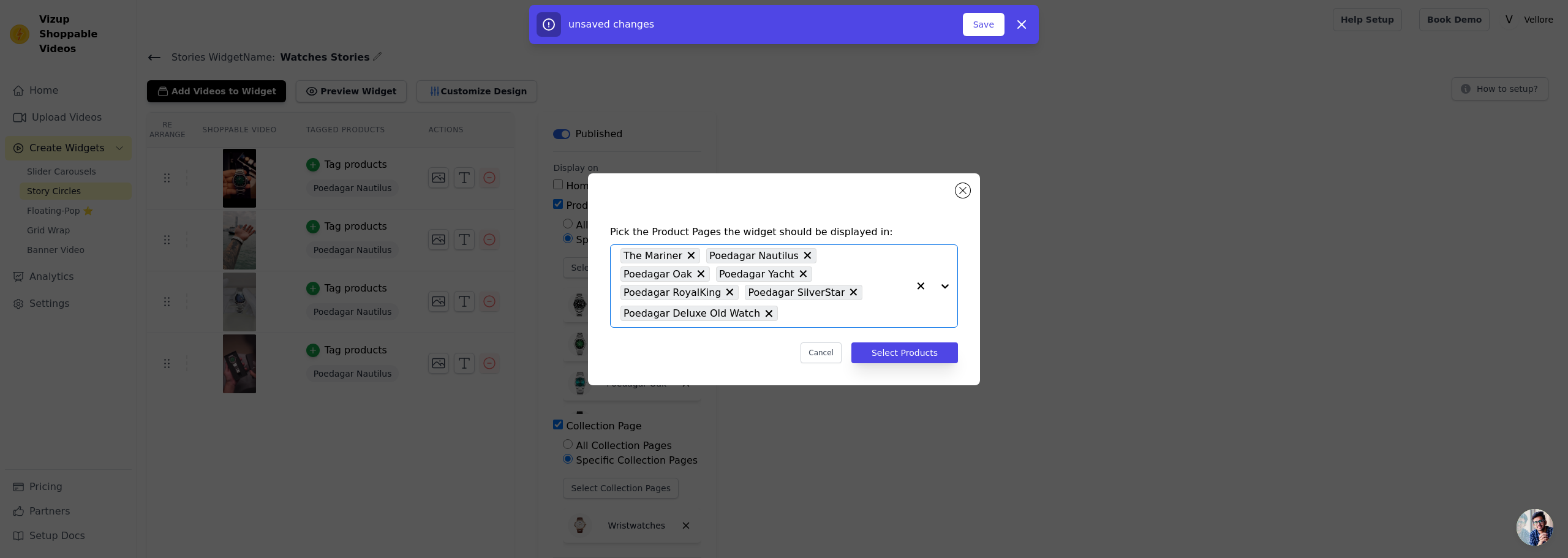
click at [888, 306] on input "text" at bounding box center [846, 314] width 125 height 15
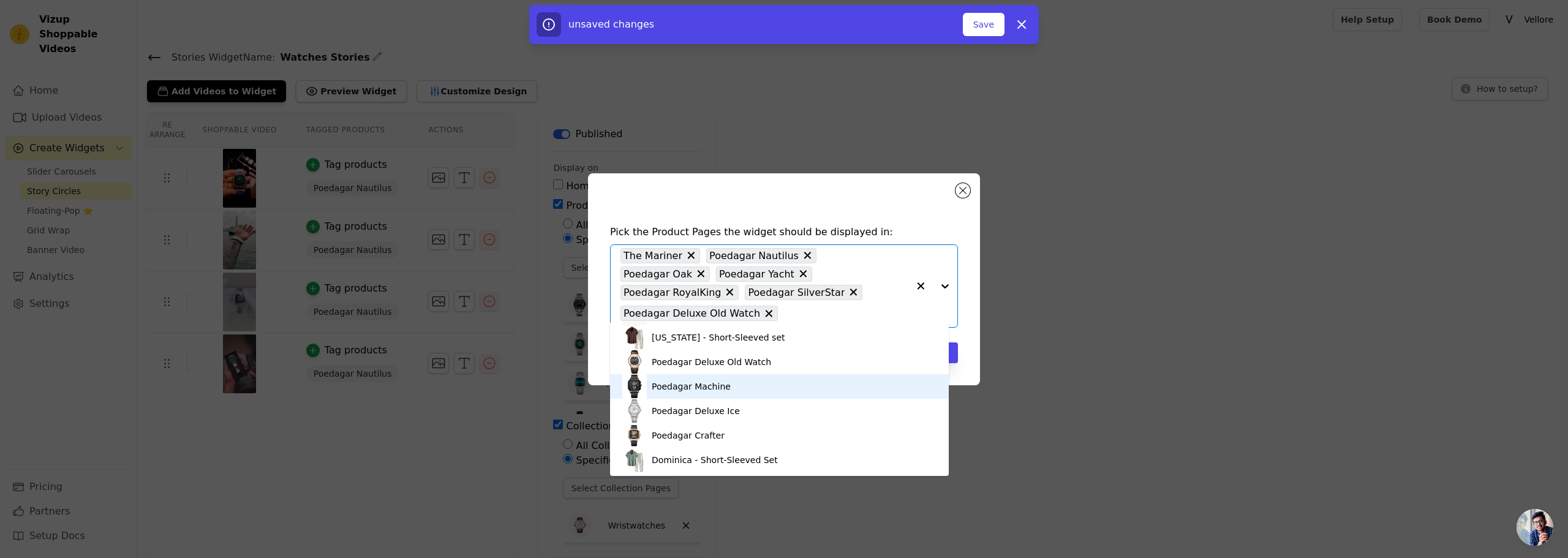
click at [678, 393] on div "Poedagar Machine" at bounding box center [779, 386] width 314 height 25
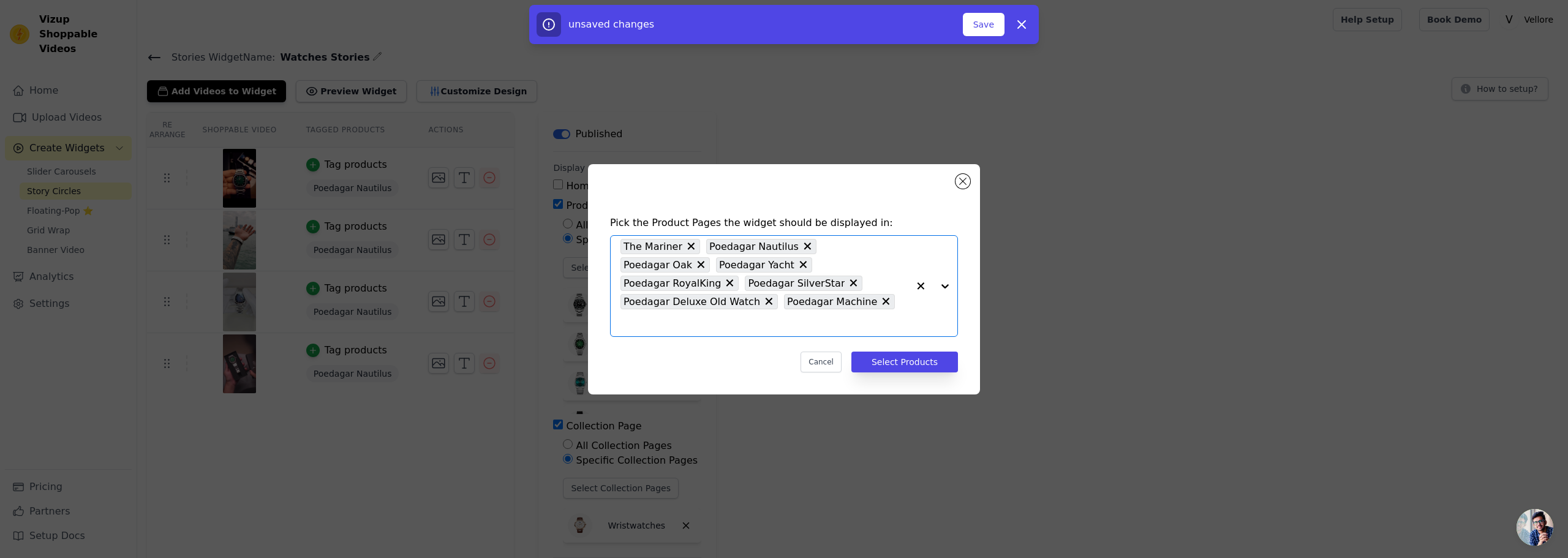
click at [770, 316] on input "text" at bounding box center [764, 322] width 288 height 15
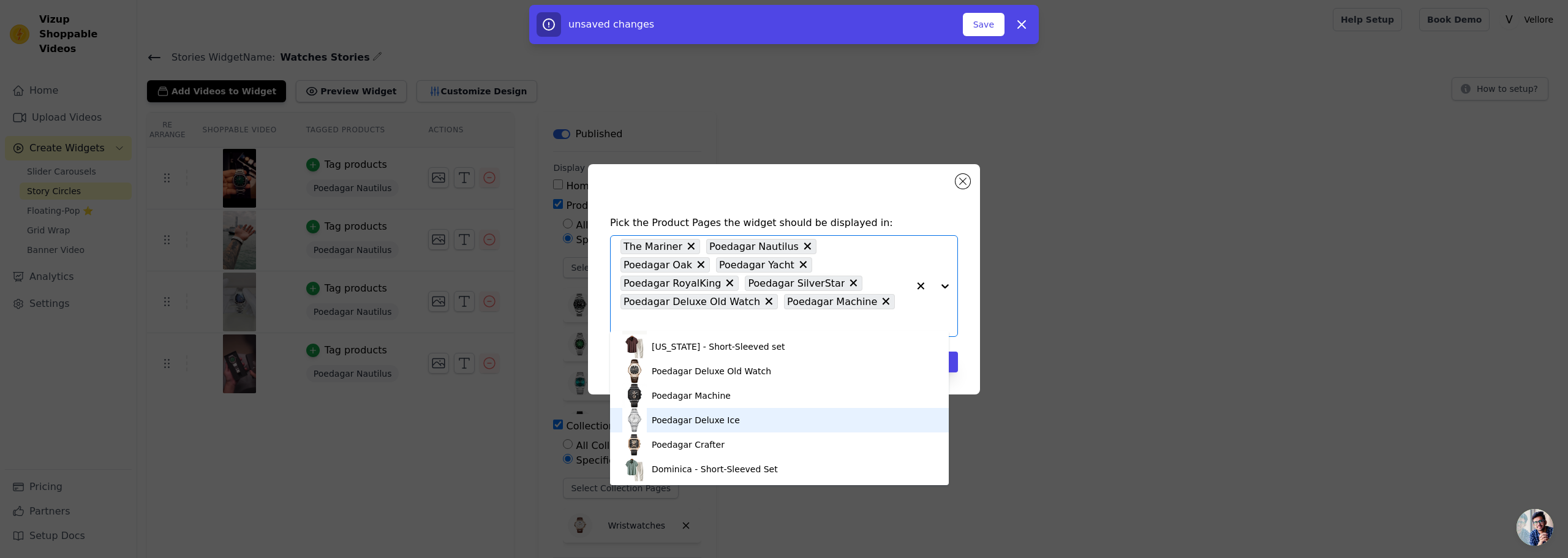
click at [722, 425] on div "Poedagar Deluxe Ice" at bounding box center [696, 420] width 89 height 12
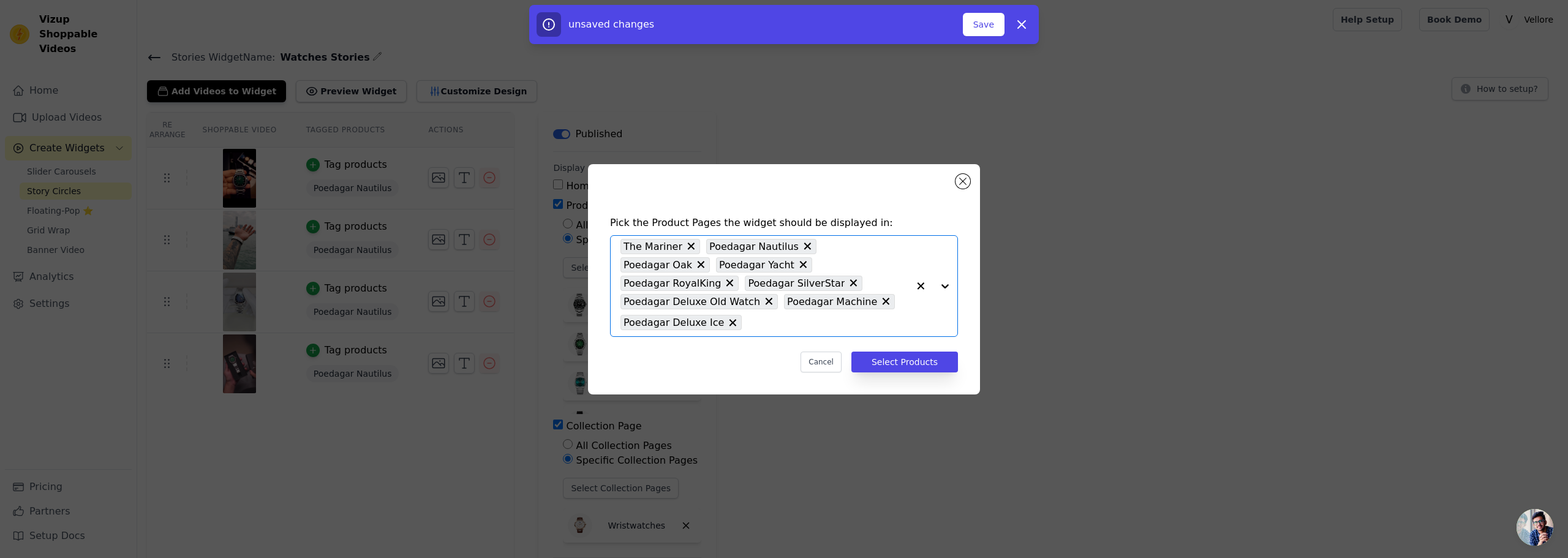
click at [859, 315] on input "text" at bounding box center [828, 322] width 161 height 15
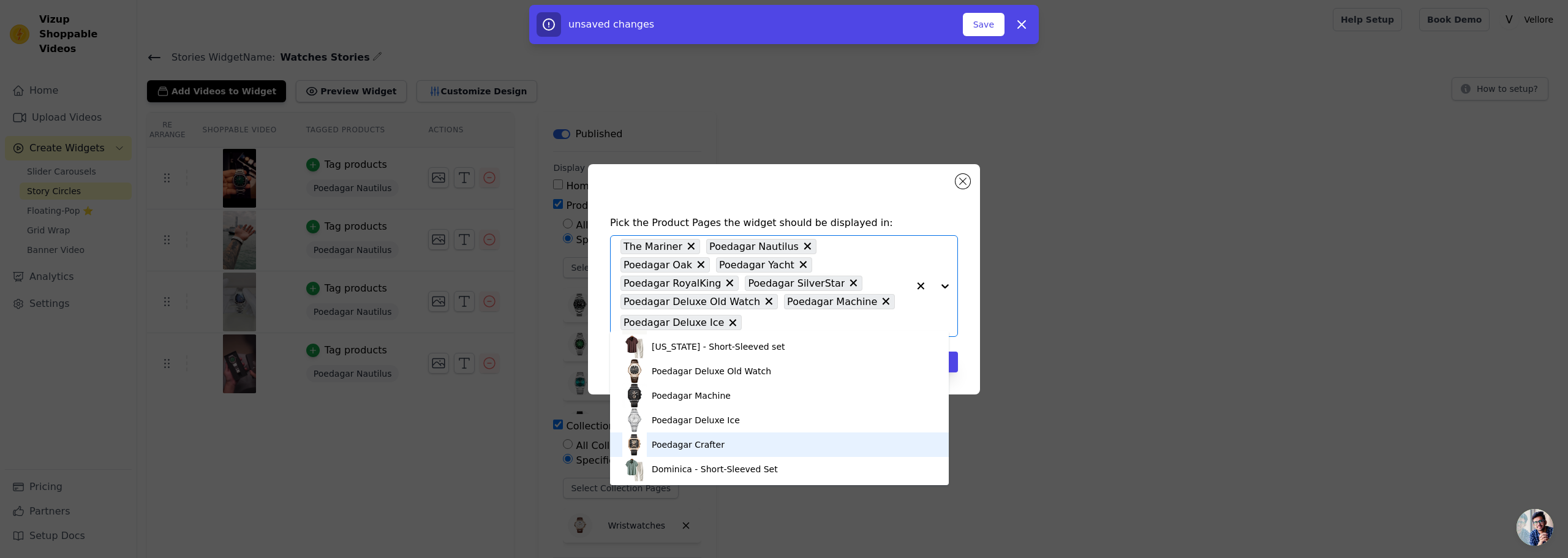
click at [732, 445] on div "Poedagar Crafter" at bounding box center [779, 444] width 314 height 25
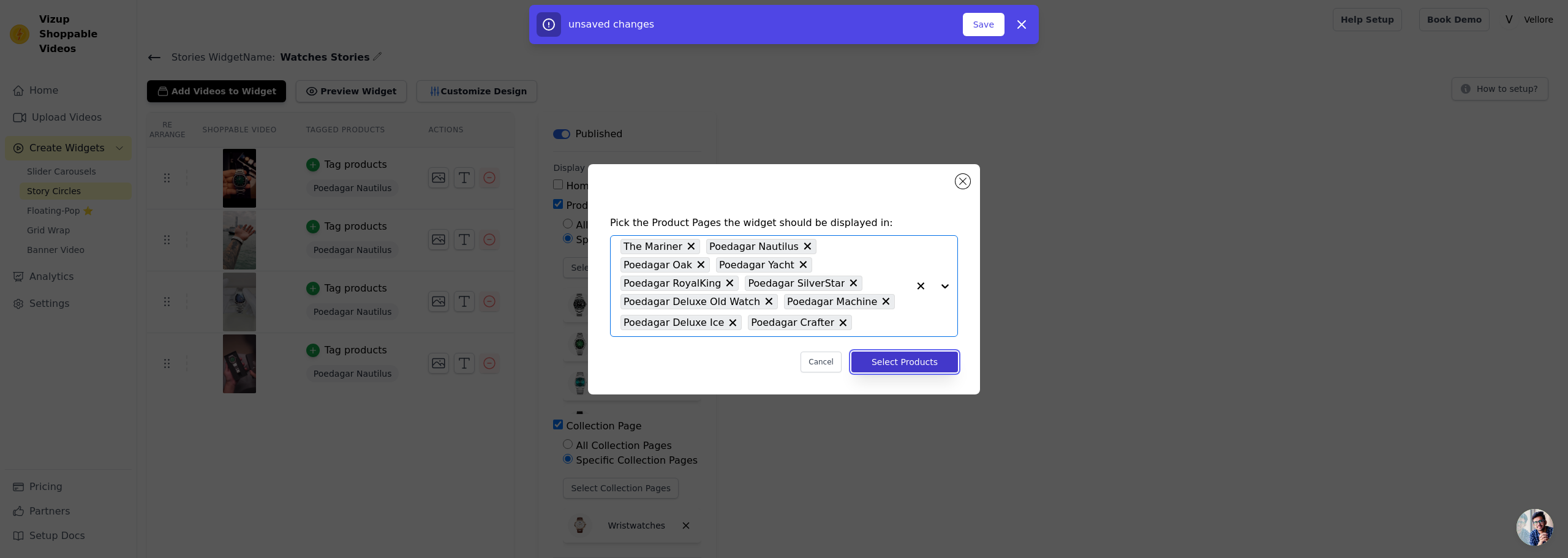
click at [885, 358] on button "Select Products" at bounding box center [905, 362] width 107 height 21
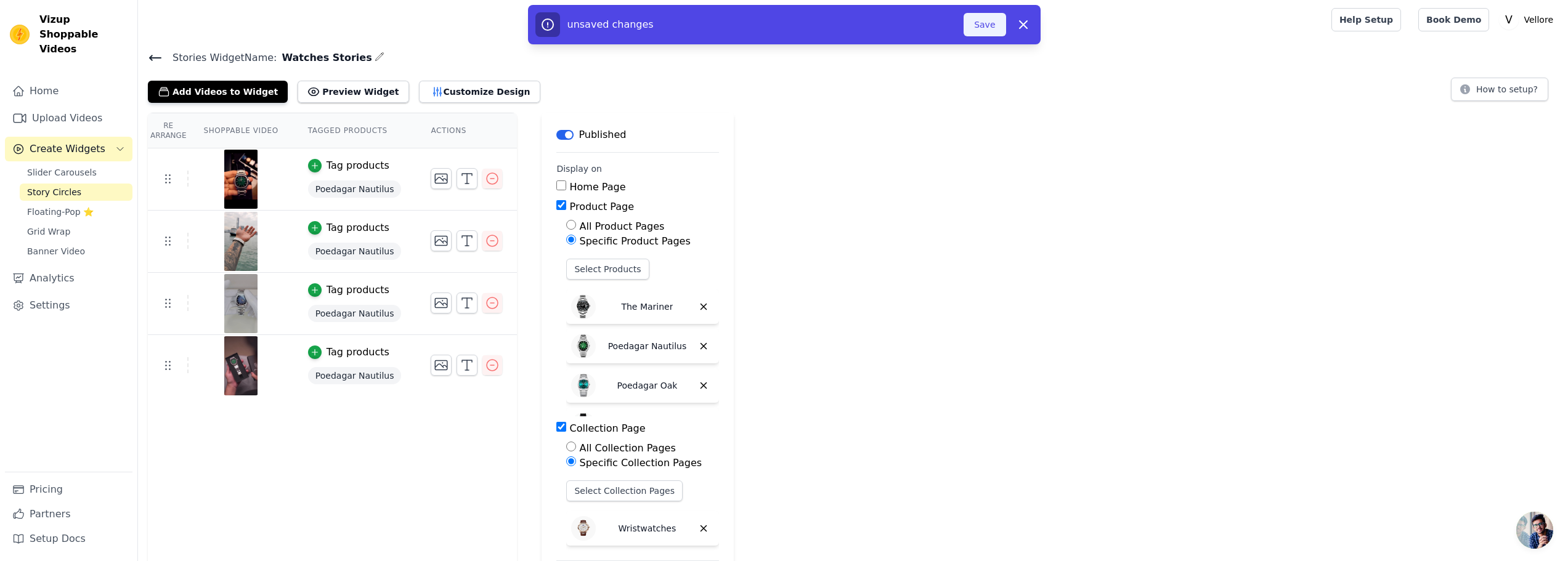
click at [998, 27] on button "Save" at bounding box center [985, 24] width 42 height 23
